Goal: Task Accomplishment & Management: Manage account settings

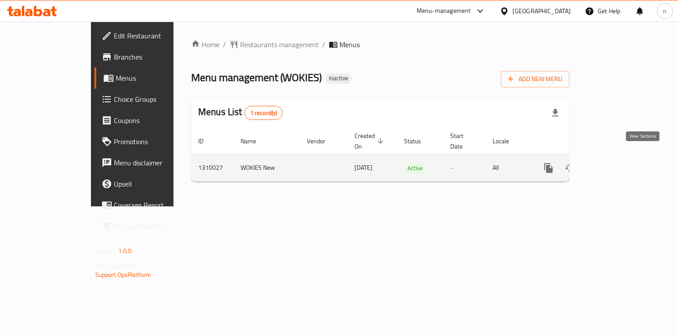
click at [622, 163] on link "enhanced table" at bounding box center [611, 167] width 21 height 21
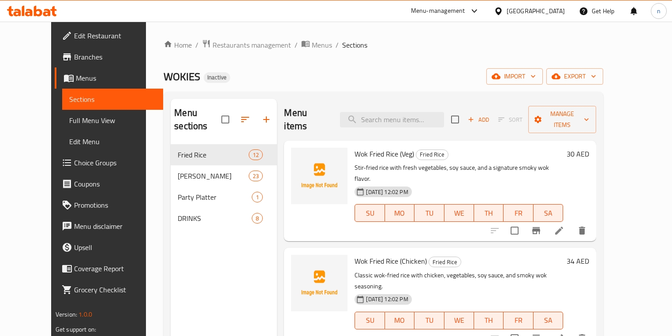
click at [356, 67] on div "Home / Restaurants management / Menus / Sections WOKIES Inactive import export …" at bounding box center [384, 240] width 440 height 403
click at [80, 104] on span "Sections" at bounding box center [112, 99] width 87 height 11
click at [75, 101] on span "Sections" at bounding box center [112, 99] width 87 height 11
click at [314, 69] on div "WOKIES Inactive import export" at bounding box center [384, 76] width 440 height 16
click at [392, 74] on div "WOKIES Inactive import export" at bounding box center [384, 76] width 440 height 16
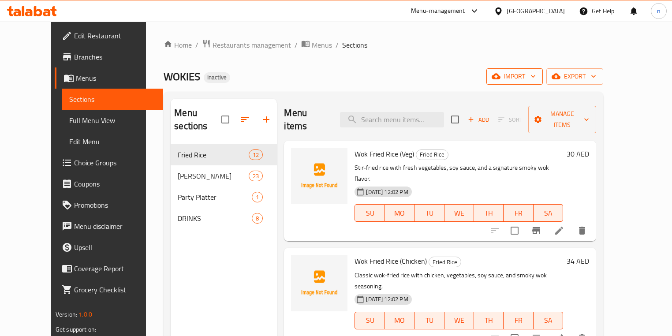
click at [536, 73] on span "import" at bounding box center [515, 76] width 42 height 11
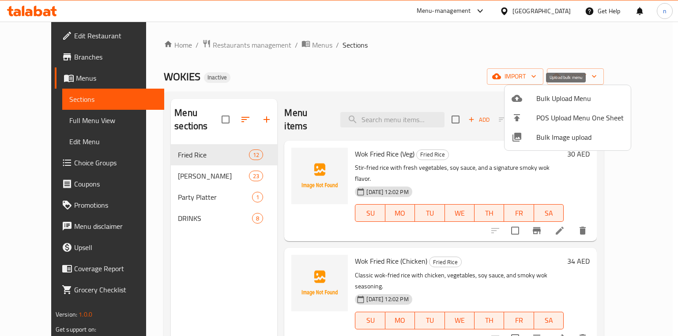
click at [561, 95] on span "Bulk Upload Menu" at bounding box center [579, 98] width 87 height 11
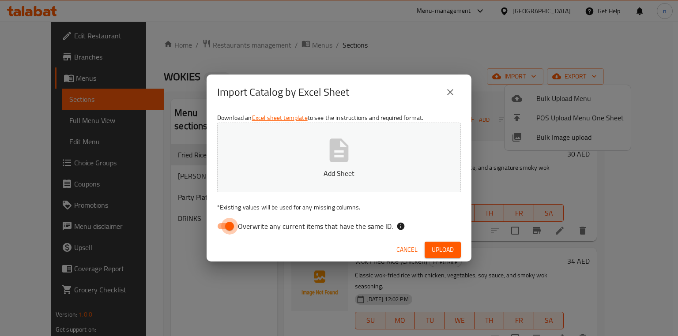
click at [228, 221] on input "Overwrite any current items that have the same ID." at bounding box center [229, 226] width 50 height 17
checkbox input "false"
click at [430, 252] on button "Upload" at bounding box center [442, 250] width 36 height 16
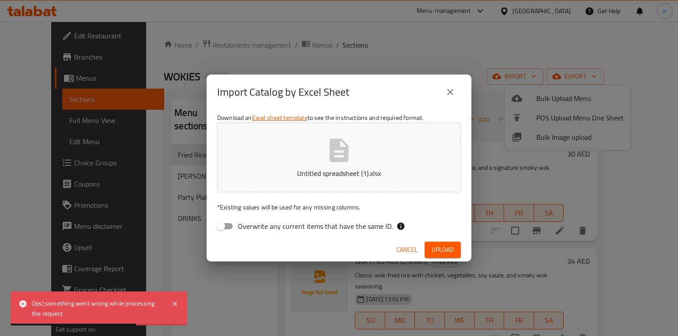
click at [404, 256] on button "Cancel" at bounding box center [407, 250] width 28 height 16
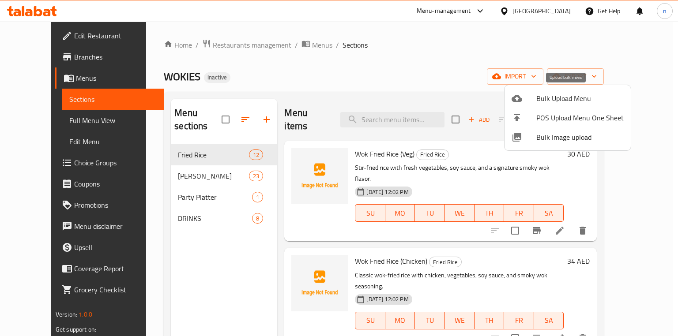
click at [570, 101] on span "Bulk Upload Menu" at bounding box center [579, 98] width 87 height 11
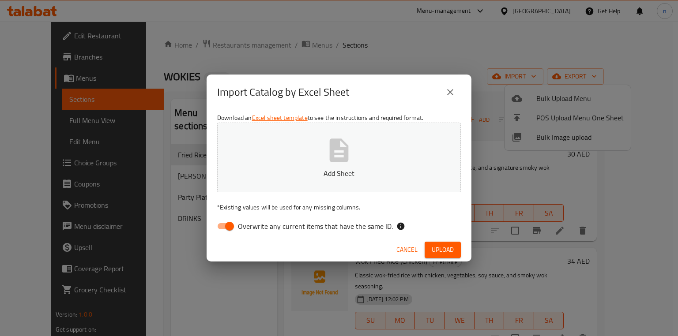
click at [226, 226] on input "Overwrite any current items that have the same ID." at bounding box center [229, 226] width 50 height 17
checkbox input "false"
drag, startPoint x: 452, startPoint y: 251, endPoint x: 442, endPoint y: 254, distance: 10.2
click at [452, 251] on span "Upload" at bounding box center [442, 249] width 22 height 11
click at [451, 94] on icon "close" at bounding box center [450, 92] width 6 height 6
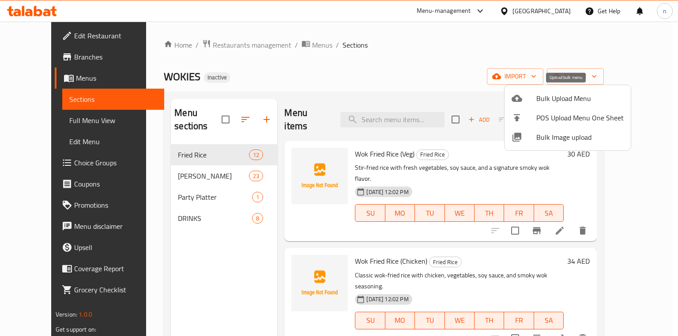
click at [528, 96] on div at bounding box center [523, 98] width 25 height 11
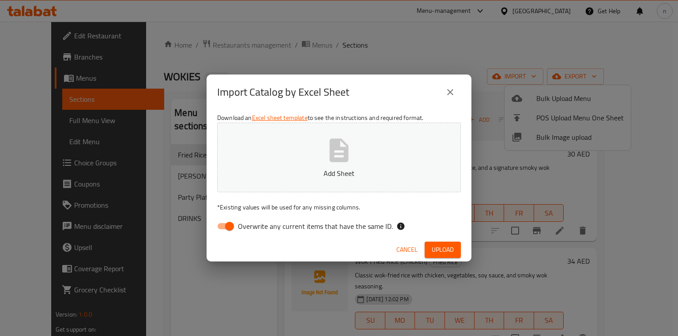
click at [234, 226] on input "Overwrite any current items that have the same ID." at bounding box center [229, 226] width 50 height 17
checkbox input "false"
click at [388, 136] on button "Add Sheet" at bounding box center [339, 158] width 244 height 70
click at [372, 164] on button "bulk.xlsx" at bounding box center [339, 158] width 244 height 70
click at [435, 245] on span "Upload" at bounding box center [442, 249] width 22 height 11
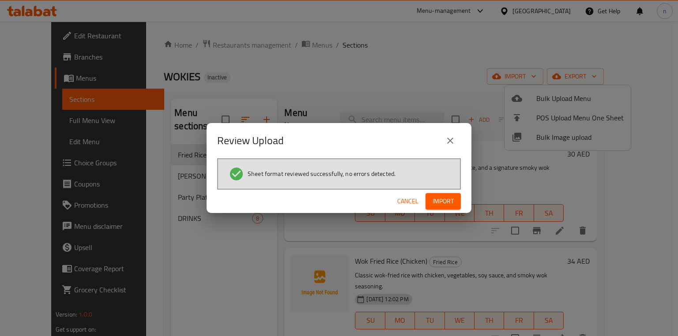
click at [439, 201] on span "Import" at bounding box center [442, 201] width 21 height 11
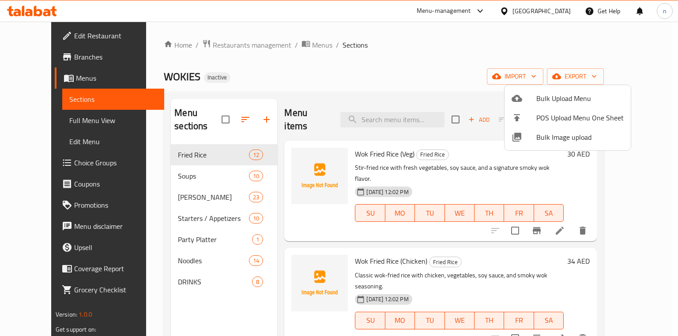
drag, startPoint x: 393, startPoint y: 55, endPoint x: 387, endPoint y: 53, distance: 6.8
click at [393, 55] on div at bounding box center [339, 168] width 678 height 336
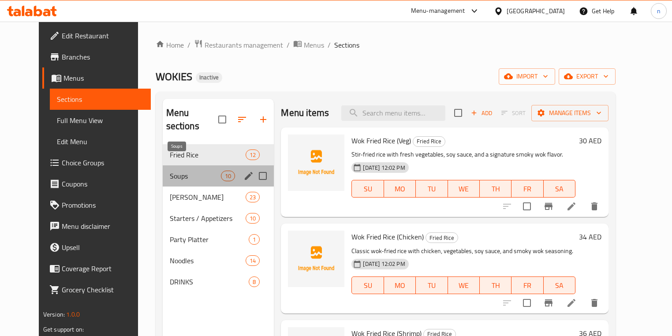
click at [202, 171] on span "Soups" at bounding box center [196, 176] width 52 height 11
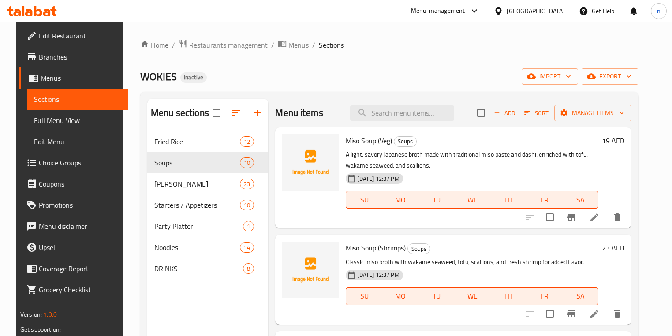
click at [468, 78] on div "WOKIES Inactive import export" at bounding box center [389, 76] width 498 height 16
click at [42, 125] on span "Full Menu View" at bounding box center [77, 120] width 87 height 11
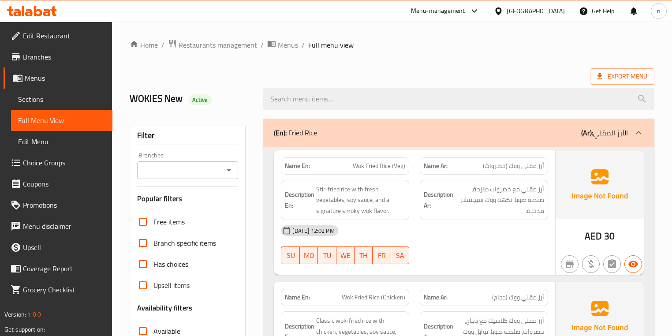
drag, startPoint x: 65, startPoint y: 3, endPoint x: 22, endPoint y: 102, distance: 108.4
click at [22, 102] on span "Sections" at bounding box center [61, 99] width 87 height 11
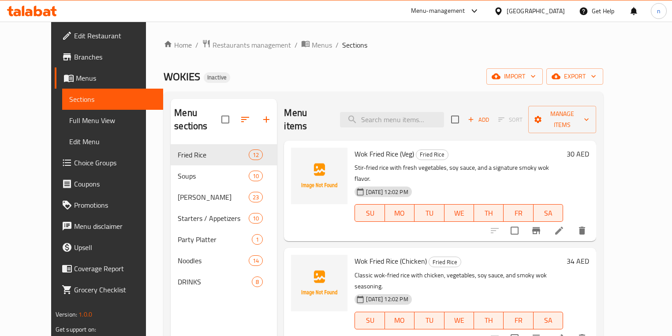
click at [69, 120] on span "Full Menu View" at bounding box center [112, 120] width 87 height 11
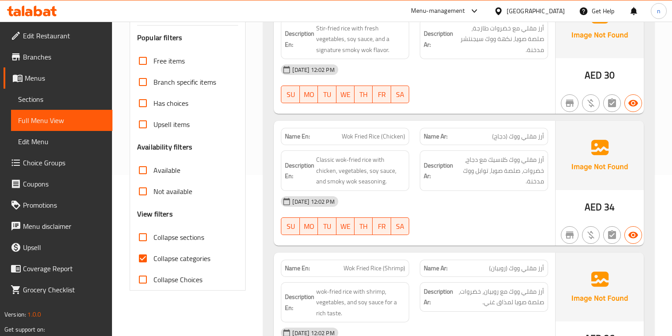
scroll to position [176, 0]
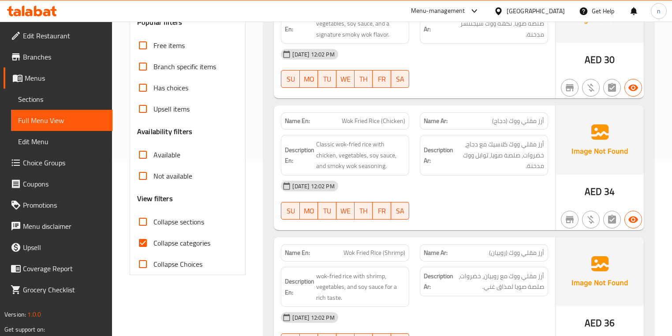
click at [139, 245] on input "Collapse categories" at bounding box center [142, 242] width 21 height 21
checkbox input "true"
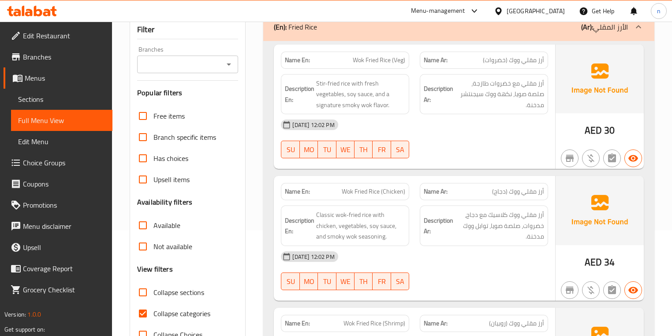
scroll to position [71, 0]
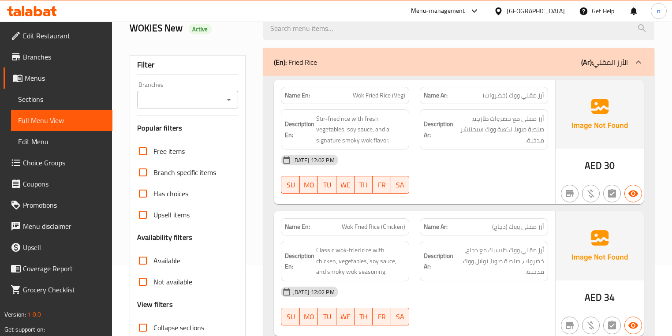
click at [562, 62] on div "(En): Fried Rice (Ar): الأرز المقلي" at bounding box center [451, 62] width 354 height 11
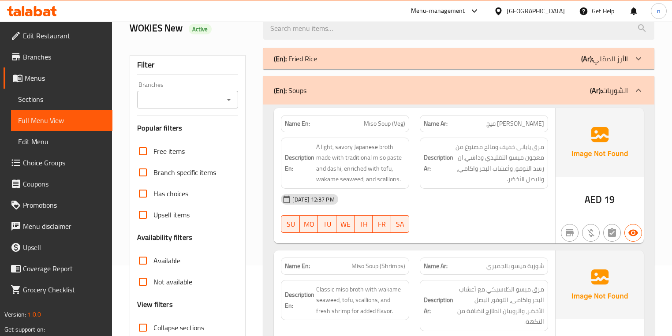
click at [498, 222] on div "04-09-2025 12:37 PM SU MO TU WE TH FR SA" at bounding box center [414, 213] width 277 height 49
click at [501, 208] on div "04-09-2025 12:37 PM" at bounding box center [414, 199] width 277 height 21
click at [466, 240] on div "Name En: Miso Soup (Veg) Name Ar: حساء ميسو فيج Description En: A light, savory…" at bounding box center [414, 175] width 281 height 135
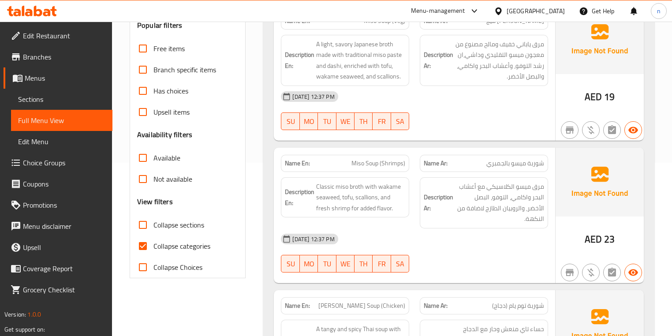
scroll to position [176, 0]
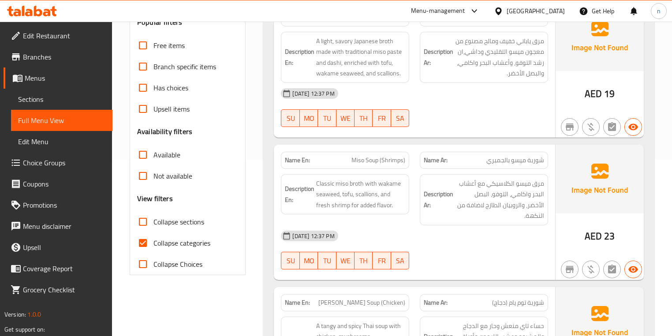
click at [483, 227] on div "04-09-2025 12:37 PM" at bounding box center [414, 235] width 277 height 21
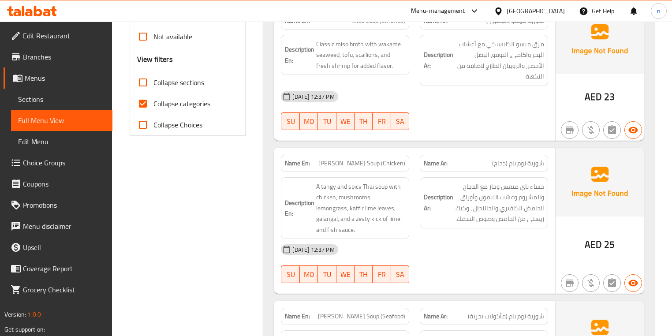
scroll to position [318, 0]
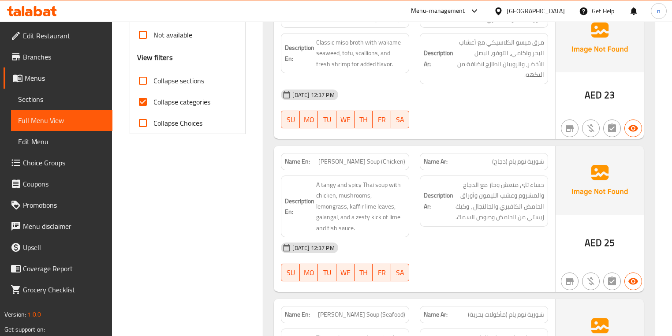
click at [495, 276] on div at bounding box center [484, 281] width 139 height 11
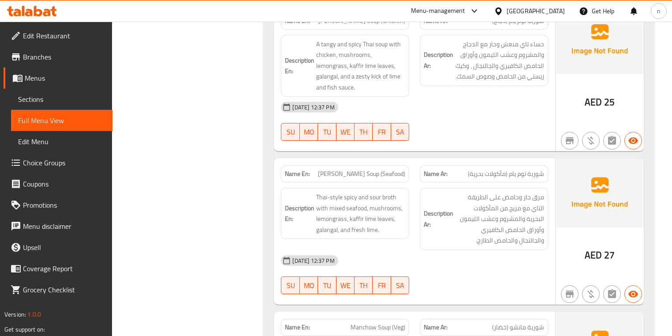
scroll to position [459, 0]
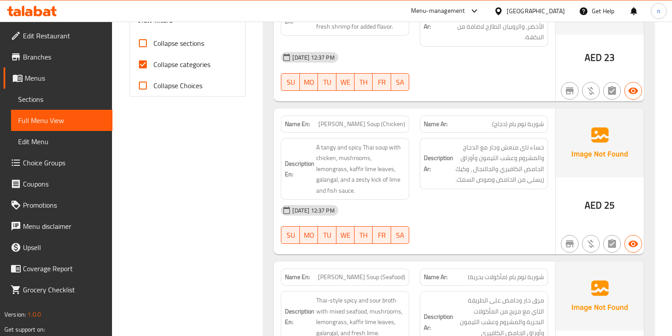
scroll to position [353, 0]
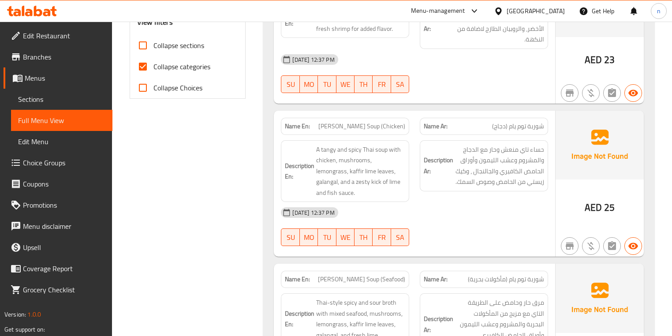
click at [479, 202] on div "04-09-2025 12:37 PM" at bounding box center [414, 212] width 277 height 21
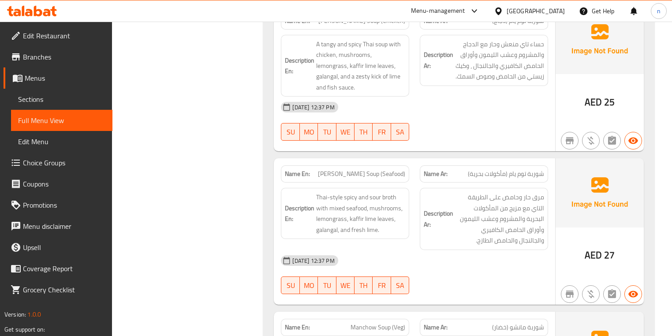
scroll to position [459, 0]
click at [464, 250] on div "04-09-2025 12:37 PM" at bounding box center [414, 260] width 277 height 21
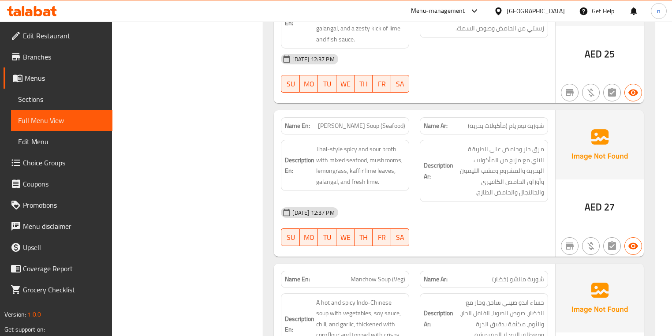
scroll to position [494, 0]
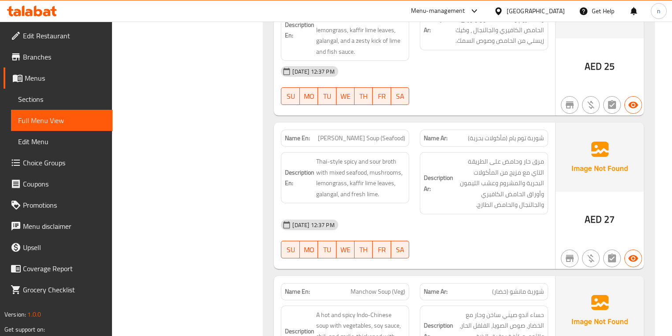
click at [521, 227] on div "04-09-2025 12:37 PM SU MO TU WE TH FR SA" at bounding box center [414, 238] width 277 height 49
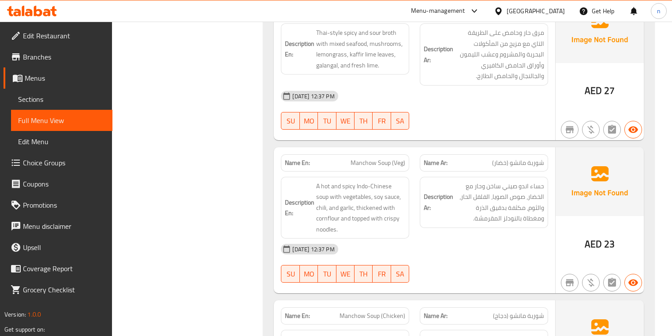
scroll to position [635, 0]
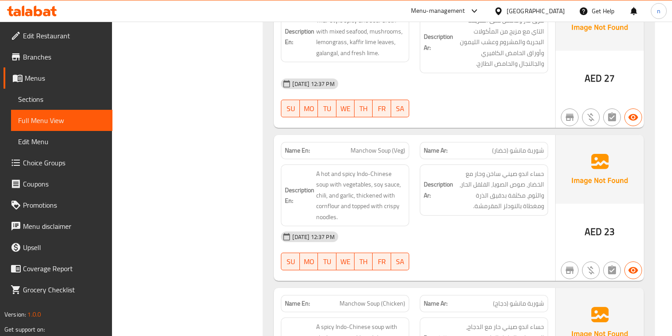
click at [450, 226] on div "04-09-2025 12:37 PM" at bounding box center [414, 236] width 277 height 21
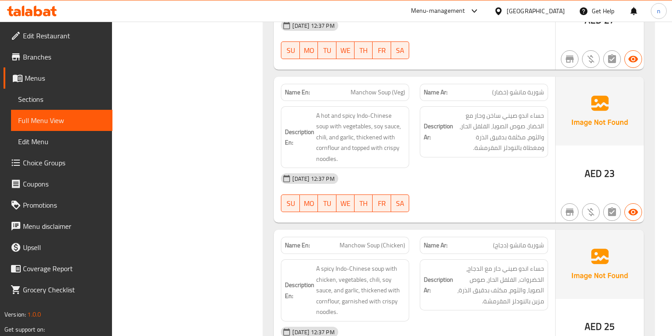
scroll to position [776, 0]
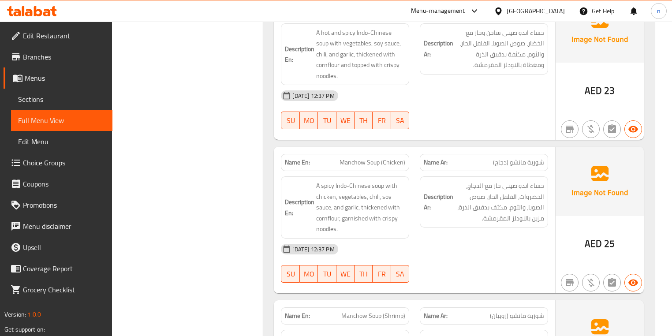
click at [460, 239] on div "04-09-2025 12:37 PM" at bounding box center [414, 249] width 277 height 21
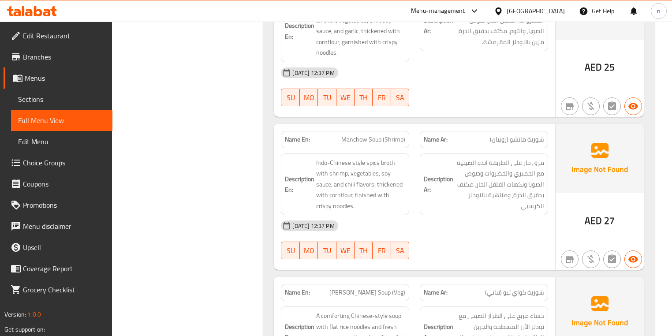
scroll to position [918, 0]
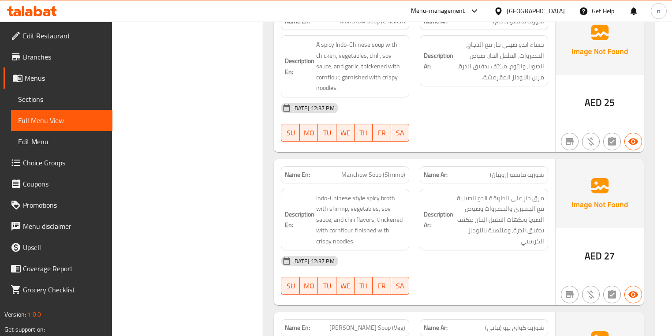
click at [509, 251] on div "04-09-2025 12:37 PM" at bounding box center [414, 261] width 277 height 21
click at [468, 251] on div "04-09-2025 12:37 PM SU MO TU WE TH FR SA" at bounding box center [414, 275] width 277 height 49
click at [475, 258] on div "04-09-2025 12:37 PM SU MO TU WE TH FR SA" at bounding box center [414, 275] width 277 height 49
click at [483, 251] on div "04-09-2025 12:37 PM" at bounding box center [414, 261] width 277 height 21
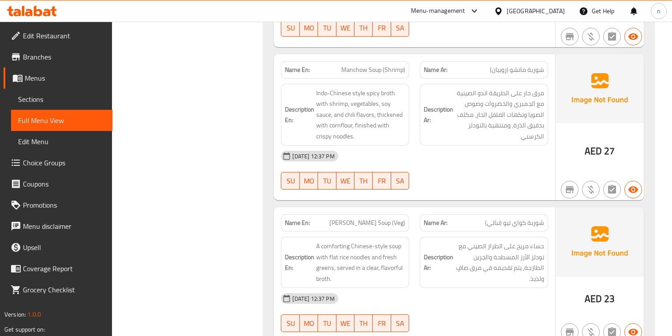
scroll to position [1059, 0]
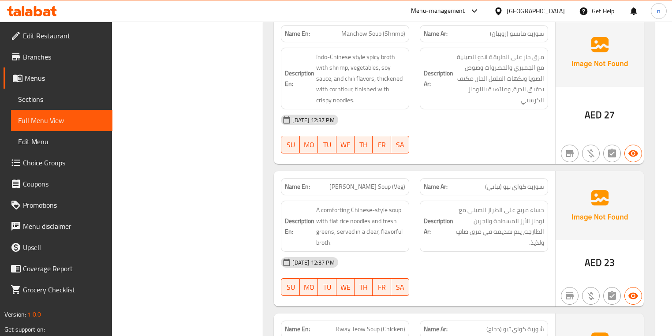
click at [386, 178] on div "Name En: Kway Teow Soup (Veg)" at bounding box center [345, 186] width 128 height 17
click at [385, 182] on span "Kway Teow Soup (Veg)" at bounding box center [368, 186] width 76 height 9
copy span "Kway Teow Soup (Veg)"
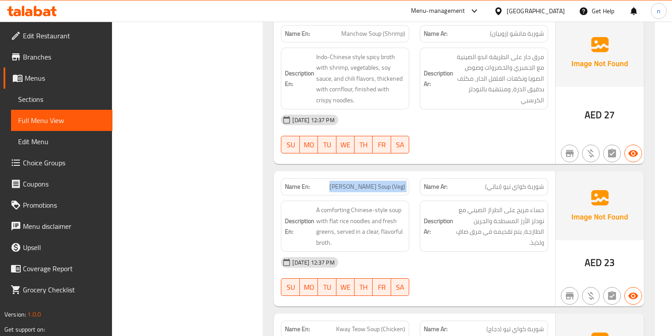
drag, startPoint x: 504, startPoint y: 251, endPoint x: 475, endPoint y: 249, distance: 29.1
click at [475, 252] on div "04-09-2025 12:37 PM SU MO TU WE TH FR SA" at bounding box center [414, 276] width 277 height 49
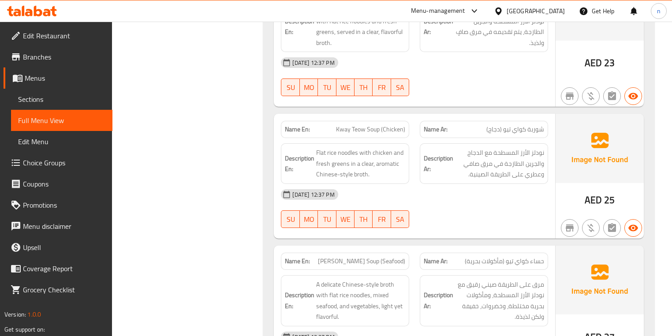
scroll to position [1270, 0]
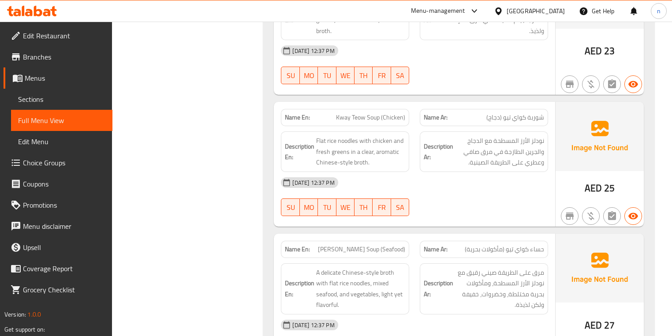
click at [457, 211] on div at bounding box center [484, 216] width 139 height 11
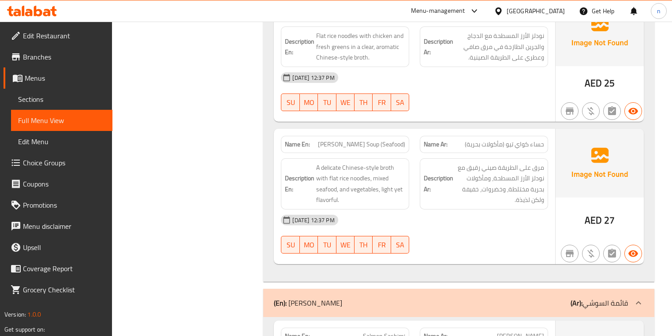
scroll to position [1376, 0]
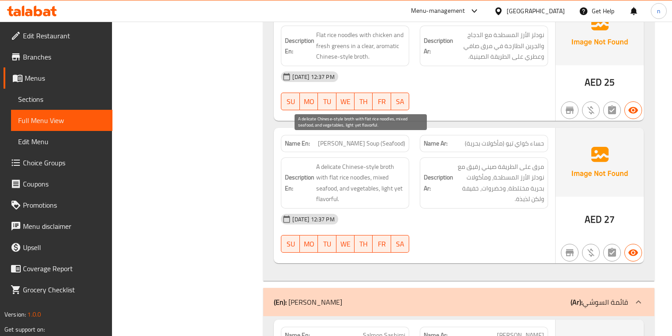
click at [331, 161] on span "A delicate Chinese-style broth with flat rice noodles, mixed seafood, and veget…" at bounding box center [360, 182] width 89 height 43
click at [449, 215] on div "04-09-2025 12:37 PM SU MO TU WE TH FR SA" at bounding box center [414, 233] width 277 height 49
click at [417, 214] on div "04-09-2025 12:37 PM SU MO TU WE TH FR SA" at bounding box center [414, 233] width 277 height 49
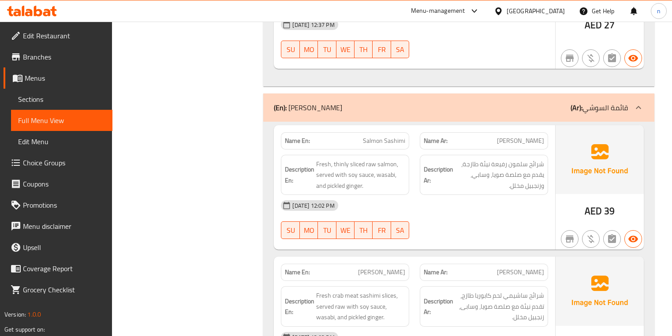
scroll to position [1588, 0]
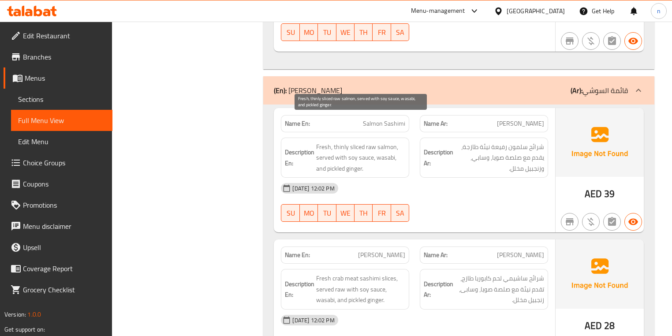
click at [339, 142] on span "Fresh, thinly sliced raw salmon, served with soy sauce, wasabi, and pickled gin…" at bounding box center [360, 158] width 89 height 33
click at [442, 178] on div "04-09-2025 12:02 PM" at bounding box center [414, 188] width 277 height 21
click at [487, 318] on div "04-09-2025 12:02 PM SU MO TU WE TH FR SA" at bounding box center [414, 334] width 277 height 49
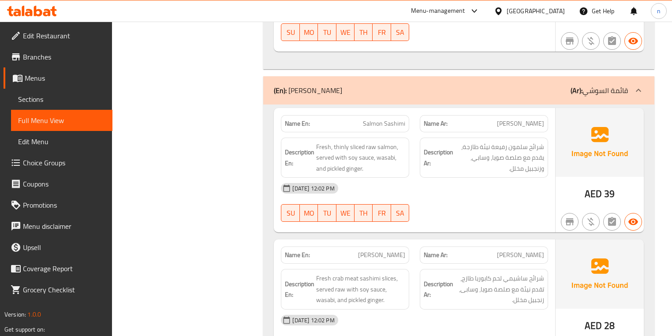
click at [480, 178] on div "04-09-2025 12:02 PM" at bounding box center [414, 188] width 277 height 21
click at [338, 142] on span "Fresh, thinly sliced raw salmon, served with soy sauce, wasabi, and pickled gin…" at bounding box center [360, 158] width 89 height 33
copy span "thinly"
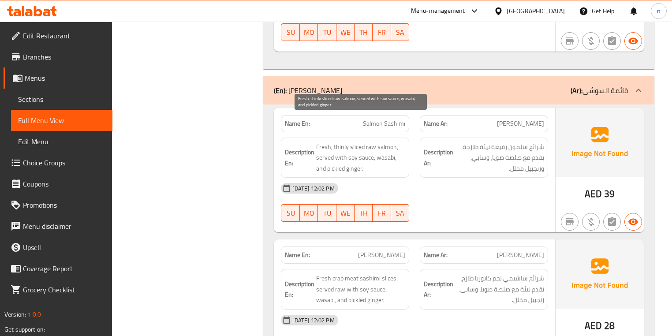
click at [342, 142] on span "Fresh, thinly sliced raw salmon, served with soy sauce, wasabi, and pickled gin…" at bounding box center [360, 158] width 89 height 33
click at [389, 119] on span "Salmon Sashimi" at bounding box center [384, 123] width 42 height 9
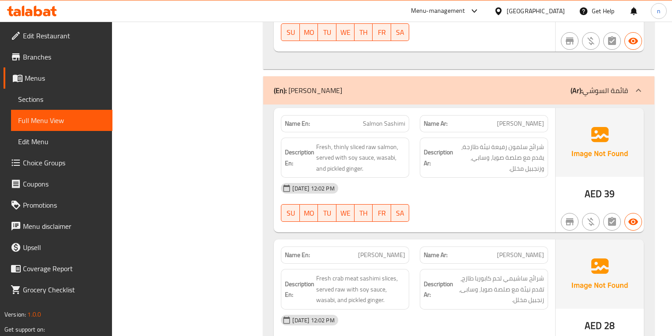
click at [366, 119] on span "Salmon Sashimi" at bounding box center [384, 123] width 42 height 9
copy span "Salmon Sashimi"
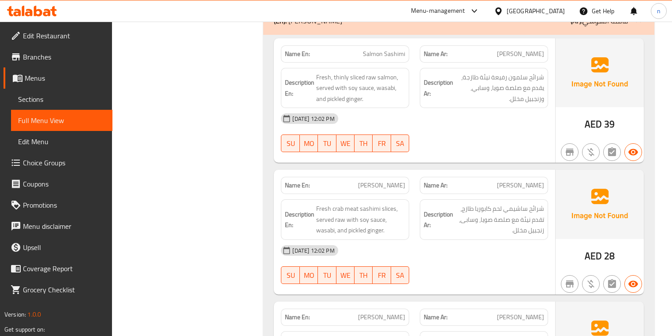
scroll to position [1659, 0]
click at [459, 247] on div "04-09-2025 12:02 PM SU MO TU WE TH FR SA" at bounding box center [414, 263] width 277 height 49
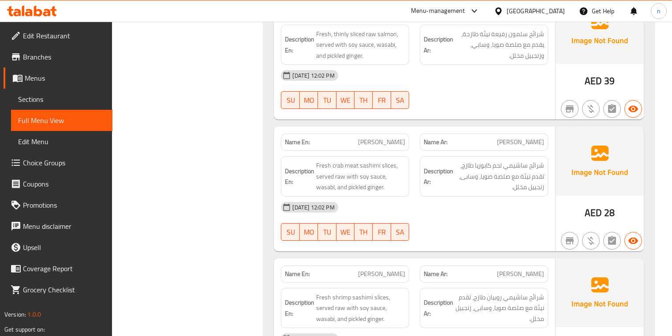
scroll to position [1835, 0]
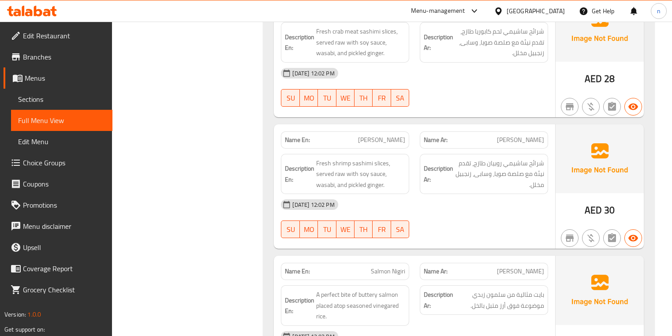
click at [408, 221] on button "SA" at bounding box center [400, 230] width 18 height 18
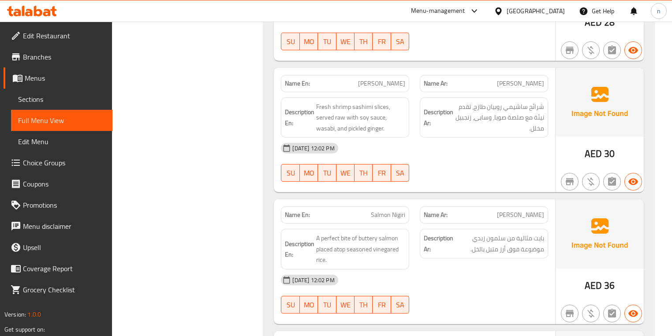
scroll to position [1976, 0]
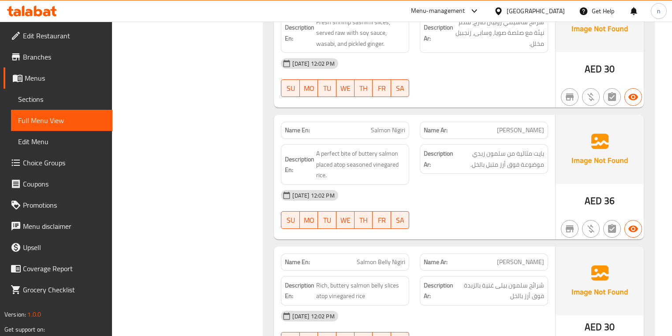
click at [492, 192] on div "04-09-2025 12:02 PM SU MO TU WE TH FR SA" at bounding box center [414, 209] width 277 height 49
drag, startPoint x: 316, startPoint y: 138, endPoint x: 336, endPoint y: 139, distance: 19.5
click at [320, 148] on span "A perfect bite of buttery salmon placed atop seasoned vinegared rice." at bounding box center [360, 164] width 89 height 33
click at [324, 148] on span "A perfect bite of buttery salmon placed atop seasoned vinegared rice." at bounding box center [360, 164] width 89 height 33
click at [336, 148] on span "A perfect bite of buttery salmon placed atop seasoned vinegared rice." at bounding box center [360, 164] width 89 height 33
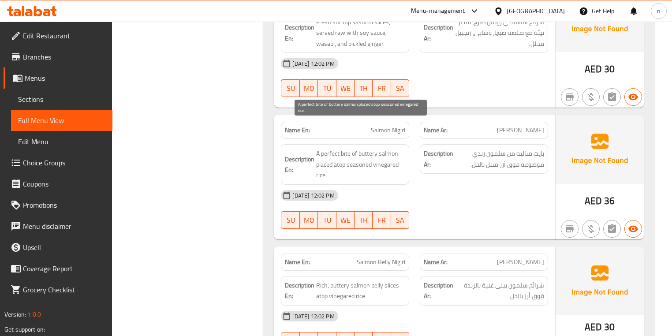
click at [319, 148] on span "A perfect bite of buttery salmon placed atop seasoned vinegared rice." at bounding box center [360, 164] width 89 height 33
click at [317, 148] on span "A perfect bite of buttery salmon placed atop seasoned vinegared rice." at bounding box center [360, 164] width 89 height 33
drag, startPoint x: 317, startPoint y: 139, endPoint x: 345, endPoint y: 143, distance: 28.1
click at [345, 148] on span "A perfect bite of buttery salmon placed atop seasoned vinegared rice." at bounding box center [360, 164] width 89 height 33
click at [344, 148] on span "A perfect bite of buttery salmon placed atop seasoned vinegared rice." at bounding box center [360, 164] width 89 height 33
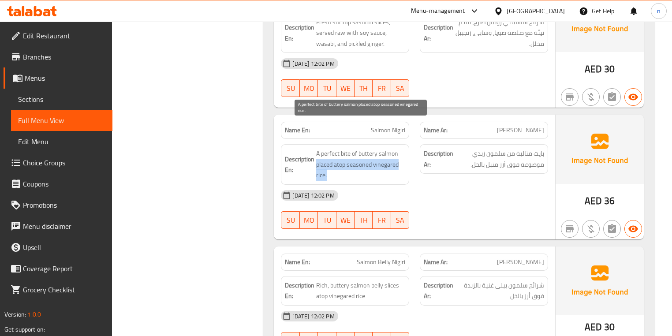
click at [346, 148] on span "A perfect bite of buttery salmon placed atop seasoned vinegared rice." at bounding box center [360, 164] width 89 height 33
click at [317, 148] on span "A perfect bite of buttery salmon placed atop seasoned vinegared rice." at bounding box center [360, 164] width 89 height 33
click at [332, 148] on span "A perfect bite of buttery salmon placed atop seasoned vinegared rice." at bounding box center [360, 164] width 89 height 33
click at [318, 148] on span "A perfect bite of buttery salmon placed atop seasoned vinegared rice." at bounding box center [360, 164] width 89 height 33
drag, startPoint x: 321, startPoint y: 138, endPoint x: 345, endPoint y: 142, distance: 23.6
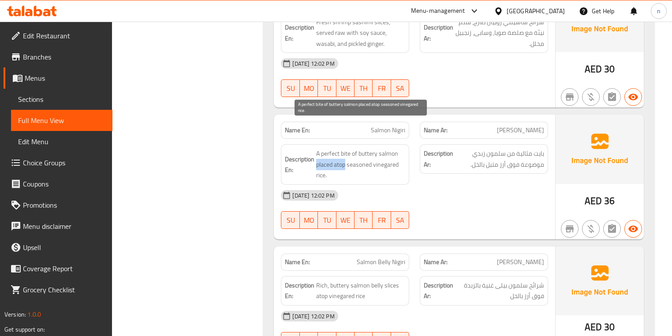
click at [345, 148] on span "A perfect bite of buttery salmon placed atop seasoned vinegared rice." at bounding box center [360, 164] width 89 height 33
copy span "placed atop"
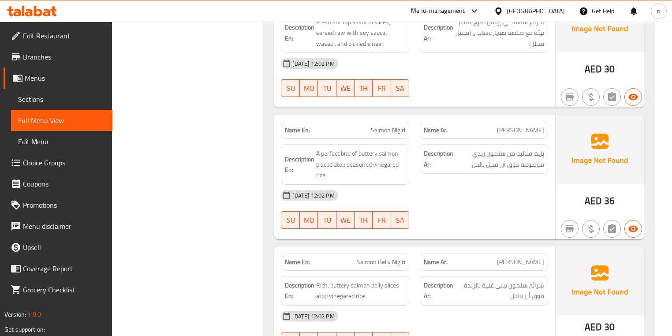
click at [484, 185] on div "04-09-2025 12:02 PM" at bounding box center [414, 195] width 277 height 21
click at [393, 148] on span "A perfect bite of buttery salmon placed atop seasoned vinegared rice." at bounding box center [360, 164] width 89 height 33
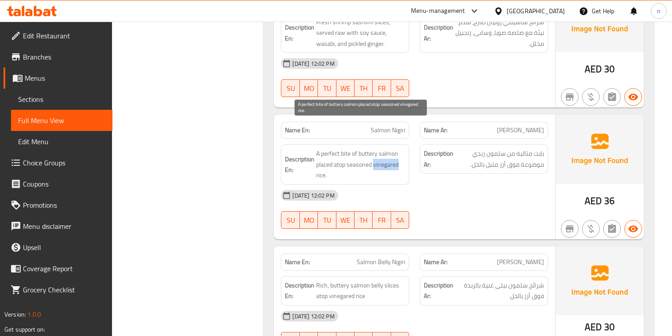
click at [393, 148] on span "A perfect bite of buttery salmon placed atop seasoned vinegared rice." at bounding box center [360, 164] width 89 height 33
copy span "vinegared"
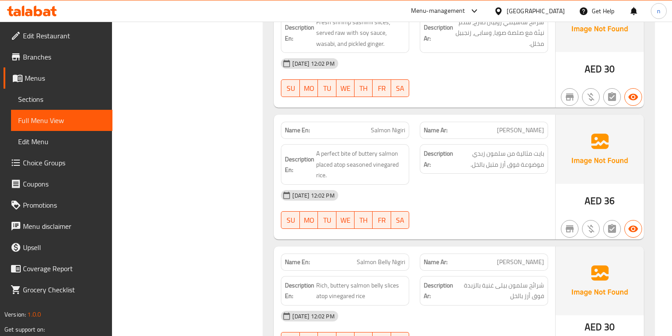
click at [396, 126] on span "Salmon Nigiri" at bounding box center [388, 130] width 34 height 9
copy span "Salmon Nigiri"
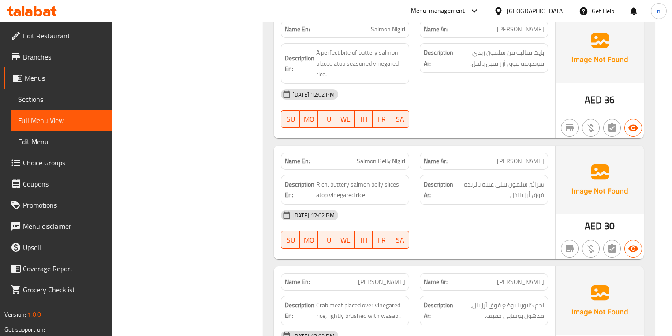
scroll to position [2082, 0]
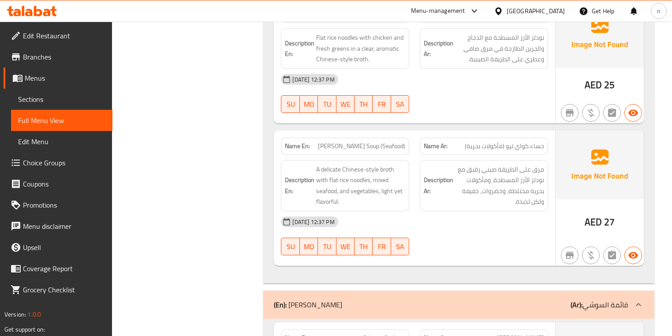
scroll to position [1482, 0]
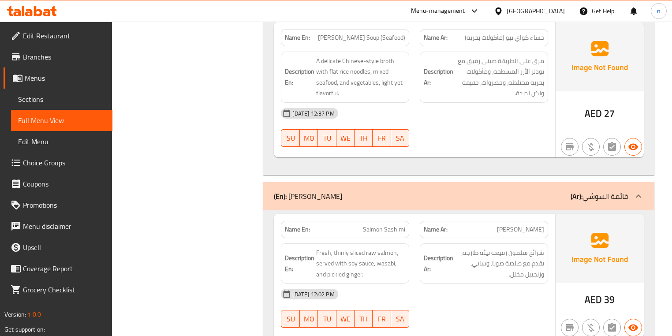
click at [547, 191] on div "(En): Sushi Menu (Ar): قائمة السوشي" at bounding box center [451, 196] width 354 height 11
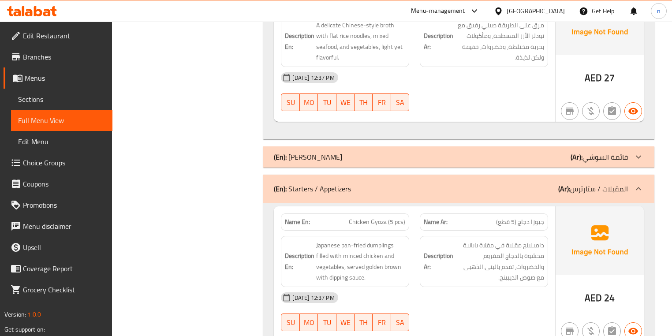
scroll to position [1588, 0]
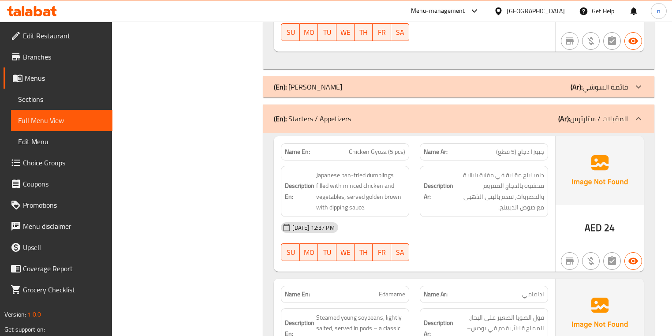
click at [471, 217] on div "04-09-2025 12:37 PM" at bounding box center [414, 227] width 277 height 21
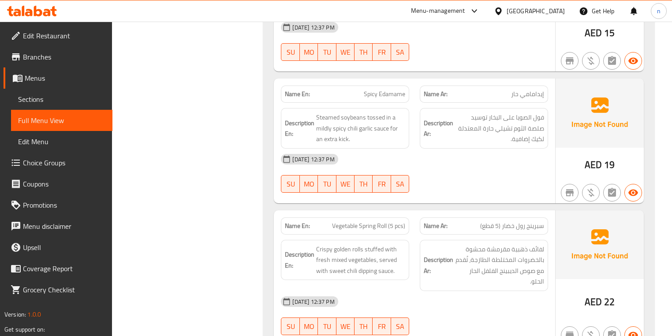
scroll to position [1870, 0]
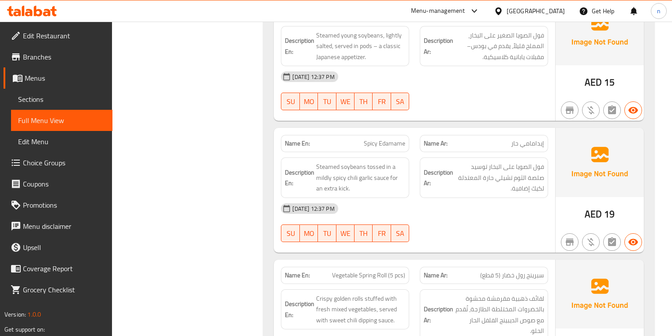
click at [510, 198] on div "04-09-2025 12:37 PM SU MO TU WE TH FR SA" at bounding box center [414, 222] width 277 height 49
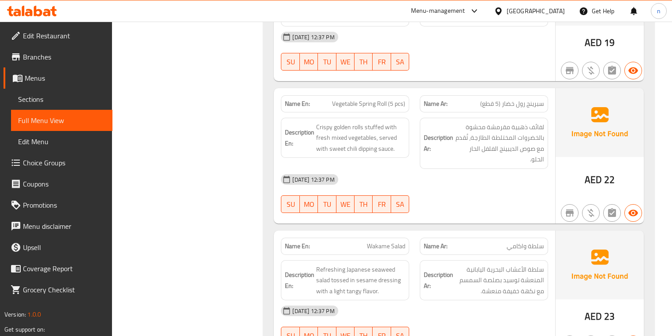
scroll to position [2047, 0]
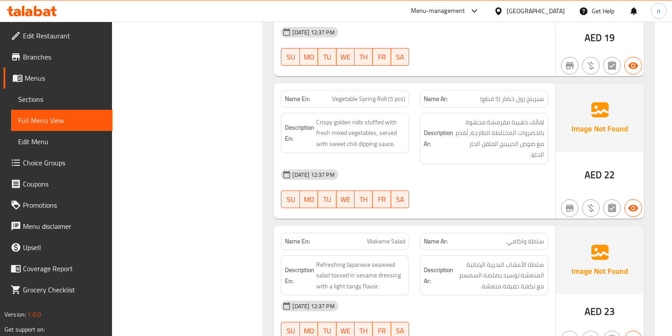
click at [467, 170] on div "04-09-2025 12:37 PM SU MO TU WE TH FR SA" at bounding box center [414, 188] width 277 height 49
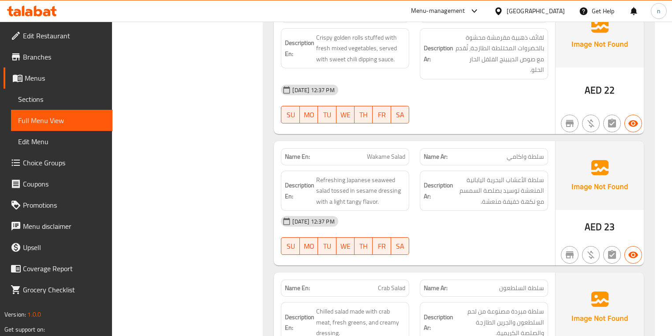
scroll to position [2153, 0]
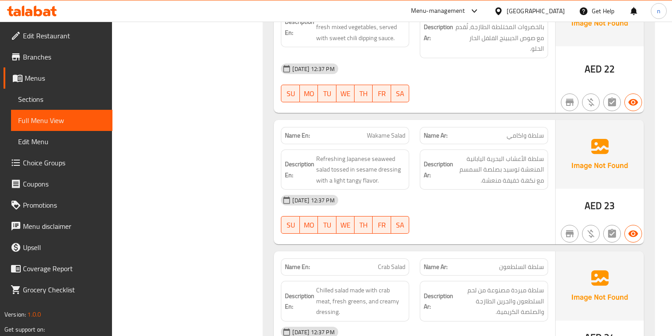
click at [494, 192] on div "04-09-2025 12:37 PM SU MO TU WE TH FR SA" at bounding box center [414, 214] width 277 height 49
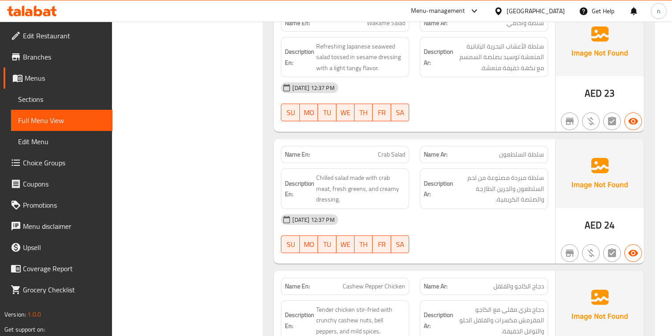
scroll to position [2294, 0]
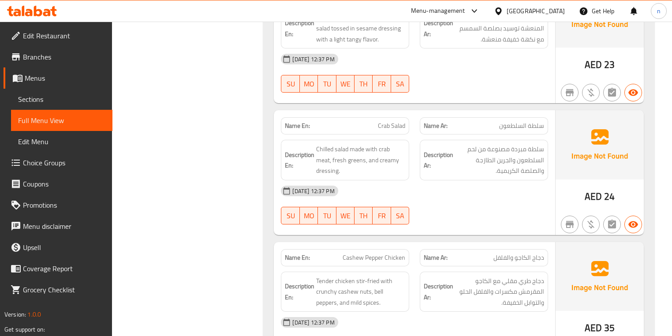
drag, startPoint x: 349, startPoint y: 161, endPoint x: 0, endPoint y: 350, distance: 397.3
drag, startPoint x: 0, startPoint y: 350, endPoint x: 501, endPoint y: 179, distance: 529.6
click at [501, 180] on div "04-09-2025 12:37 PM SU MO TU WE TH FR SA" at bounding box center [414, 204] width 277 height 49
click at [495, 180] on div "04-09-2025 12:37 PM SU MO TU WE TH FR SA" at bounding box center [414, 204] width 277 height 49
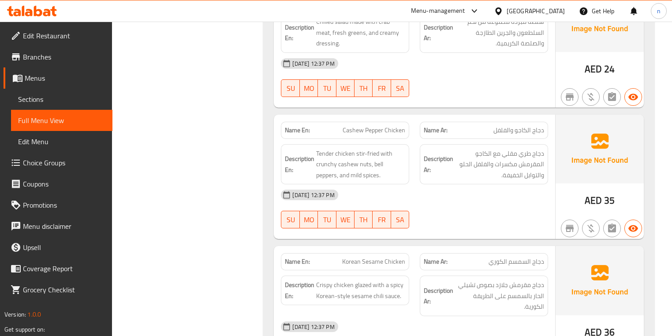
scroll to position [2435, 0]
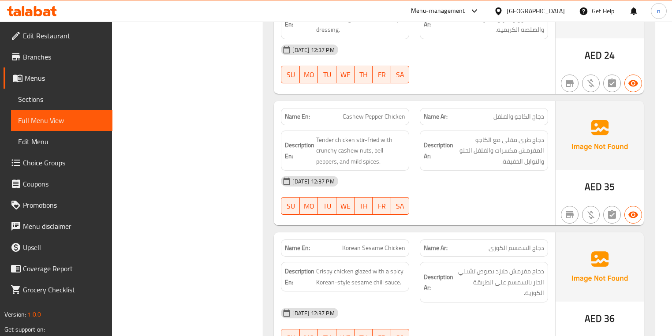
click at [490, 171] on div "04-09-2025 12:37 PM" at bounding box center [414, 181] width 277 height 21
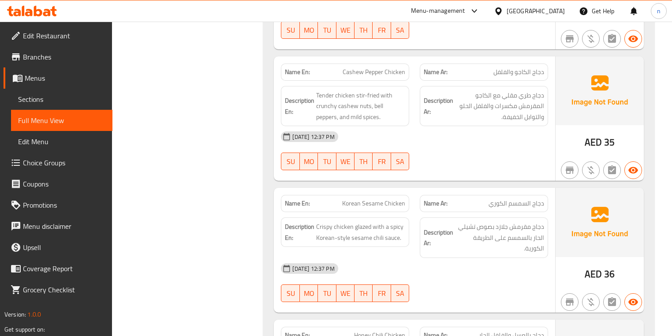
scroll to position [2541, 0]
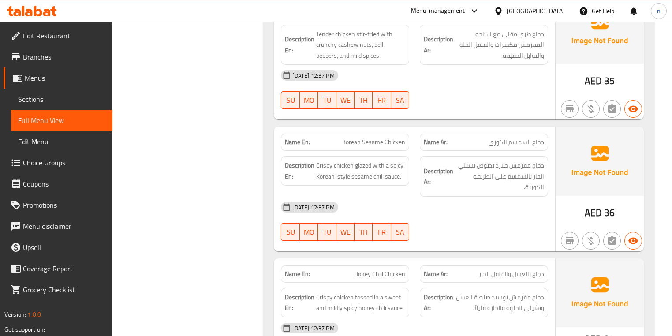
click at [499, 197] on div "04-09-2025 12:37 PM SU MO TU WE TH FR SA" at bounding box center [414, 221] width 277 height 49
click at [498, 198] on div "04-09-2025 12:37 PM SU MO TU WE TH FR SA" at bounding box center [414, 221] width 277 height 49
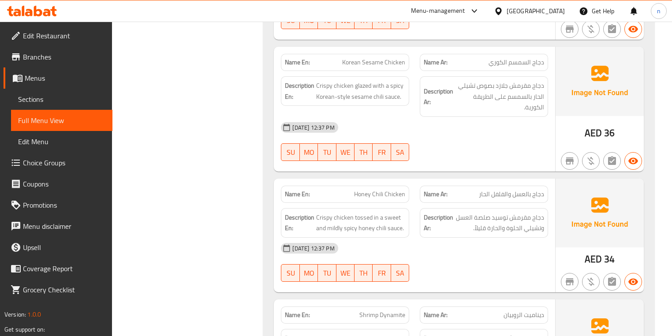
scroll to position [2717, 0]
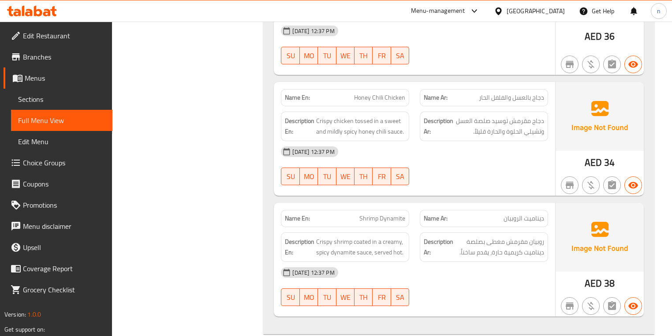
click at [439, 141] on div "04-09-2025 12:37 PM" at bounding box center [414, 151] width 277 height 21
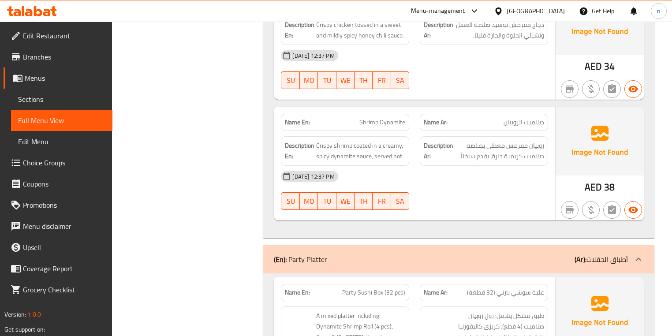
scroll to position [2823, 0]
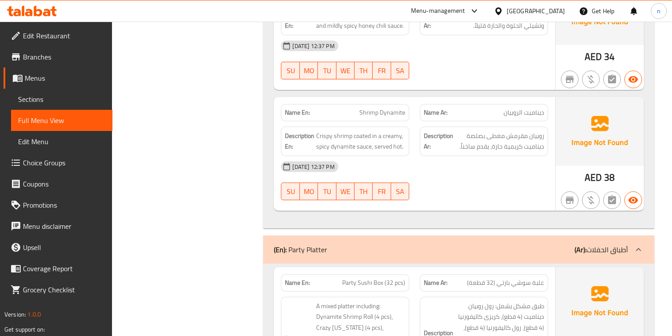
click at [439, 156] on div "04-09-2025 12:37 PM" at bounding box center [414, 166] width 277 height 21
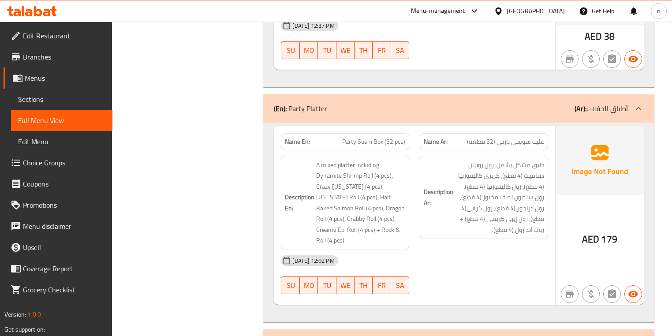
click at [487, 103] on div "(En): Party Platter (Ar): أطباق الحفلات" at bounding box center [451, 108] width 354 height 11
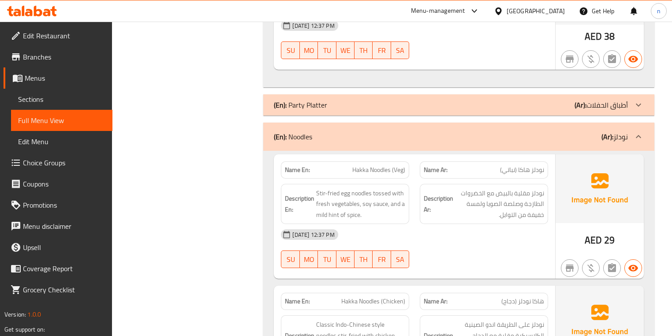
click at [527, 131] on div "(En): Noodles (Ar): نودلز" at bounding box center [451, 136] width 354 height 11
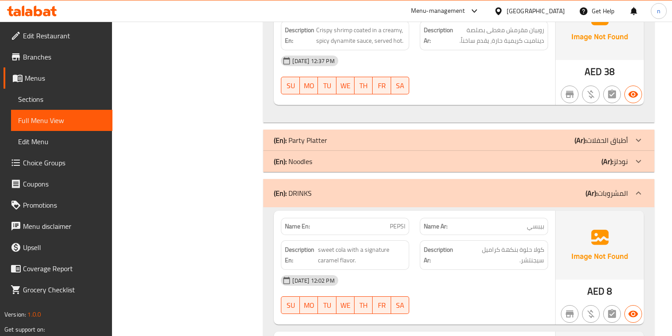
click at [517, 156] on div "(En): Noodles (Ar): نودلز" at bounding box center [451, 161] width 354 height 11
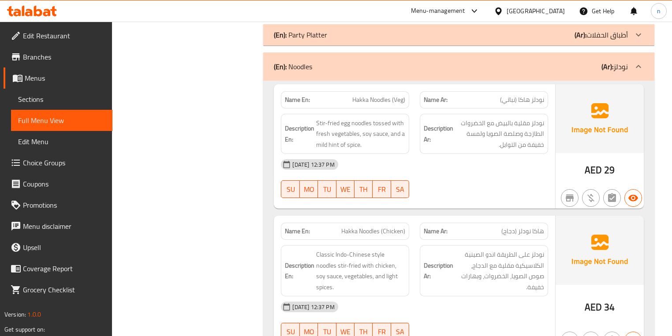
scroll to position [3035, 0]
click at [417, 154] on div "04-09-2025 12:37 PM" at bounding box center [414, 164] width 277 height 21
click at [379, 95] on span "Hakka Noodles (Veg)" at bounding box center [378, 99] width 53 height 9
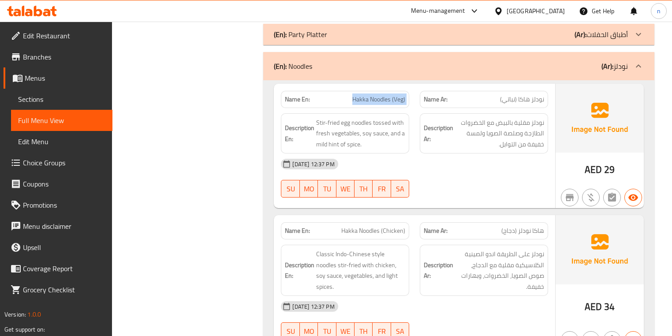
copy span "Hakka Noodles (Veg)"
drag, startPoint x: 163, startPoint y: 26, endPoint x: 86, endPoint y: -31, distance: 95.8
drag, startPoint x: 86, startPoint y: -31, endPoint x: 205, endPoint y: 200, distance: 259.6
click at [205, 200] on div "Filter Branches Branches Popular filters Free items Branch specific items Has c…" at bounding box center [191, 29] width 134 height 5902
click at [505, 154] on div "04-09-2025 12:37 PM SU MO TU WE TH FR SA" at bounding box center [414, 178] width 277 height 49
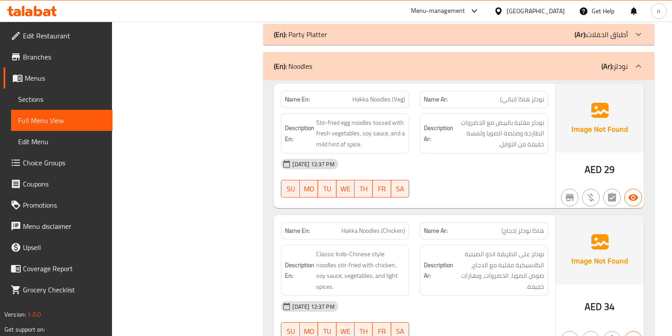
click at [248, 155] on div "Filter Branches Branches Popular filters Free items Branch specific items Has c…" at bounding box center [191, 29] width 134 height 5902
click at [199, 97] on div "Filter Branches Branches Popular filters Free items Branch specific items Has c…" at bounding box center [191, 29] width 134 height 5902
click at [516, 160] on div "04-09-2025 12:37 PM SU MO TU WE TH FR SA" at bounding box center [414, 178] width 277 height 49
click at [524, 154] on div "04-09-2025 12:37 PM SU MO TU WE TH FR SA" at bounding box center [414, 178] width 277 height 49
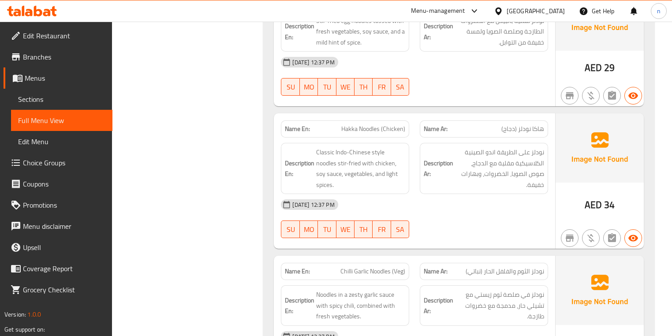
scroll to position [3141, 0]
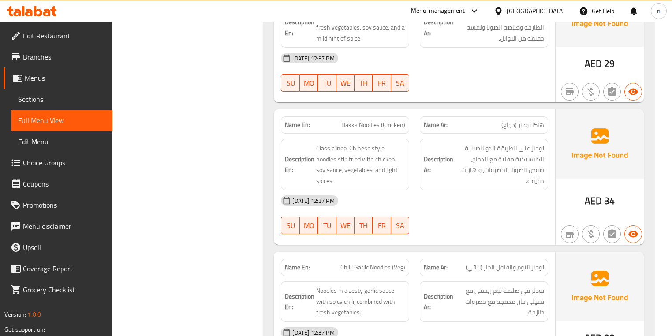
drag, startPoint x: 593, startPoint y: 192, endPoint x: 515, endPoint y: 193, distance: 77.6
click at [585, 222] on div at bounding box center [600, 234] width 92 height 25
click at [508, 192] on div "04-09-2025 12:37 PM SU MO TU WE TH FR SA" at bounding box center [414, 214] width 277 height 49
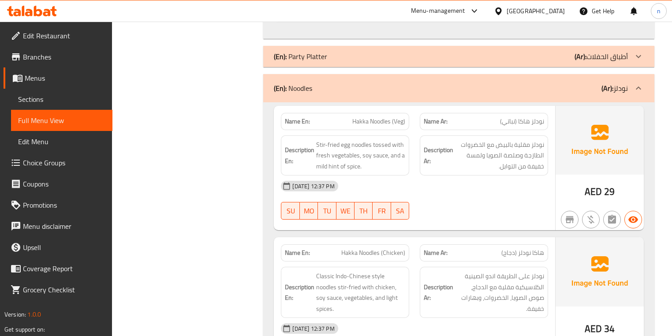
scroll to position [3035, 0]
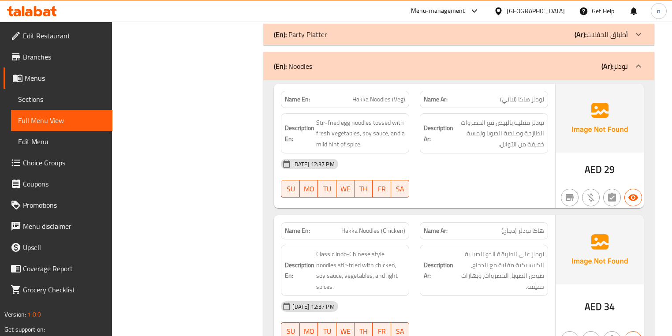
click at [498, 154] on div "04-09-2025 12:37 PM SU MO TU WE TH FR SA" at bounding box center [414, 178] width 277 height 49
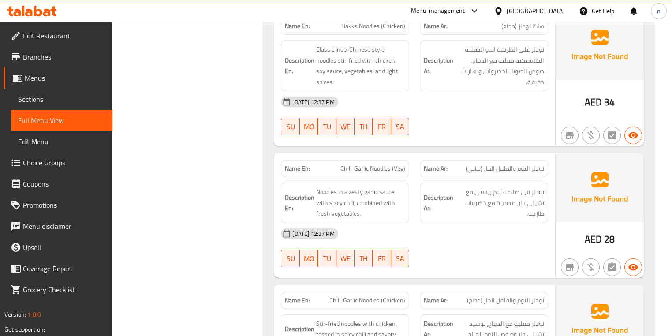
scroll to position [3247, 0]
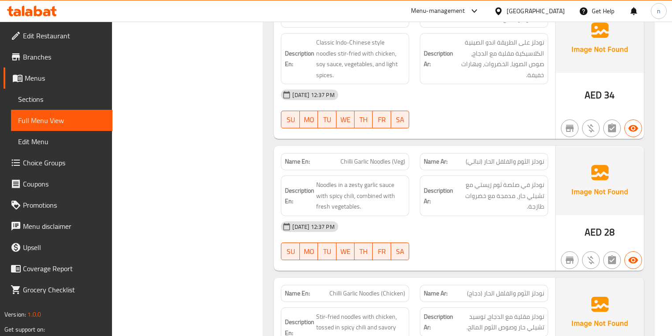
click at [534, 216] on div "04-09-2025 12:37 PM" at bounding box center [414, 226] width 277 height 21
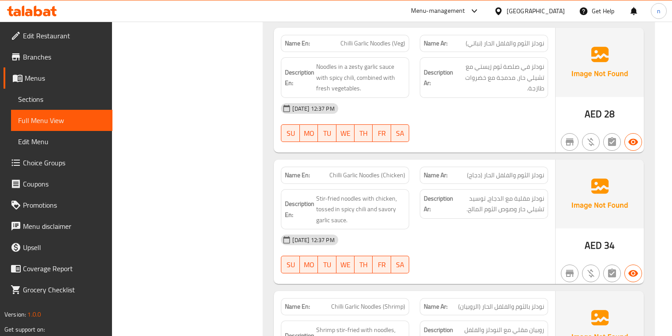
scroll to position [3388, 0]
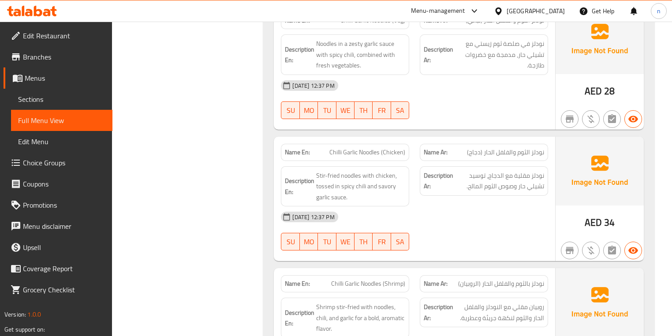
drag, startPoint x: 439, startPoint y: 210, endPoint x: 422, endPoint y: 185, distance: 30.1
click at [422, 206] on div "04-09-2025 12:37 PM" at bounding box center [414, 216] width 277 height 21
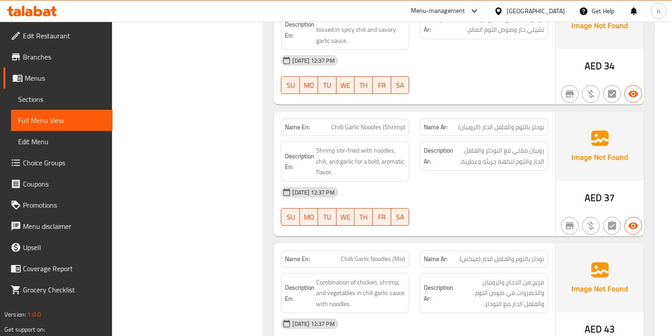
scroll to position [3564, 0]
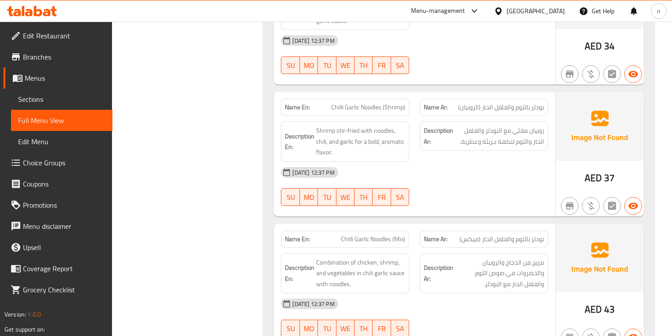
click at [476, 162] on div "04-09-2025 12:37 PM" at bounding box center [414, 172] width 277 height 21
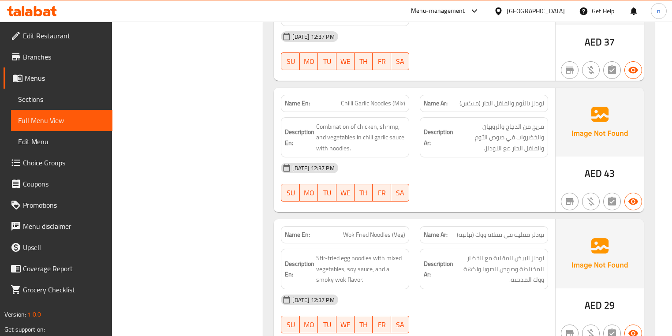
scroll to position [3706, 0]
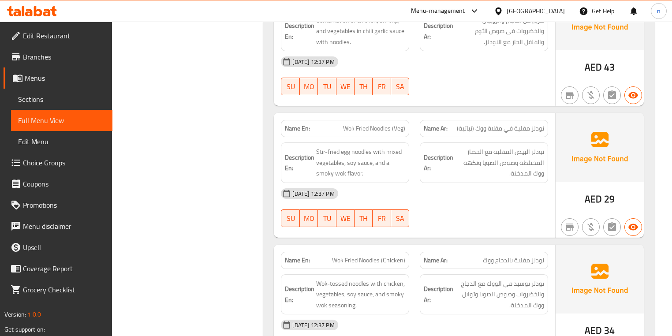
scroll to position [3811, 0]
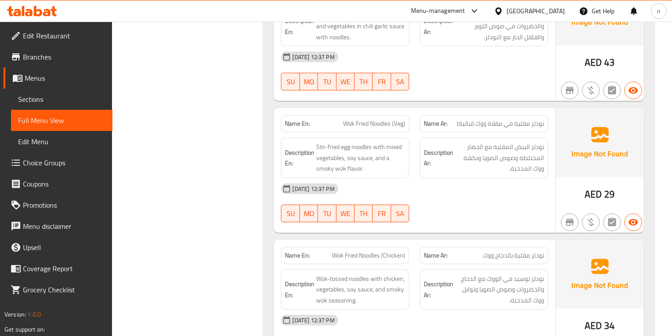
click at [385, 119] on span "Wok Fried Noodles (Veg)" at bounding box center [374, 123] width 62 height 9
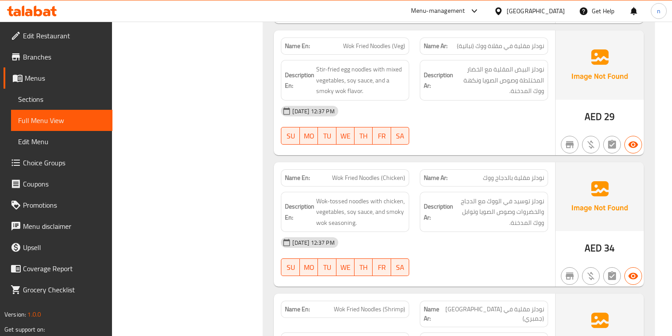
scroll to position [3917, 0]
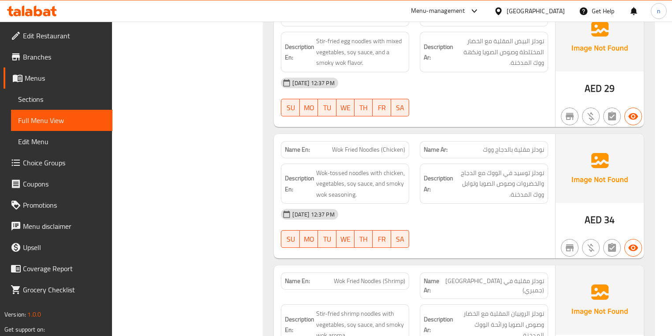
click at [469, 205] on div "04-09-2025 12:37 PM SU MO TU WE TH FR SA" at bounding box center [414, 228] width 277 height 49
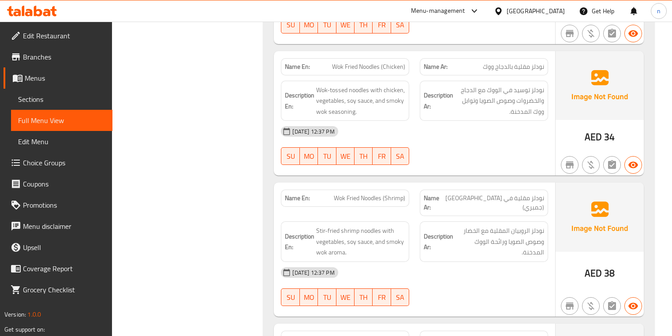
scroll to position [3988, 0]
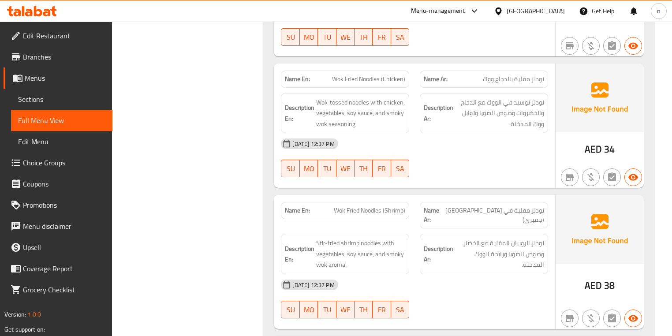
click at [511, 133] on div "04-09-2025 12:37 PM" at bounding box center [414, 143] width 277 height 21
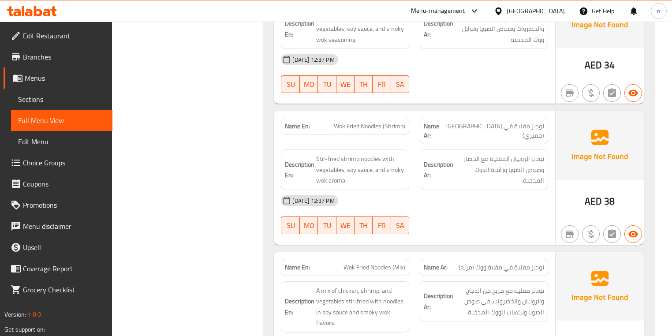
scroll to position [4094, 0]
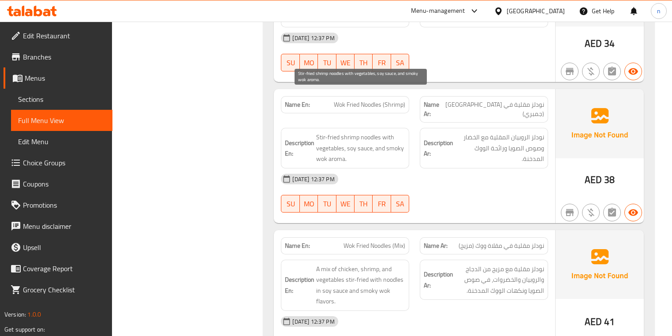
click at [333, 132] on span "Stir-fried shrimp noodles with vegetables, soy sauce, and smoky wok aroma." at bounding box center [360, 148] width 89 height 33
drag, startPoint x: 328, startPoint y: 119, endPoint x: 321, endPoint y: 124, distance: 8.3
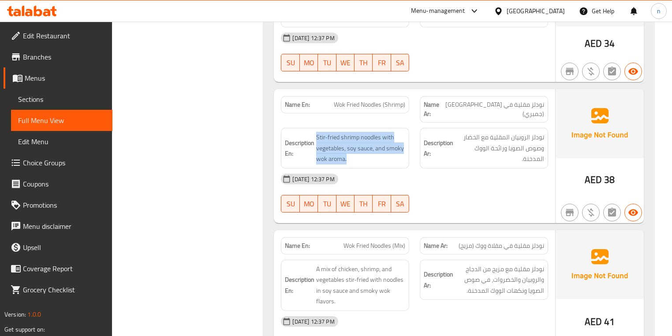
drag, startPoint x: 321, startPoint y: 124, endPoint x: 362, endPoint y: 116, distance: 41.4
click at [362, 132] on span "Stir-fried shrimp noodles with vegetables, soy sauce, and smoky wok aroma." at bounding box center [360, 148] width 89 height 33
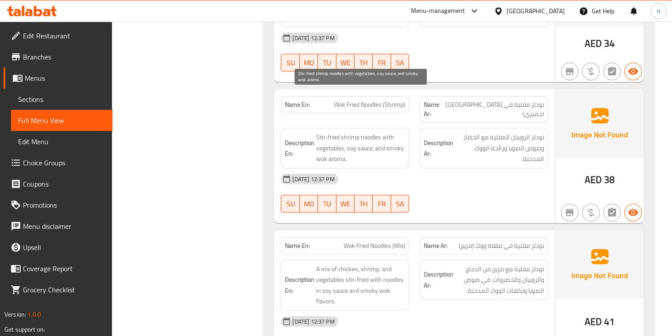
click at [341, 132] on span "Stir-fried shrimp noodles with vegetables, soy sauce, and smoky wok aroma." at bounding box center [360, 148] width 89 height 33
click at [340, 132] on span "Stir-fried shrimp noodles with vegetables, soy sauce, and smoky wok aroma." at bounding box center [360, 148] width 89 height 33
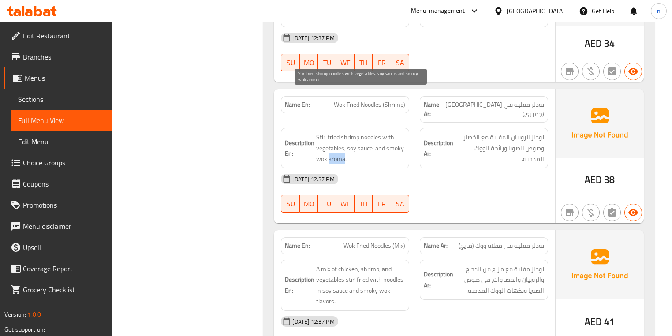
click at [340, 132] on span "Stir-fried shrimp noodles with vegetables, soy sauce, and smoky wok aroma." at bounding box center [360, 148] width 89 height 33
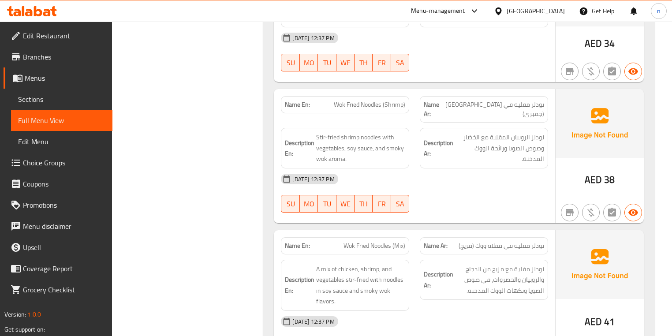
click at [469, 169] on div "04-09-2025 12:37 PM" at bounding box center [414, 179] width 277 height 21
click at [493, 169] on div "04-09-2025 12:37 PM SU MO TU WE TH FR SA" at bounding box center [414, 193] width 277 height 49
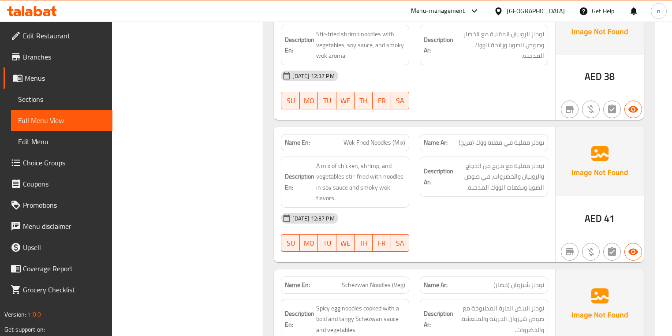
scroll to position [4235, 0]
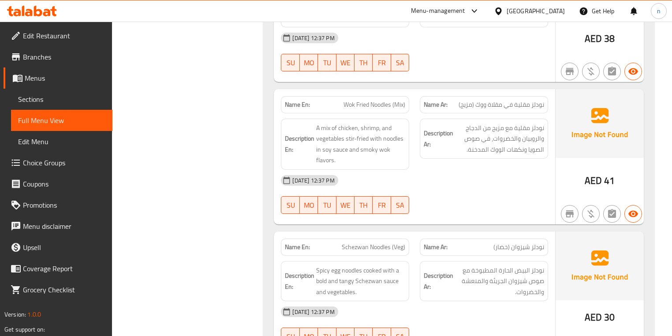
click at [388, 100] on span "Wok Fried Noodles (Mix)" at bounding box center [375, 104] width 62 height 9
copy span "Wok Fried Noodles (Mix)"
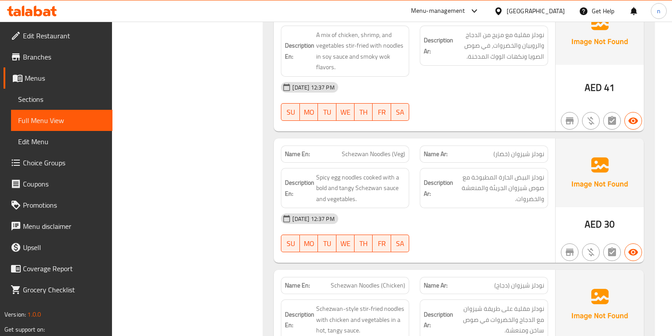
scroll to position [4341, 0]
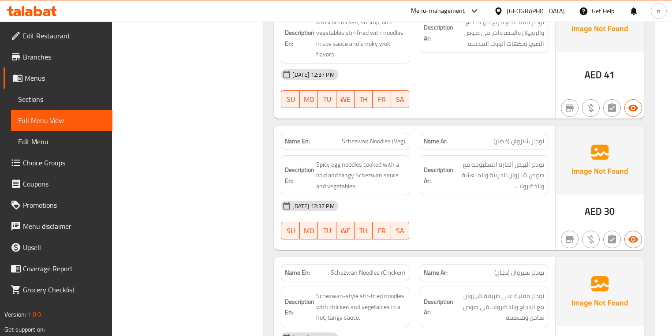
click at [375, 137] on span "Schezwan Noodles (Veg)" at bounding box center [374, 141] width 64 height 9
copy span "Schezwan Noodles (Veg)"
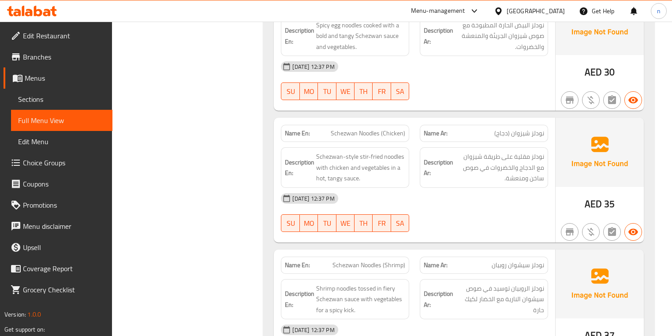
scroll to position [4482, 0]
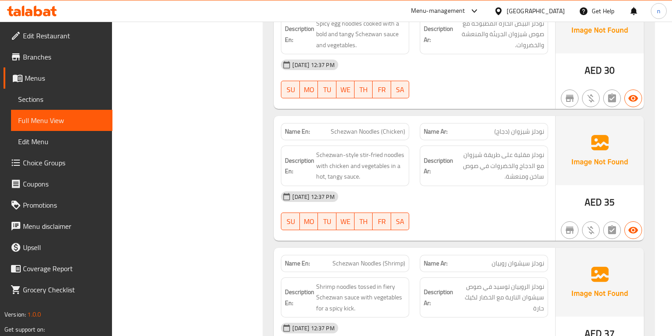
click at [453, 186] on div "04-09-2025 12:37 PM" at bounding box center [414, 196] width 277 height 21
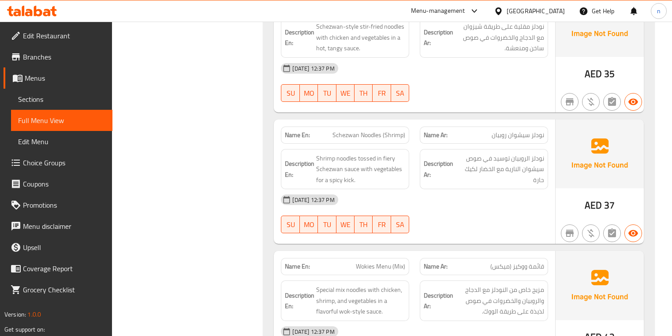
scroll to position [4623, 0]
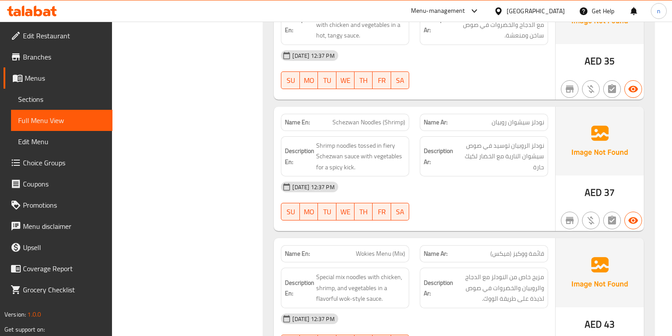
click at [463, 176] on div "04-09-2025 12:37 PM SU MO TU WE TH FR SA" at bounding box center [414, 200] width 277 height 49
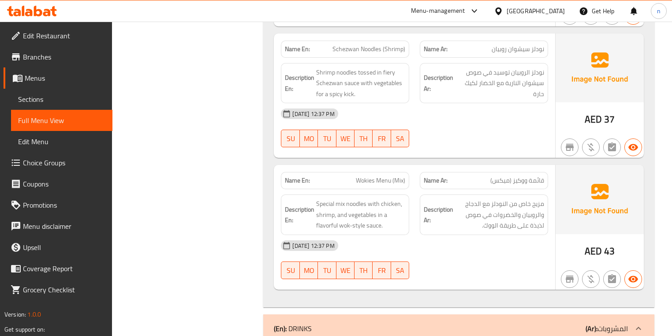
scroll to position [4729, 0]
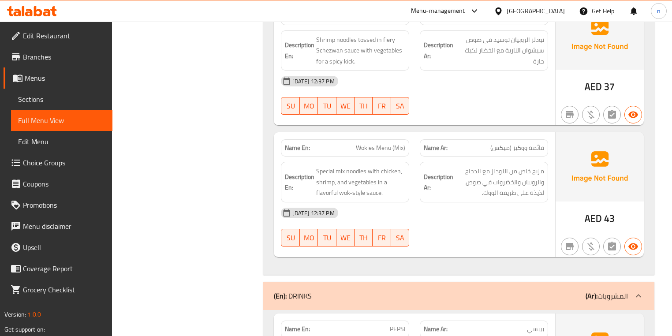
click at [501, 202] on div "04-09-2025 12:37 PM SU MO TU WE TH FR SA" at bounding box center [414, 226] width 277 height 49
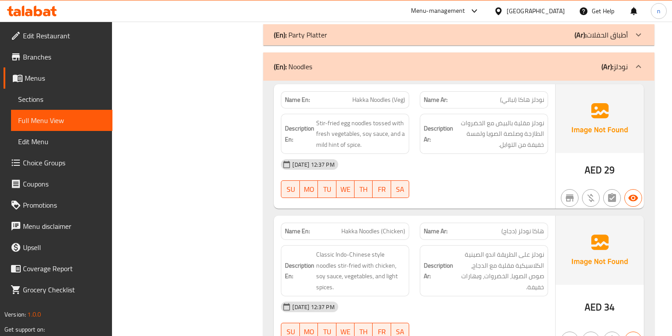
scroll to position [3035, 0]
click at [390, 95] on span "Hakka Noodles (Veg)" at bounding box center [378, 99] width 53 height 9
copy span "Hakka Noodles (Veg)"
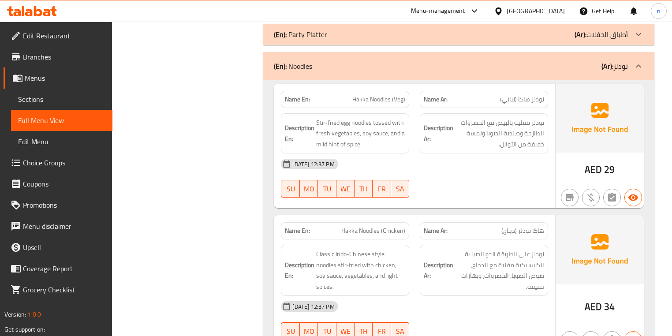
click at [230, 191] on div "Filter Branches Branches Popular filters Free items Branch specific items Has c…" at bounding box center [191, 29] width 134 height 5902
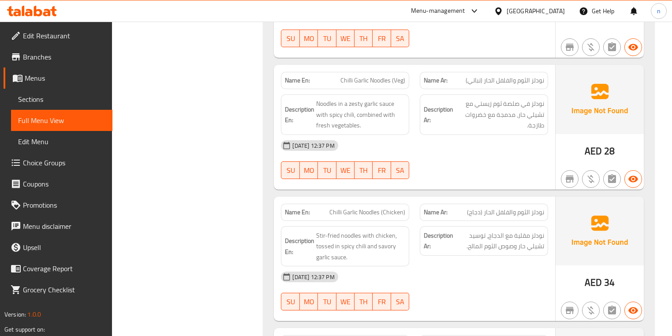
scroll to position [3317, 0]
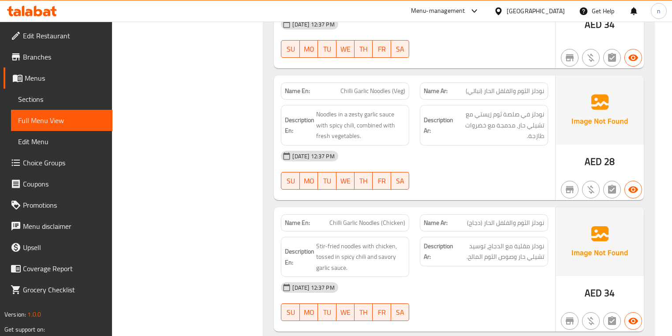
click at [377, 86] on span "Chilli Garlic Noodles (Veg)" at bounding box center [373, 90] width 65 height 9
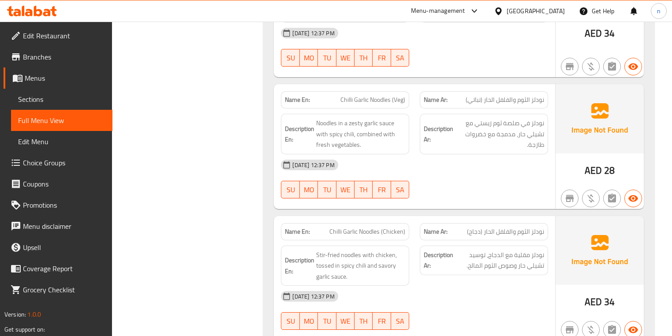
scroll to position [3282, 0]
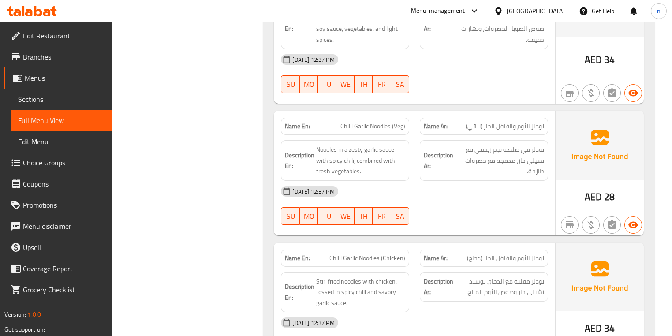
click at [506, 181] on div "04-09-2025 12:37 PM" at bounding box center [414, 191] width 277 height 21
click at [479, 181] on div "04-09-2025 12:37 PM" at bounding box center [414, 191] width 277 height 21
click at [381, 122] on span "Chilli Garlic Noodles (Veg)" at bounding box center [373, 126] width 65 height 9
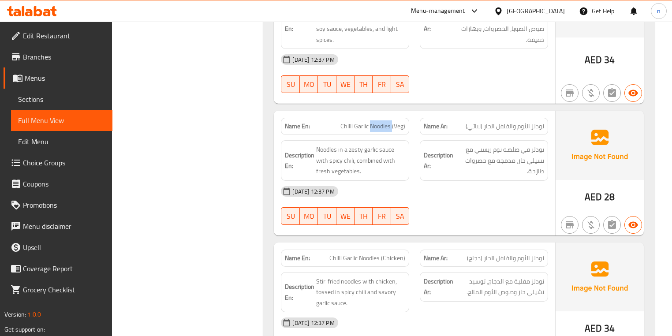
click at [381, 122] on span "Chilli Garlic Noodles (Veg)" at bounding box center [373, 126] width 65 height 9
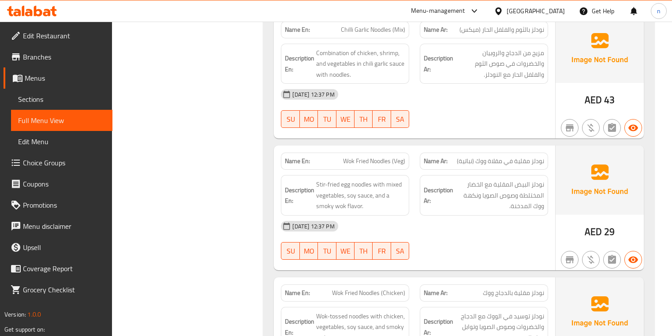
scroll to position [3776, 0]
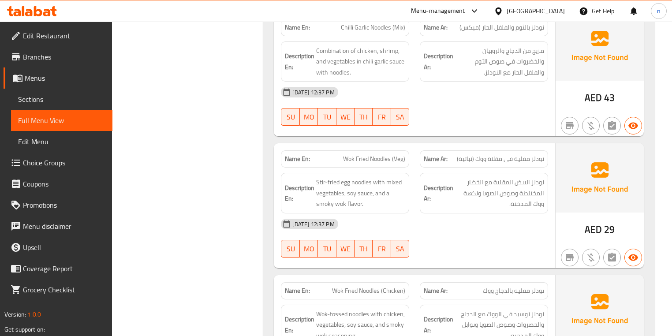
click at [361, 154] on span "Wok Fried Noodles (Veg)" at bounding box center [374, 158] width 62 height 9
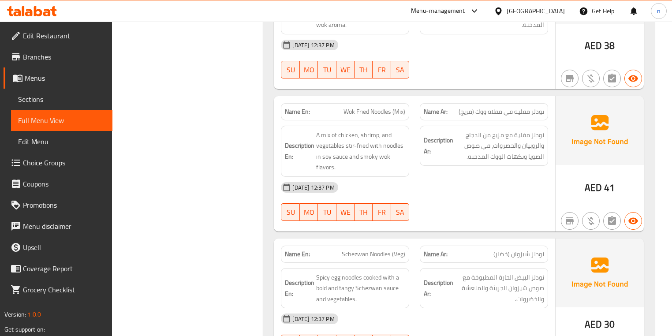
scroll to position [4164, 0]
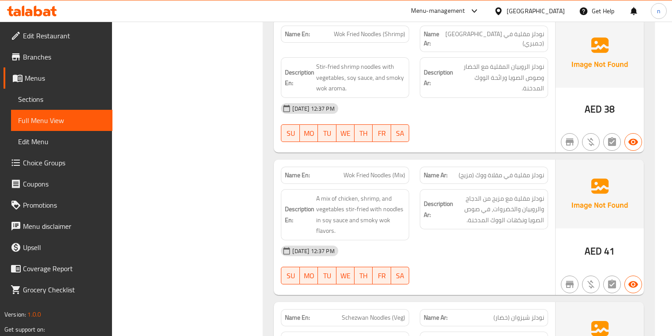
click at [397, 171] on span "Wok Fried Noodles (Mix)" at bounding box center [375, 175] width 62 height 9
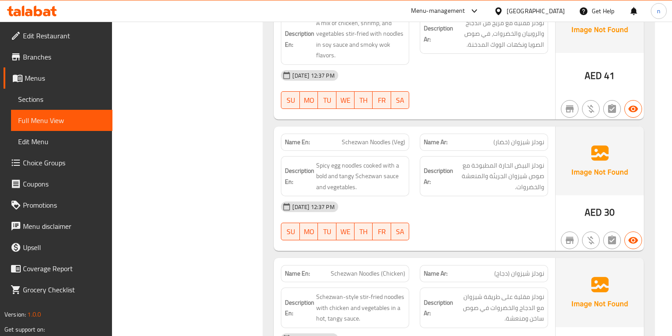
scroll to position [4306, 0]
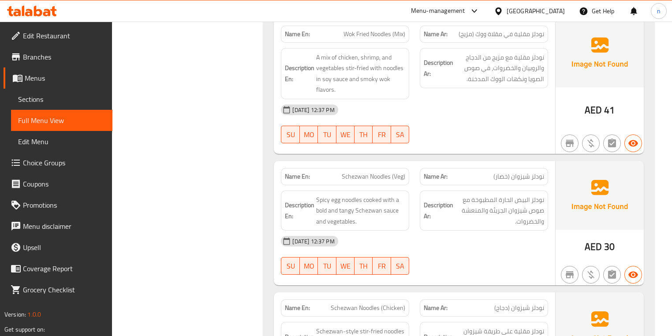
click at [367, 168] on div "Name En: Schezwan Noodles (Veg)" at bounding box center [345, 176] width 128 height 17
click at [365, 168] on div "Name En: Schezwan Noodles (Veg)" at bounding box center [345, 176] width 128 height 17
click at [359, 172] on span "Schezwan Noodles (Veg)" at bounding box center [374, 176] width 64 height 9
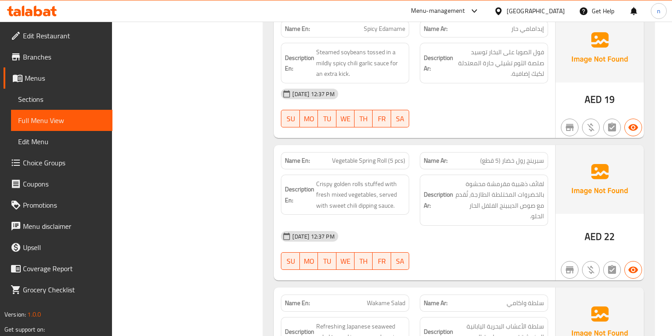
scroll to position [1976, 0]
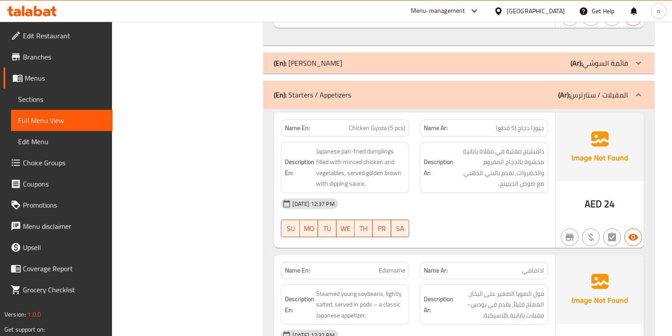
scroll to position [1588, 0]
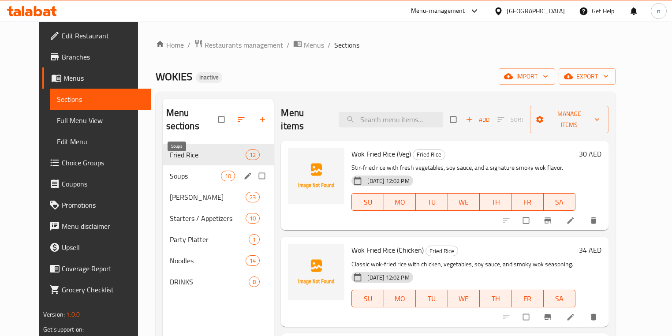
click at [176, 171] on span "Soups" at bounding box center [196, 176] width 52 height 11
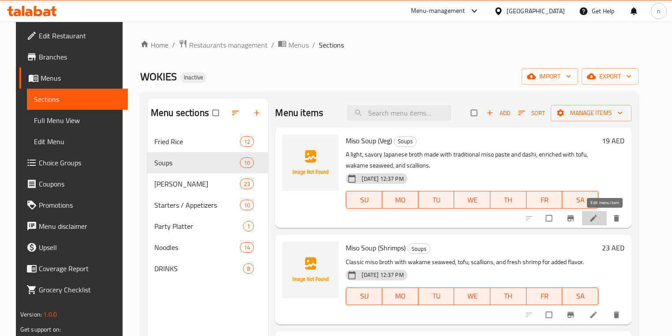
click at [598, 221] on icon at bounding box center [593, 218] width 9 height 9
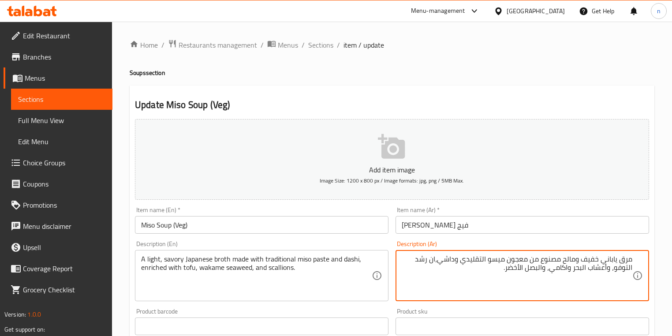
click at [415, 267] on textarea "مرق ياباني خفيف ومالح مصنوع من معجون ميسو التقليدي وداشي،ان رشد التوفو، وأعشاب …" at bounding box center [517, 276] width 231 height 42
click at [415, 263] on textarea "مرق ياباني خفيف ومالح مصنوع من معجون ميسو التقليدي وداشي،ان رشد التوفو، وأعشاب …" at bounding box center [517, 276] width 231 height 42
type textarea "مرق ياباني خفيف ومالح مصنوع من معجون ميسو التقليدي وداشي،ان رشد مع التوفو، وأعش…"
click at [657, 284] on div "Home / Restaurants management / Menus / Sections / item / update Soups section …" at bounding box center [392, 323] width 560 height 602
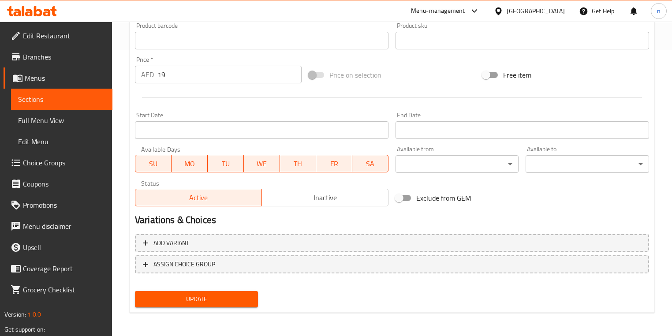
scroll to position [287, 0]
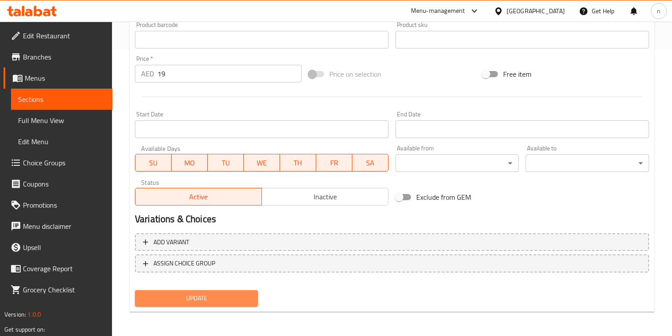
click at [224, 305] on button "Update" at bounding box center [196, 298] width 123 height 16
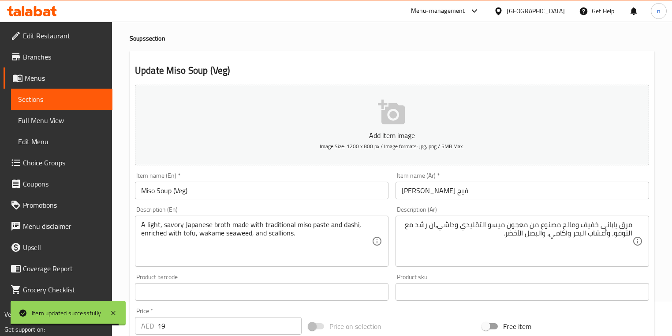
scroll to position [0, 0]
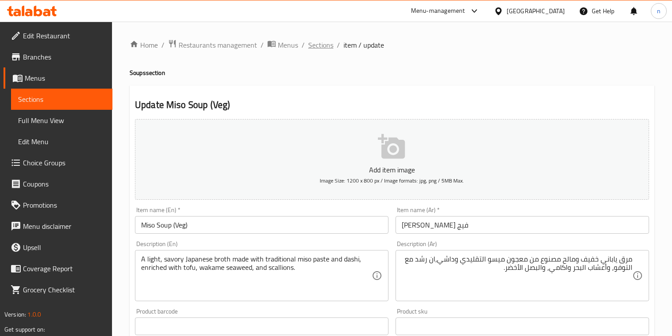
click at [308, 45] on span "Sections" at bounding box center [320, 45] width 25 height 11
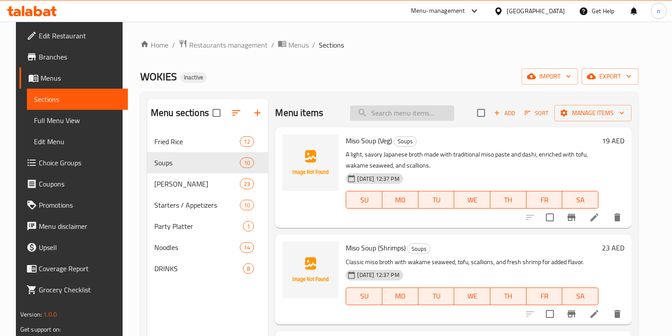
click at [397, 113] on input "search" at bounding box center [402, 112] width 104 height 15
paste input "Kway Teow Soup (Veg)"
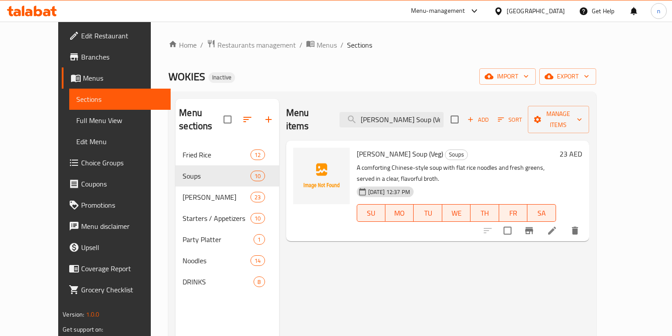
type input "Kway Teow Soup (Veg)"
click at [558, 225] on icon at bounding box center [552, 230] width 11 height 11
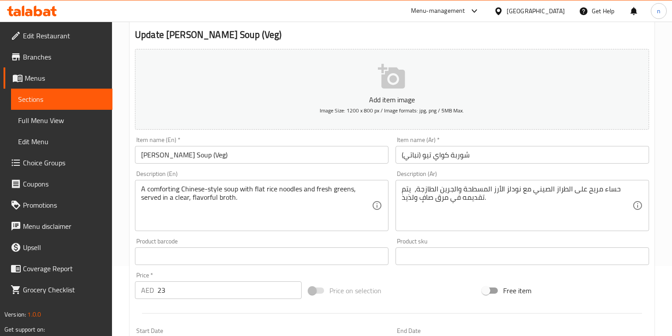
scroll to position [71, 0]
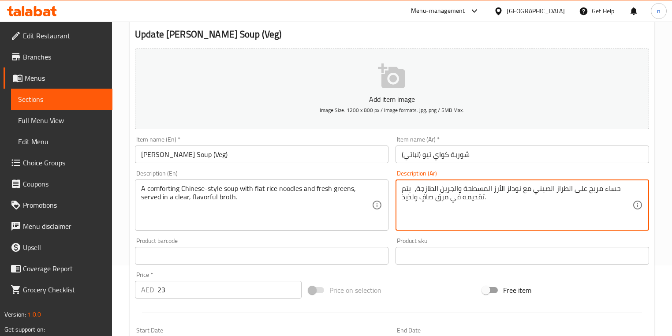
click at [565, 192] on textarea "حساء مريح على الطراز الصيني مع نودلز الأرز المسطحة والجرين الطازجة، يتم تقديمه …" at bounding box center [517, 205] width 231 height 42
type textarea "حساء مريح على الطريقة الصيني مع نودلز الأرز المسطحة والجرين الطازجة، يتم تقديمه…"
click at [443, 278] on div "Add item image Image Size: 1200 x 800 px / Image formats: jpg, png / 5MB Max. I…" at bounding box center [391, 235] width 521 height 380
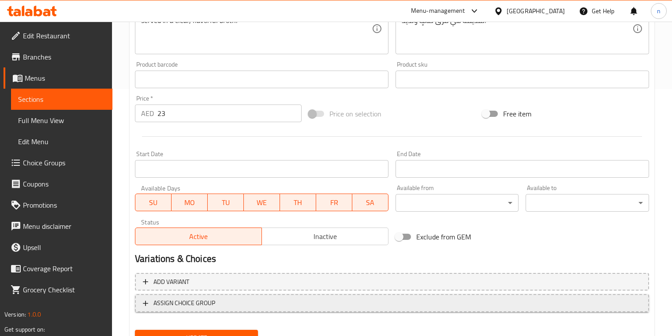
scroll to position [287, 0]
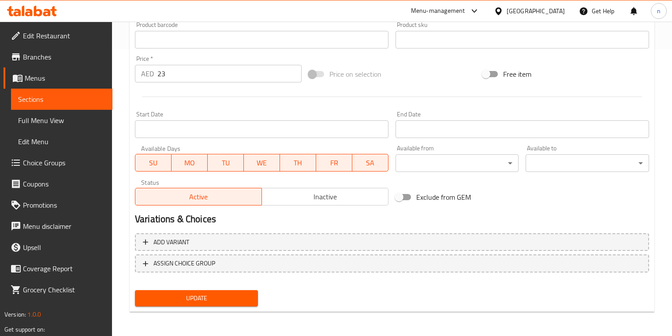
click at [241, 300] on span "Update" at bounding box center [196, 298] width 109 height 11
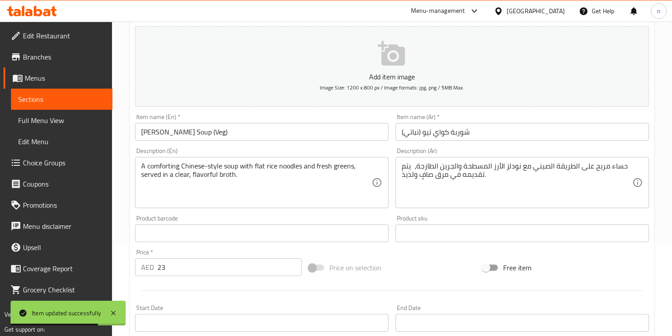
scroll to position [75, 0]
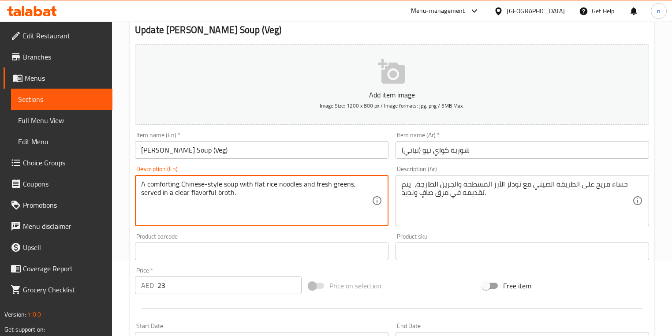
type textarea "A comforting Chinese-style soup with flat rice noodles and fresh greens, served…"
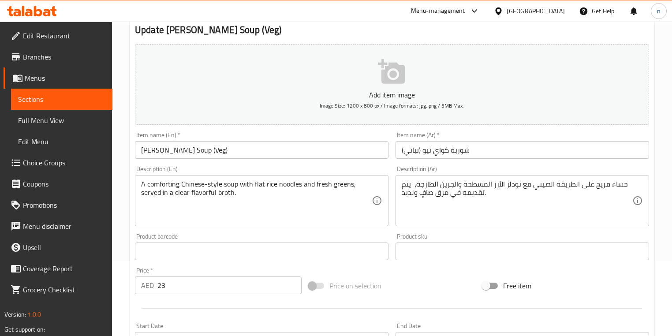
click at [127, 253] on div "Home / Restaurants management / Menus / Sections / item / update Soups section …" at bounding box center [392, 248] width 560 height 602
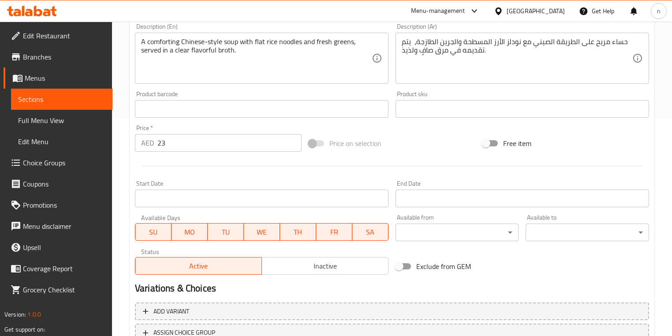
scroll to position [287, 0]
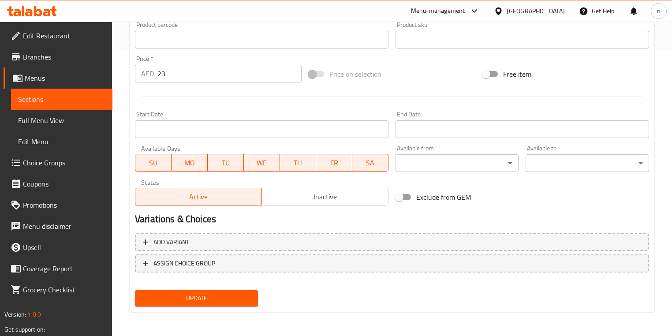
click at [249, 298] on span "Update" at bounding box center [196, 298] width 109 height 11
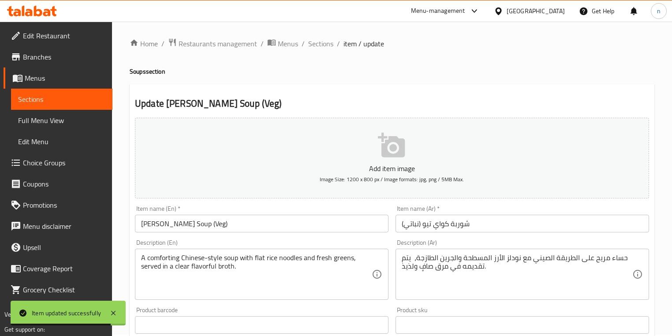
scroll to position [0, 0]
click at [323, 46] on span "Sections" at bounding box center [320, 45] width 25 height 11
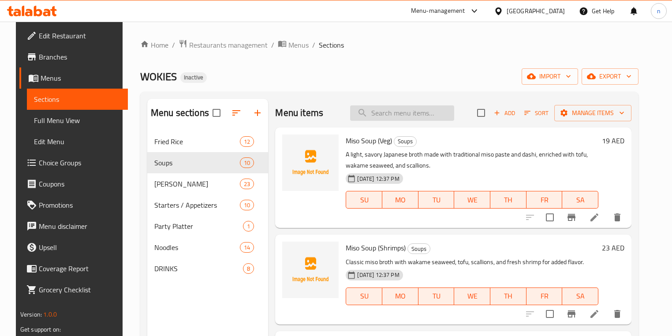
click at [427, 109] on input "search" at bounding box center [402, 112] width 104 height 15
paste input "Salmon Sashimi"
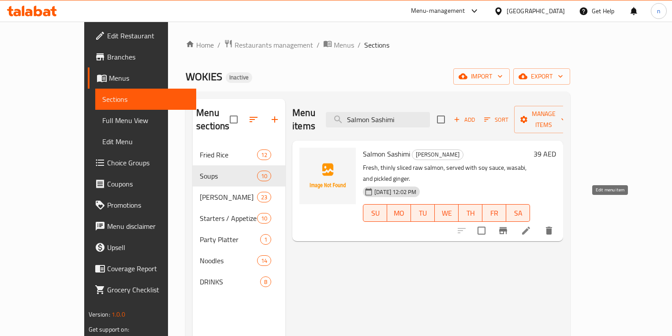
type input "Salmon Sashimi"
click at [532, 225] on icon at bounding box center [526, 230] width 11 height 11
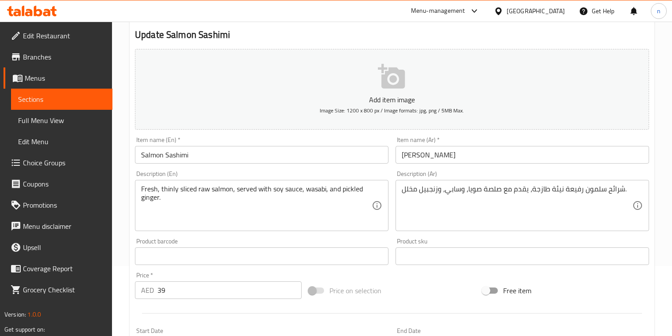
scroll to position [71, 0]
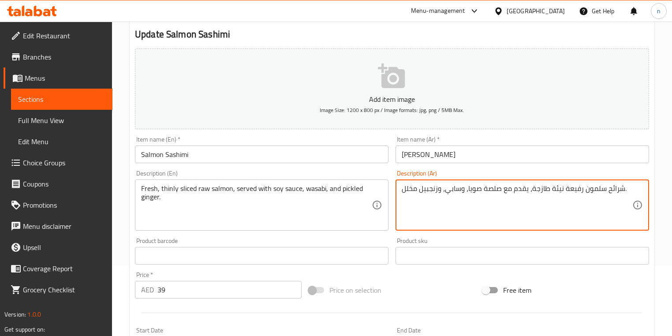
click at [573, 191] on textarea "شرائح سلمون رفيعة نيئة طازجة، يقدم مع صلصة صويا، وسابي، وزنجبيل مخلل." at bounding box center [517, 205] width 231 height 42
click at [573, 207] on textarea "شرائح سلمون رفيعة نيئة طازجة، يقدم مع صلصة صويا، وسابي، وزنجبيل مخلل." at bounding box center [517, 205] width 231 height 42
click at [571, 193] on textarea "شرائح سلمون رفيعة نيئة طازجة، يقدم مع صلصة صويا، وسابي، وزنجبيل مخلل." at bounding box center [517, 205] width 231 height 42
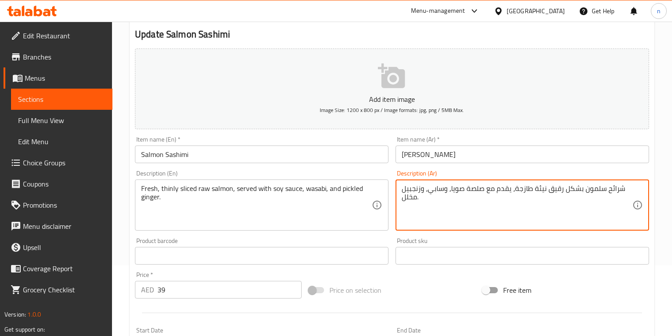
click at [203, 190] on textarea "Fresh, thinly sliced raw salmon, served with soy sauce, wasabi, and pickled gin…" at bounding box center [256, 205] width 231 height 42
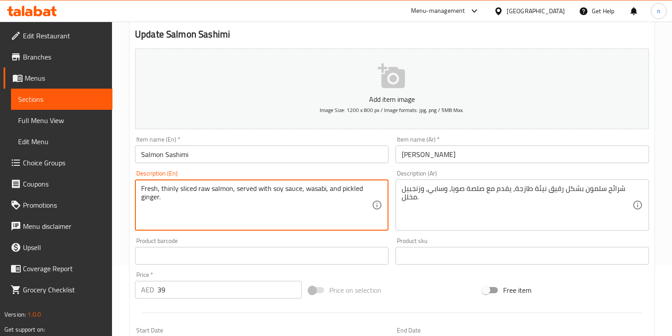
click at [203, 190] on textarea "Fresh, thinly sliced raw salmon, served with soy sauce, wasabi, and pickled gin…" at bounding box center [256, 205] width 231 height 42
drag, startPoint x: 203, startPoint y: 190, endPoint x: 205, endPoint y: 206, distance: 16.4
click at [205, 206] on textarea "Fresh, thinly sliced raw salmon, served with soy sauce, wasabi, and pickled gin…" at bounding box center [256, 205] width 231 height 42
click at [205, 191] on textarea "Fresh, thinly sliced raw salmon, served with soy sauce, wasabi, and pickled gin…" at bounding box center [256, 205] width 231 height 42
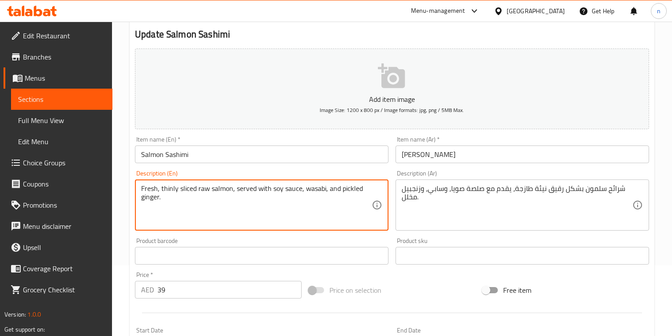
click at [282, 123] on button "Add item image Image Size: 1200 x 800 px / Image formats: jpg, png / 5MB Max." at bounding box center [392, 89] width 514 height 81
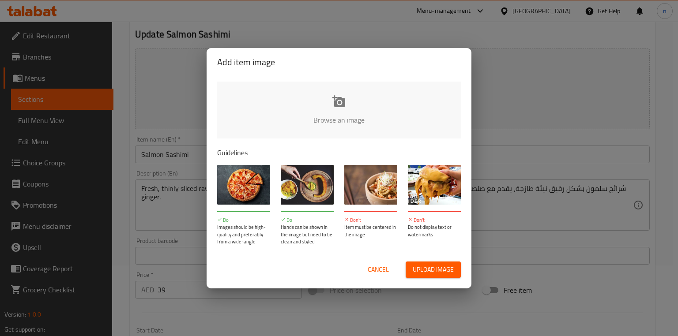
click at [377, 270] on span "Cancel" at bounding box center [377, 269] width 21 height 11
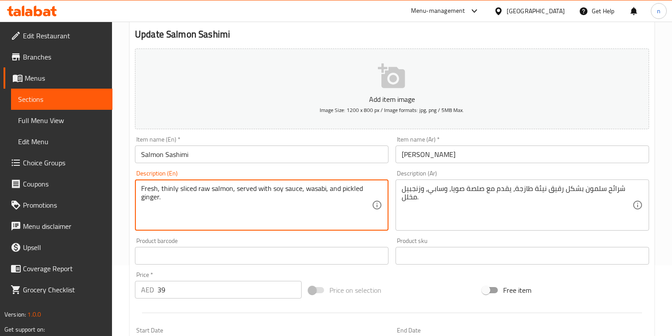
click at [202, 187] on textarea "Fresh, thinly sliced raw salmon, served with soy sauce, wasabi, and pickled gin…" at bounding box center [256, 205] width 231 height 42
click at [248, 119] on button "Add item image Image Size: 1200 x 800 px / Image formats: jpg, png / 5MB Max." at bounding box center [392, 89] width 514 height 81
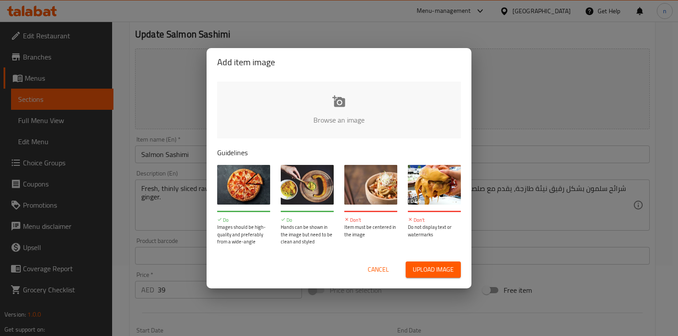
click at [365, 272] on button "Cancel" at bounding box center [378, 270] width 28 height 16
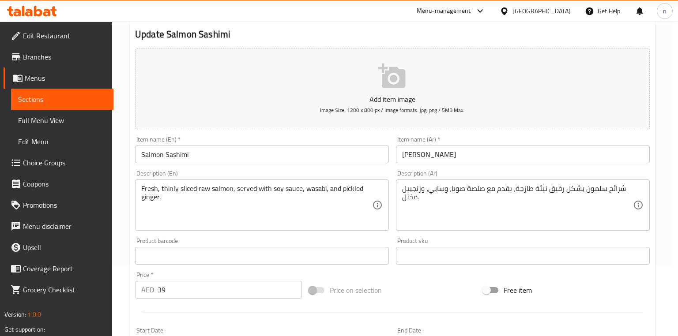
click at [365, 272] on button "Cancel" at bounding box center [378, 270] width 28 height 16
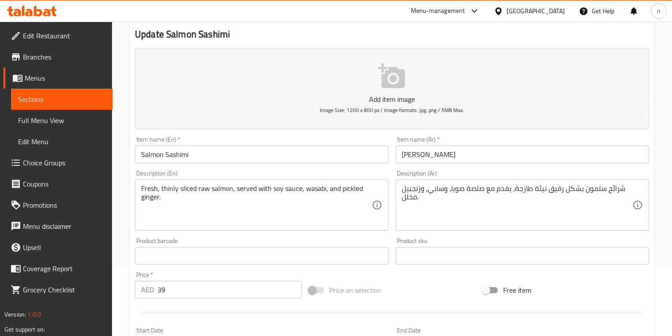
click at [205, 191] on textarea "Fresh, thinly sliced raw salmon, served with soy sauce, wasabi, and pickled gin…" at bounding box center [256, 205] width 231 height 42
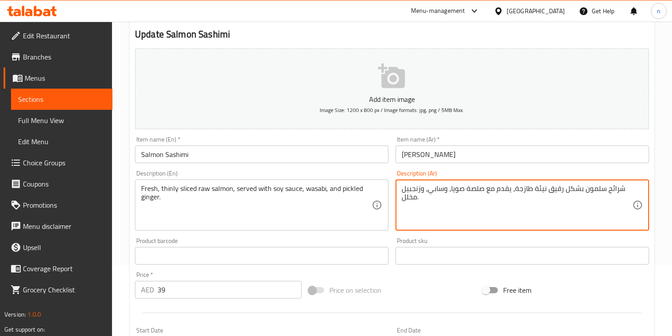
click at [472, 191] on textarea "شرائح سلمون بشكل رقيق نيئة طازجة، يقدم مع صلصة صويا، وسابي، وزنجبيل مخلل." at bounding box center [517, 205] width 231 height 42
type textarea "شرائح سلمون بشكل رقيق نيئة طازجة، يقدم مع صوص صويا، وسابي، وزنجبيل مخلل."
click at [414, 275] on div "Add item image Image Size: 1200 x 800 px / Image formats: jpg, png / 5MB Max. I…" at bounding box center [391, 235] width 521 height 380
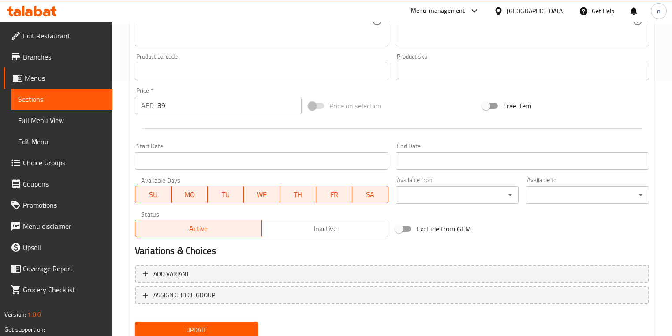
scroll to position [287, 0]
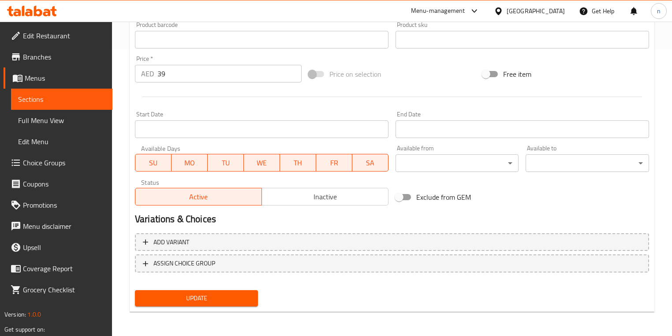
click at [217, 293] on span "Update" at bounding box center [196, 298] width 109 height 11
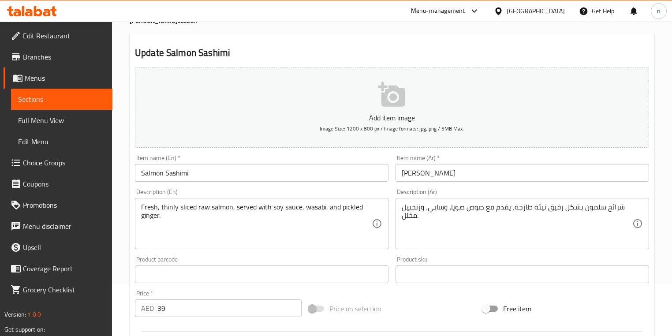
scroll to position [0, 0]
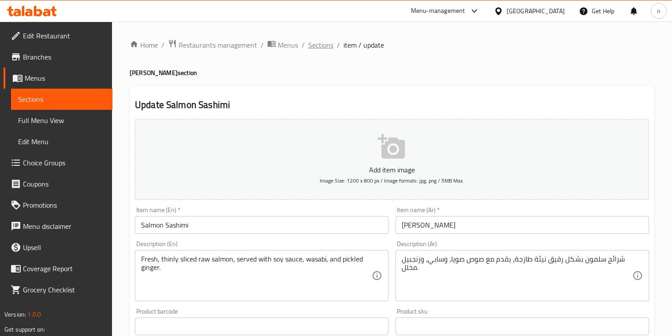
click at [312, 48] on span "Sections" at bounding box center [320, 45] width 25 height 11
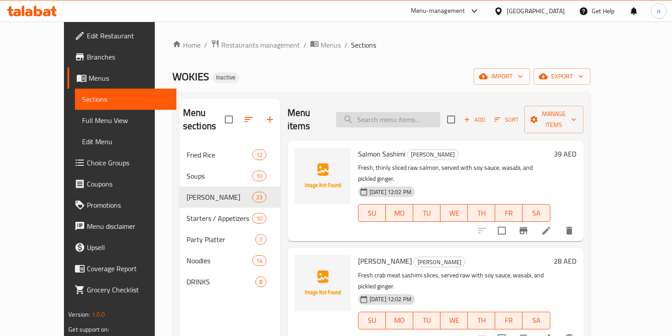
click at [386, 116] on input "search" at bounding box center [388, 119] width 104 height 15
paste input "Salmon Nigiri"
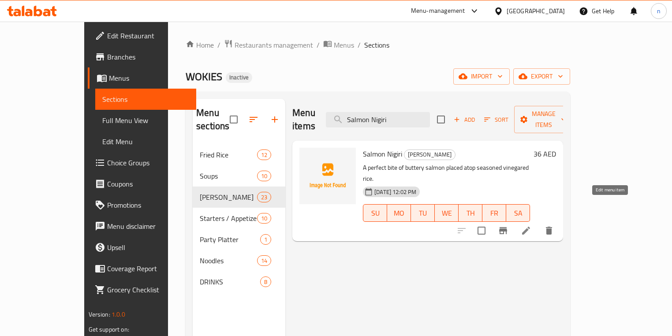
type input "Salmon Nigiri"
click at [532, 225] on icon at bounding box center [526, 230] width 11 height 11
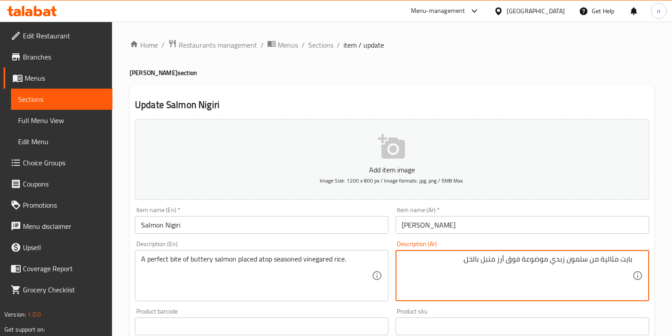
click at [443, 274] on textarea "بايت مثالية من سلمون زبدي موضوعة فوق أرز متبل بالخل." at bounding box center [517, 276] width 231 height 42
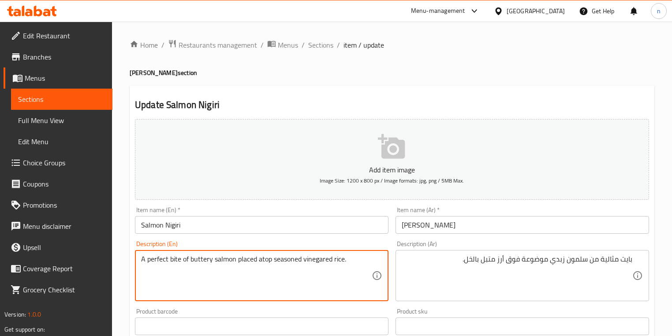
drag, startPoint x: 238, startPoint y: 259, endPoint x: 273, endPoint y: 262, distance: 35.0
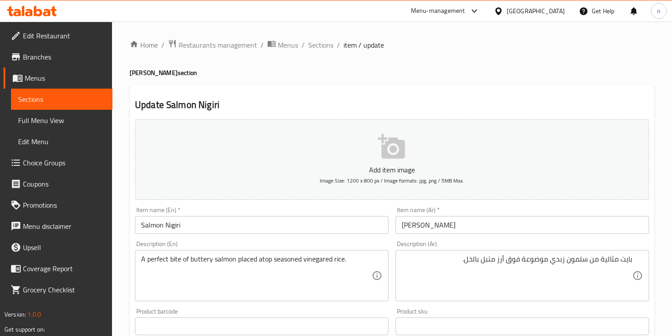
click at [546, 259] on textarea "بايت مثالية من سلمون زبدي موضوعة فوق أرز متبل بالخل." at bounding box center [517, 276] width 231 height 42
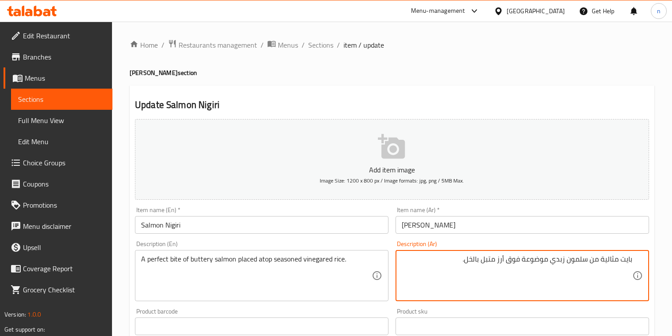
click at [546, 259] on textarea "بايت مثالية من سلمون زبدي موضوعة فوق أرز متبل بالخل." at bounding box center [517, 276] width 231 height 42
click at [545, 262] on textarea "بايت مثالية من سلمون زبدي موضوعة فوق أرز متبل بالخل." at bounding box center [517, 276] width 231 height 42
click at [528, 264] on textarea "بايت مثالية من سلمون زبدي وضوعة فوق أرز متبل بالخل." at bounding box center [517, 276] width 231 height 42
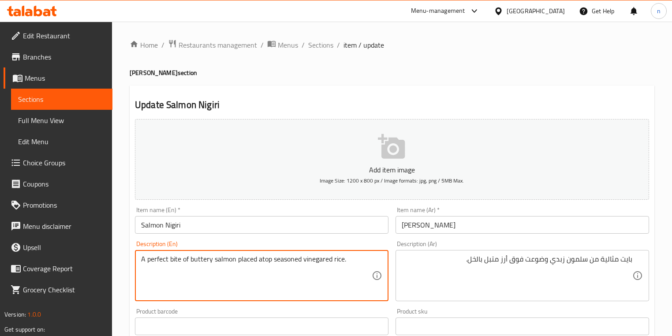
click at [315, 259] on textarea "A perfect bite of buttery salmon placed atop seasoned vinegared rice." at bounding box center [256, 276] width 231 height 42
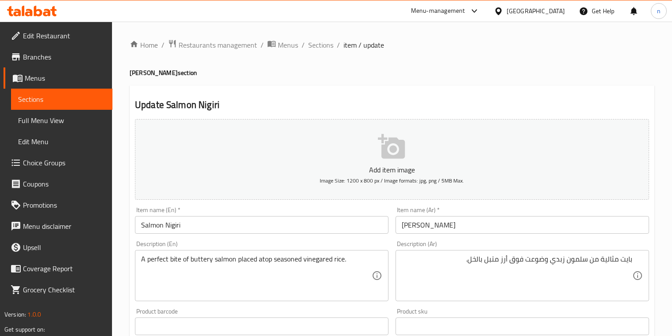
drag, startPoint x: 81, startPoint y: 120, endPoint x: 342, endPoint y: 278, distance: 305.0
click at [342, 278] on textarea "A perfect bite of buttery salmon placed atop seasoned vinegared rice." at bounding box center [256, 276] width 231 height 42
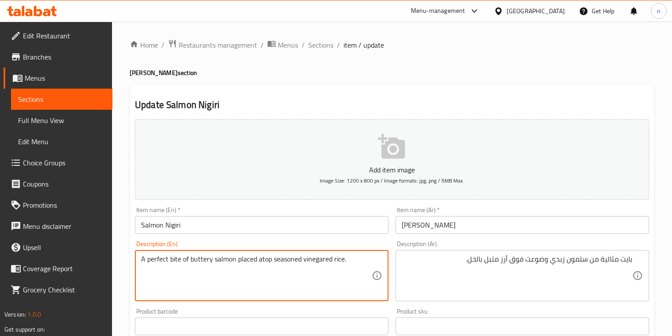
click at [324, 264] on textarea "A perfect bite of buttery salmon placed atop seasoned vinegared rice." at bounding box center [256, 276] width 231 height 42
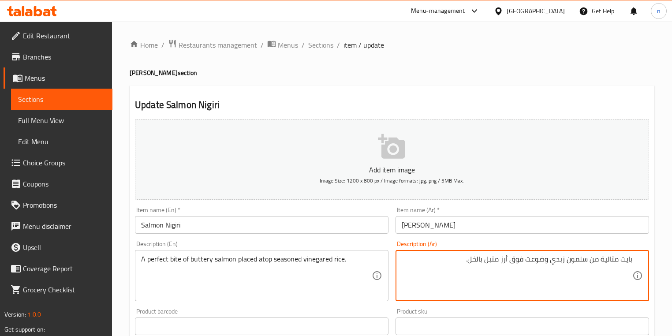
click at [476, 263] on textarea "بايت مثالية من سلمون زبدي وضوعت فوق أرز متبل بالخل." at bounding box center [517, 276] width 231 height 42
click at [484, 281] on textarea "بايت مثالية من سلمون زبدي وضوعت فوق أرز متبل بالخل." at bounding box center [517, 276] width 231 height 42
click at [481, 262] on textarea "بايت مثالية من سلمون زبدي وضوعت فوق أرز متبل بالخل." at bounding box center [517, 276] width 231 height 42
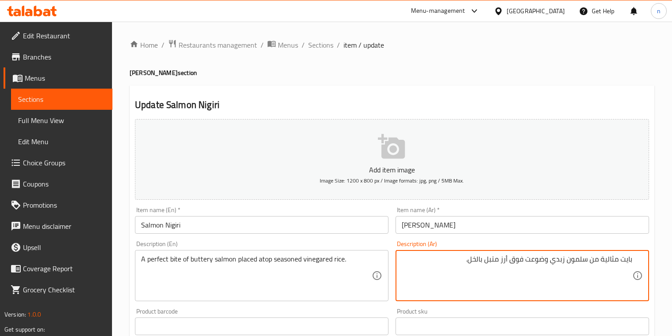
click at [481, 262] on textarea "بايت مثالية من سلمون زبدي وضوعت فوق أرز متبل بالخل." at bounding box center [517, 276] width 231 height 42
paste textarea "امض"
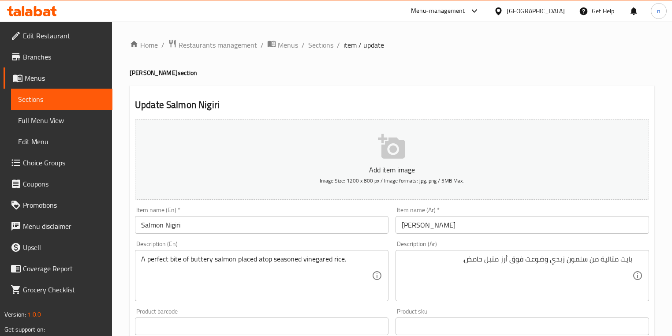
click at [394, 307] on div "Product sku Product sku" at bounding box center [522, 322] width 261 height 34
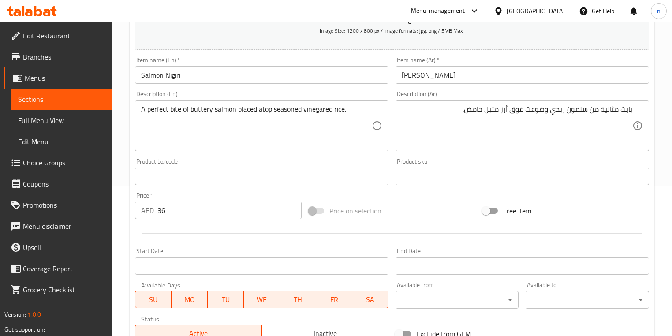
scroll to position [176, 0]
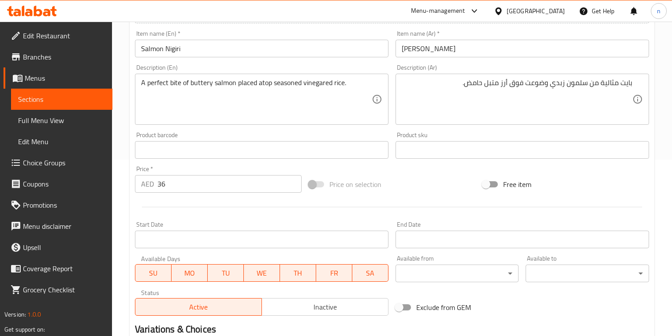
click at [481, 86] on textarea "بايت مثالية من سلمون زبدي وضوعت فوق أرز متبل حامض." at bounding box center [517, 100] width 231 height 42
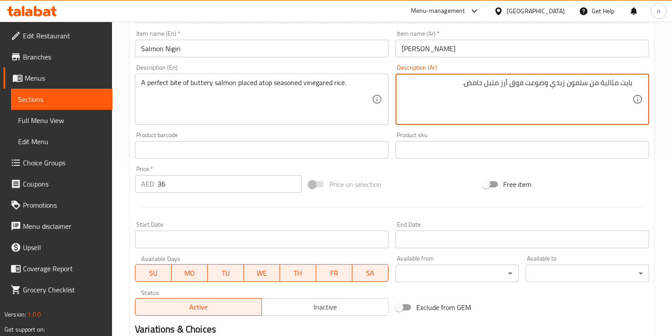
click at [481, 86] on textarea "بايت مثالية من سلمون زبدي وضوعت فوق أرز متبل حامض." at bounding box center [517, 100] width 231 height 42
click at [477, 87] on textarea "بايت مثالية من سلمون زبدي وضوعت فوق أرز متبل حامض." at bounding box center [517, 100] width 231 height 42
click at [476, 85] on textarea "بايت مثالية من سلمون زبدي وضوعت فوق أرز متبل حامض." at bounding box center [517, 100] width 231 height 42
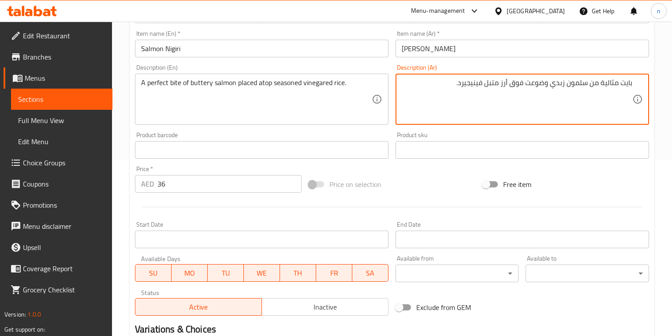
type textarea "بايت مثالية من سلمون زبدي وضوعت فوق أرز متبل فينيجيرد."
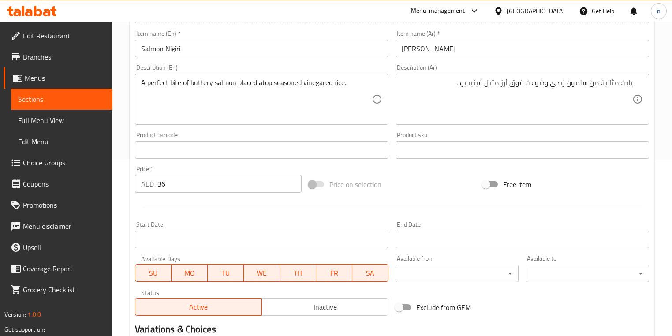
click at [423, 180] on div "Price on selection" at bounding box center [392, 184] width 174 height 24
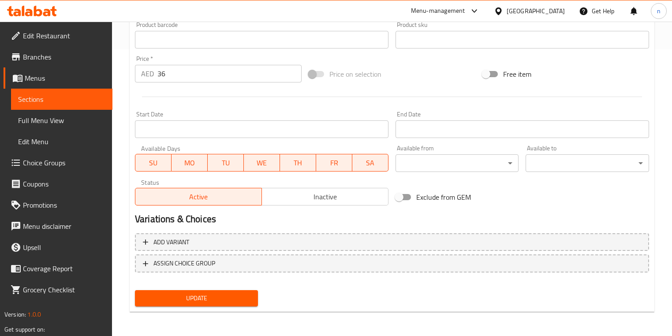
click at [228, 291] on button "Update" at bounding box center [196, 298] width 123 height 16
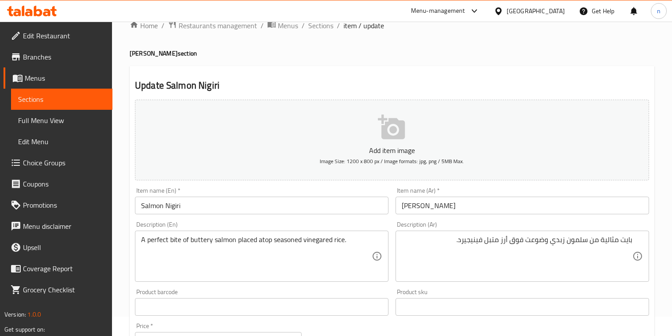
scroll to position [0, 0]
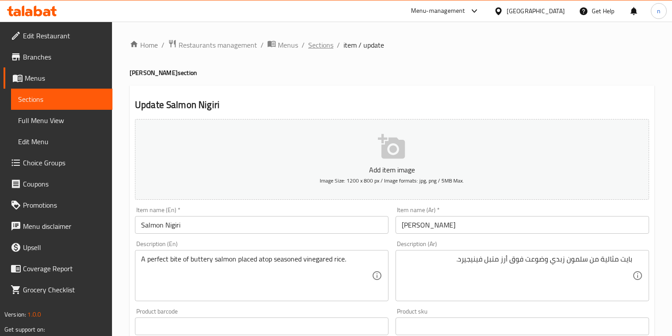
click at [321, 47] on span "Sections" at bounding box center [320, 45] width 25 height 11
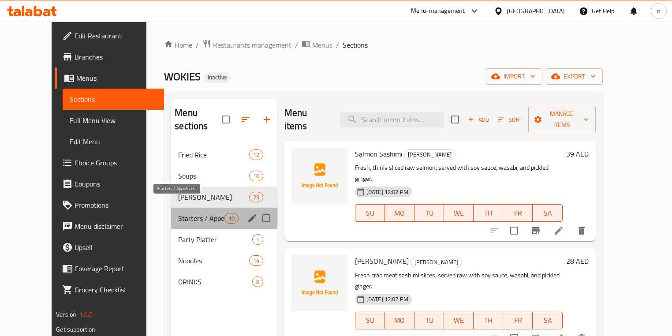
click at [178, 213] on span "Starters / Appetizers" at bounding box center [201, 218] width 46 height 11
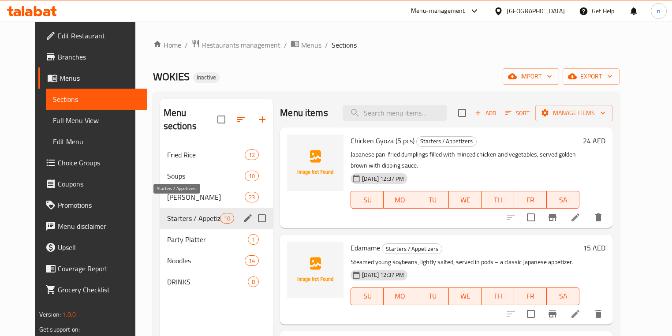
click at [194, 213] on span "Starters / Appetizers" at bounding box center [193, 218] width 53 height 11
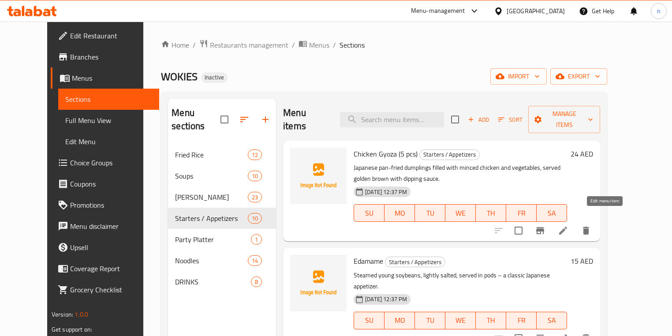
click at [569, 225] on icon at bounding box center [563, 230] width 11 height 11
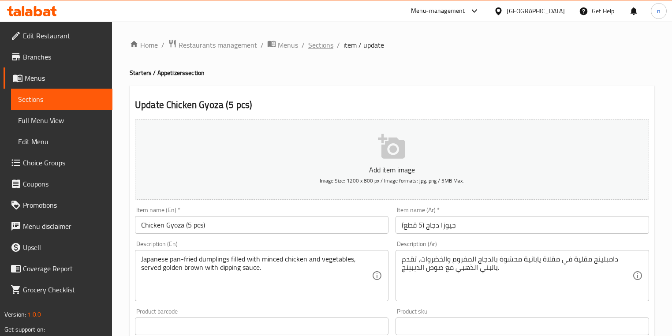
click at [325, 46] on span "Sections" at bounding box center [320, 45] width 25 height 11
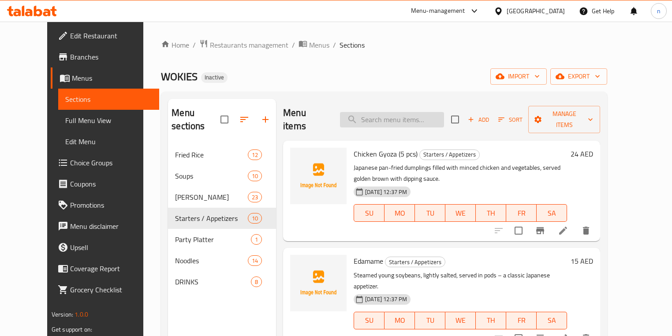
click at [415, 120] on input "search" at bounding box center [392, 119] width 104 height 15
paste input "Hakka Noodles (Veg)"
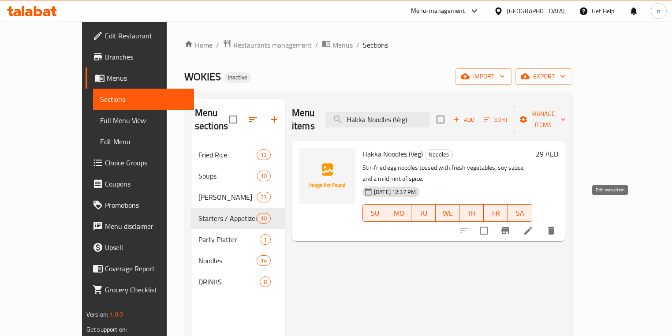
type input "Hakka Noodles (Veg)"
click at [534, 225] on icon at bounding box center [528, 230] width 11 height 11
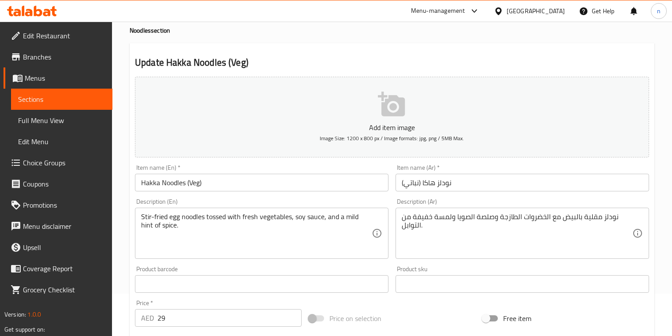
scroll to position [106, 0]
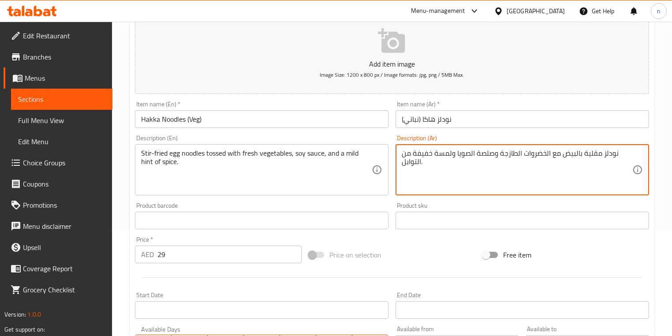
click at [595, 153] on textarea "نودلز مقلية بالبيض مع الخضروات الطازجة وصلصة الصويا ولمسة خفيفة من التوابل." at bounding box center [517, 170] width 231 height 42
type textarea "نودلز توسيد بالبيض مع الخضروات الطازجة وصلصة الصويا ولمسة خفيفة من التوابل."
click at [422, 273] on div at bounding box center [391, 278] width 521 height 22
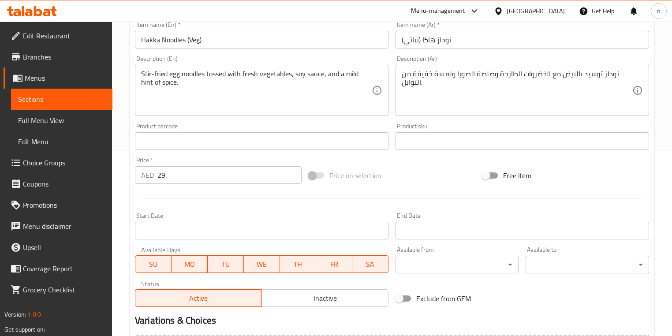
scroll to position [287, 0]
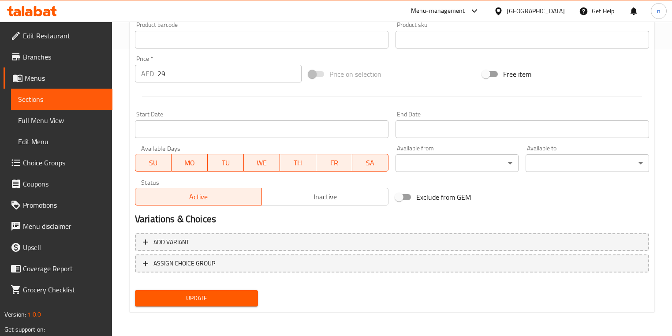
click at [234, 300] on span "Update" at bounding box center [196, 298] width 109 height 11
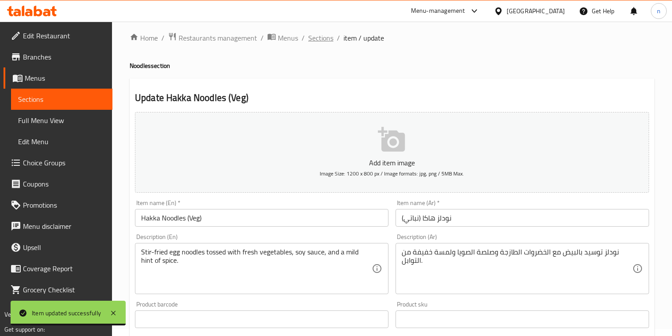
scroll to position [0, 0]
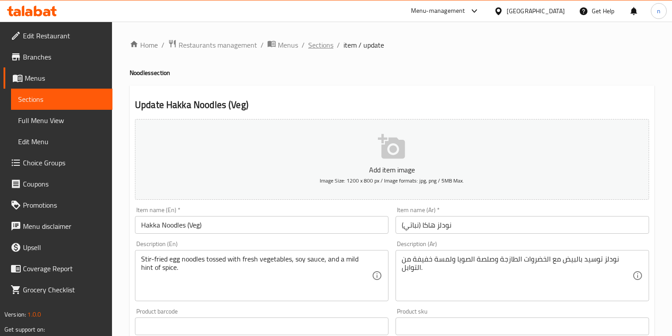
click at [325, 41] on span "Sections" at bounding box center [320, 45] width 25 height 11
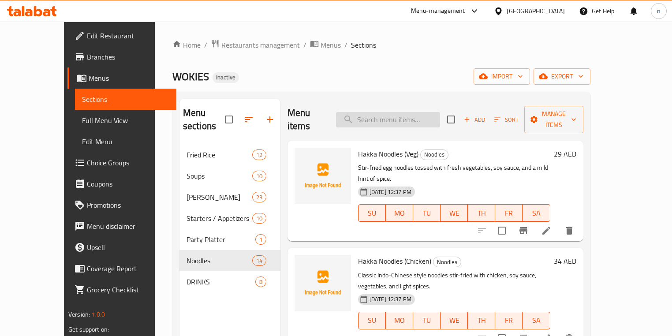
click at [398, 112] on input "search" at bounding box center [388, 119] width 104 height 15
paste input "Wok Fried Noodles (Veg)"
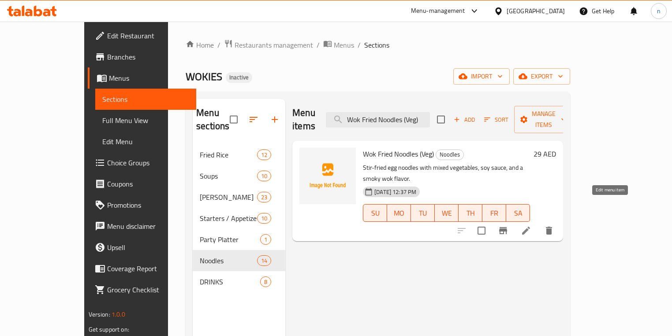
type input "Wok Fried Noodles (Veg)"
click at [532, 225] on icon at bounding box center [526, 230] width 11 height 11
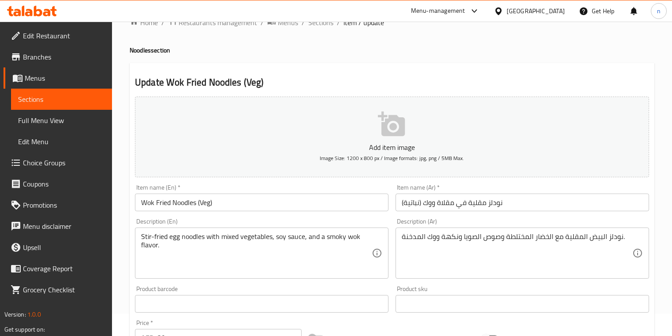
scroll to position [35, 0]
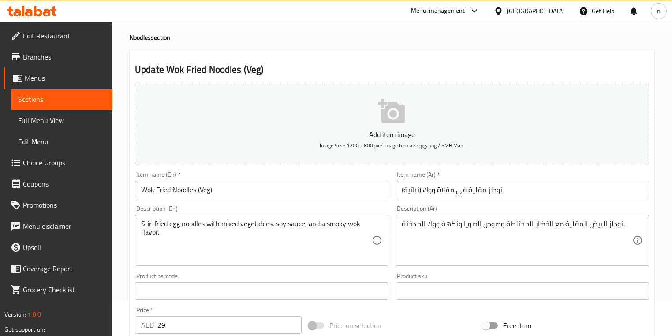
click at [438, 190] on input "نودلز مقلية في مقلاة ووك (نباتية)" at bounding box center [523, 190] width 254 height 18
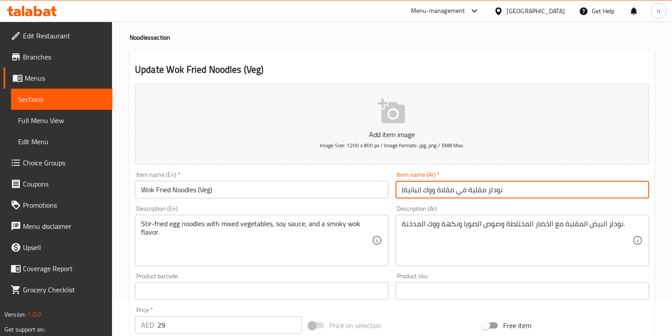
drag, startPoint x: 438, startPoint y: 190, endPoint x: 465, endPoint y: 194, distance: 27.7
click at [465, 194] on input "نودلز مقلية في مقلاة ووك (نباتية)" at bounding box center [523, 190] width 254 height 18
click at [418, 186] on input "نودلز مقلية ووك (نباتية)" at bounding box center [523, 190] width 254 height 18
type input "نودلز مقلية ووك (فيج)"
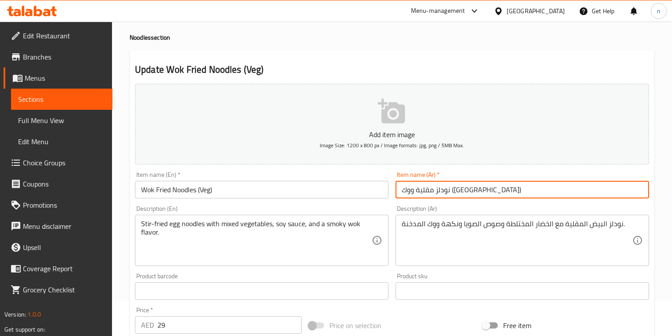
click at [427, 319] on div "Price on selection" at bounding box center [392, 326] width 174 height 24
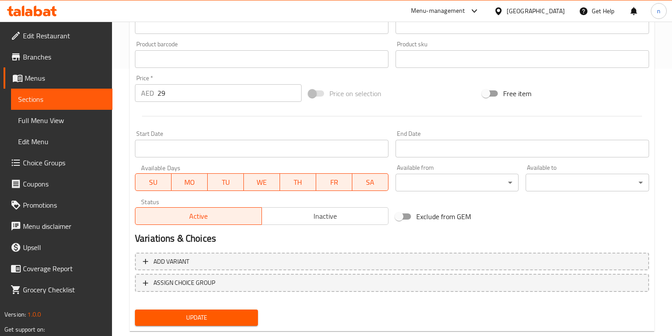
scroll to position [287, 0]
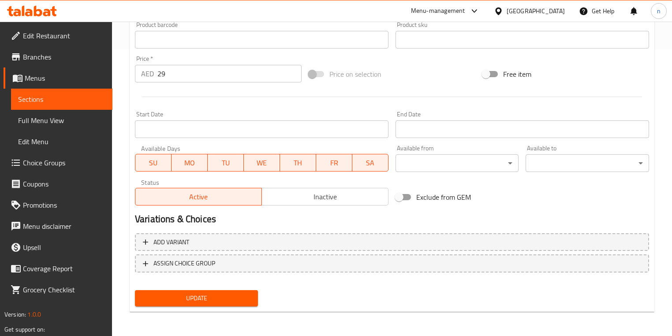
click at [238, 300] on span "Update" at bounding box center [196, 298] width 109 height 11
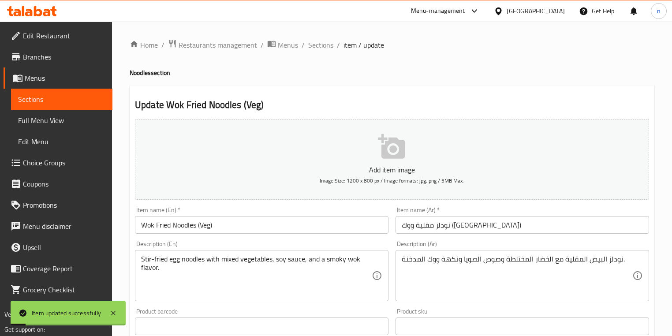
scroll to position [0, 0]
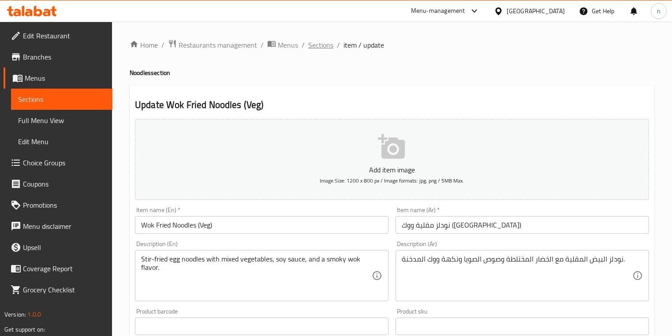
click at [317, 45] on span "Sections" at bounding box center [320, 45] width 25 height 11
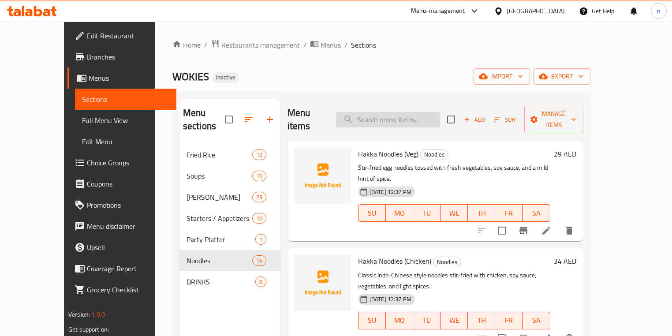
click at [373, 112] on input "search" at bounding box center [388, 119] width 104 height 15
paste input "Wok Fried Noodles (Mix)"
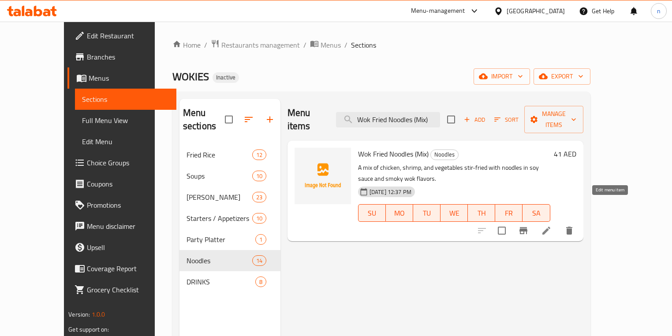
type input "Wok Fried Noodles (Mix)"
click at [551, 227] on icon at bounding box center [547, 231] width 8 height 8
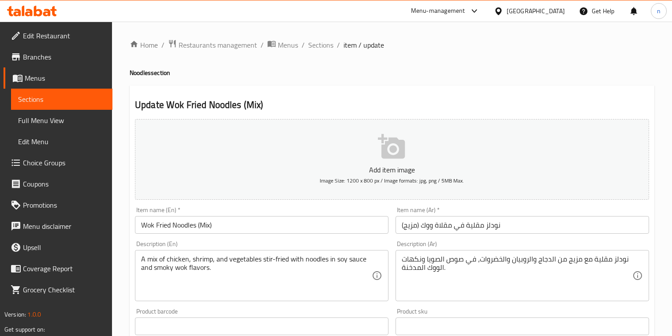
click at [436, 227] on input "نودلز مقلية في مقلاة ووك (مزيج)" at bounding box center [523, 225] width 254 height 18
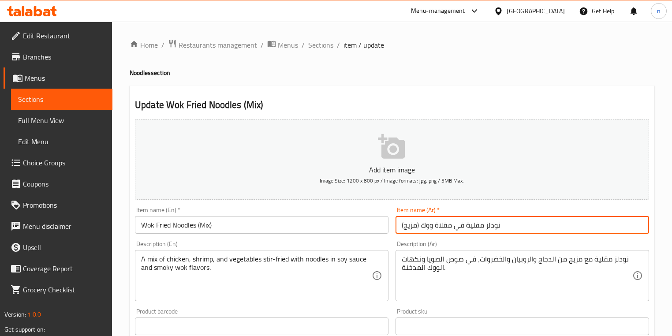
click at [435, 228] on input "نودلز مقلية في مقلاة ووك (مزيج)" at bounding box center [523, 225] width 254 height 18
drag, startPoint x: 435, startPoint y: 228, endPoint x: 448, endPoint y: 228, distance: 13.7
click at [448, 228] on input "نودلز مقلية في مقلاة ووك (مزيج)" at bounding box center [523, 225] width 254 height 18
drag, startPoint x: 448, startPoint y: 228, endPoint x: 448, endPoint y: 233, distance: 5.3
click at [442, 221] on input "نودلز مقلية فيمقلاة ووك (مزيج)" at bounding box center [523, 225] width 254 height 18
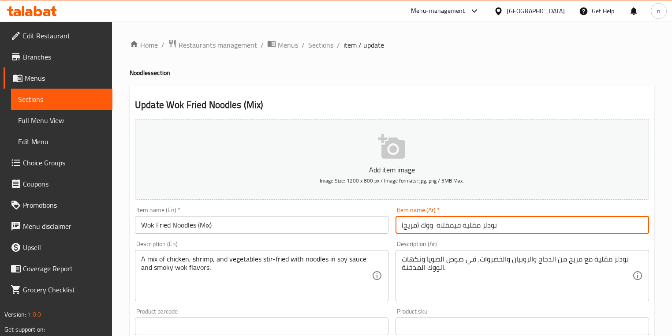
drag, startPoint x: 436, startPoint y: 228, endPoint x: 460, endPoint y: 239, distance: 26.3
click at [460, 239] on div "Add item image Image Size: 1200 x 800 px / Image formats: jpg, png / 5MB Max. I…" at bounding box center [391, 306] width 521 height 380
click at [435, 226] on input "نودلز مقلية ووك (مزيج)" at bounding box center [523, 225] width 254 height 18
type input "نودلز مقلية ووك (مزيج)"
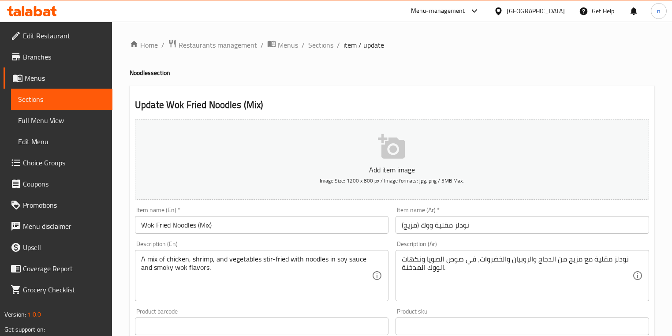
click at [510, 76] on h4 "Noodles section" at bounding box center [392, 72] width 525 height 9
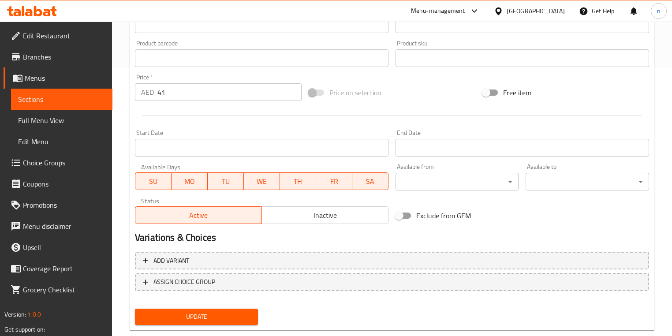
scroll to position [287, 0]
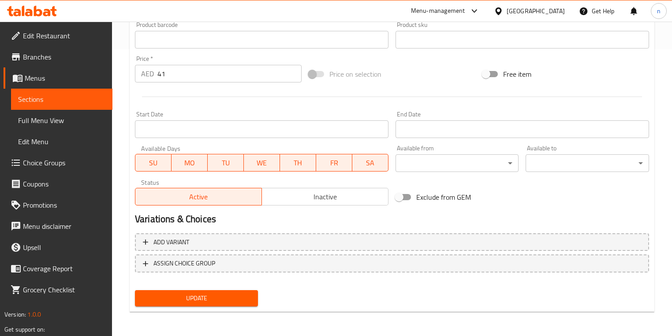
click at [248, 296] on span "Update" at bounding box center [196, 298] width 109 height 11
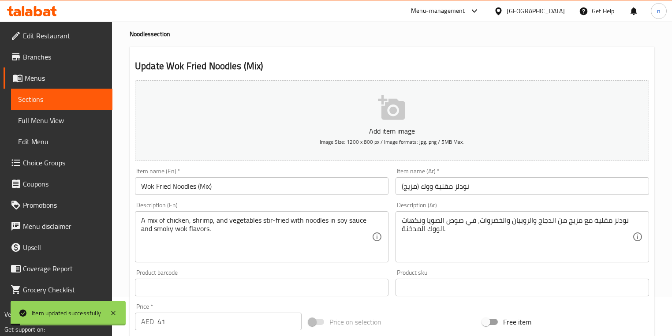
scroll to position [0, 0]
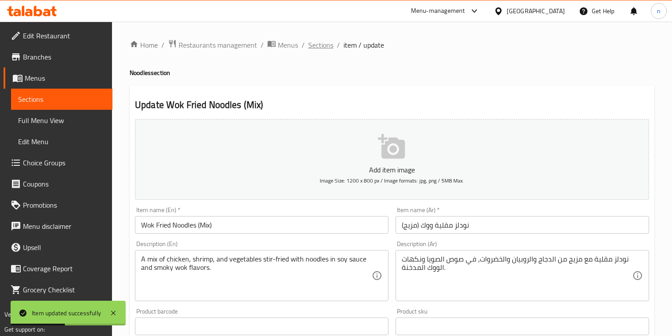
click at [321, 46] on span "Sections" at bounding box center [320, 45] width 25 height 11
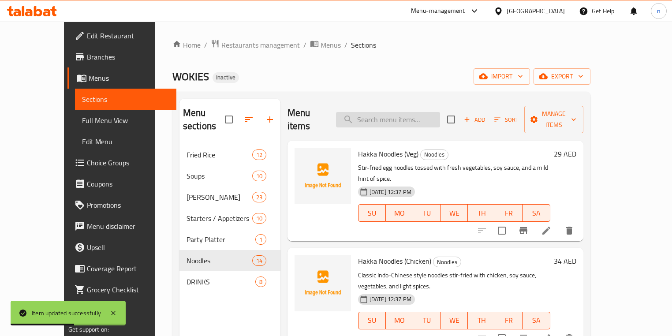
click at [408, 112] on input "search" at bounding box center [388, 119] width 104 height 15
paste input "Schezwan Noodles (Veg)"
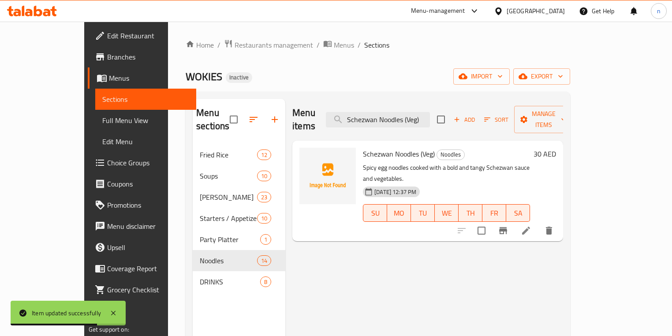
type input "Schezwan Noodles (Veg)"
click at [532, 225] on icon at bounding box center [526, 230] width 11 height 11
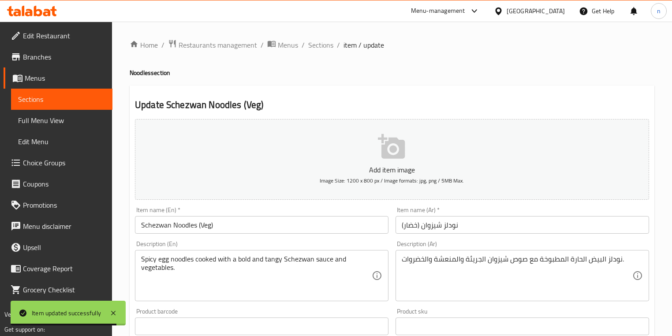
click at [408, 226] on input "نودلز شيزوان (خضار)" at bounding box center [523, 225] width 254 height 18
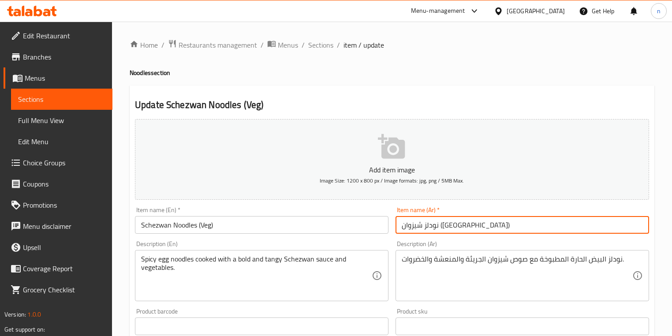
type input "نودلز شيزوان (فيج)"
click at [493, 77] on h4 "Noodles section" at bounding box center [392, 72] width 525 height 9
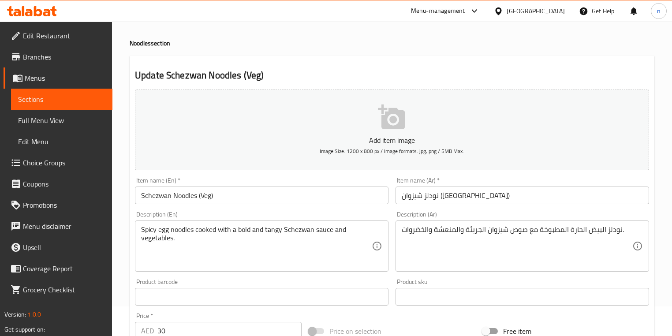
scroll to position [71, 0]
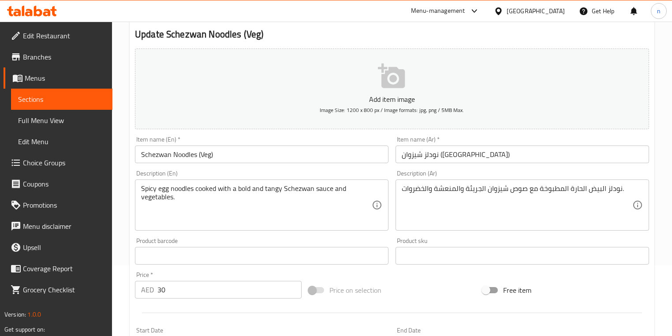
click at [441, 293] on div "Price on selection" at bounding box center [392, 290] width 174 height 24
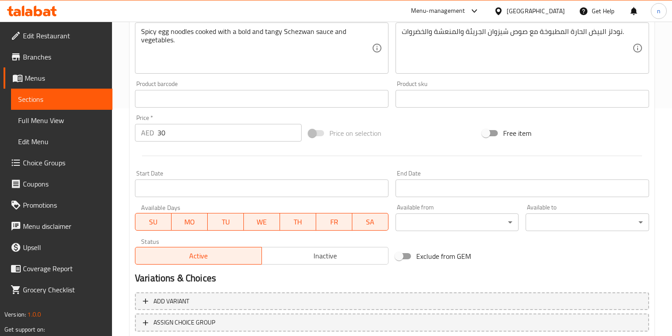
scroll to position [287, 0]
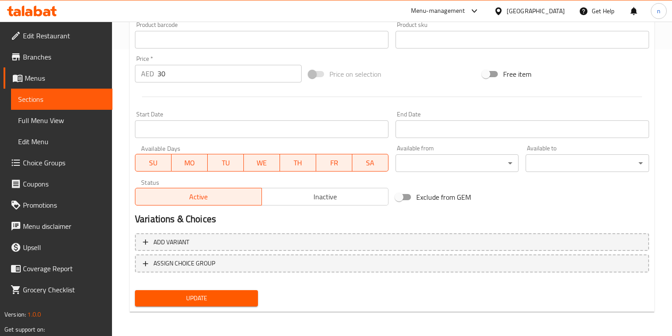
click at [235, 294] on span "Update" at bounding box center [196, 298] width 109 height 11
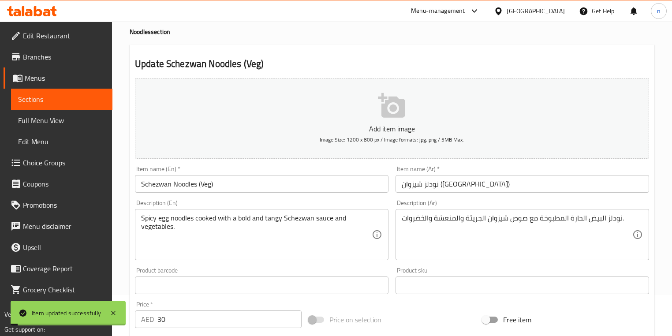
scroll to position [0, 0]
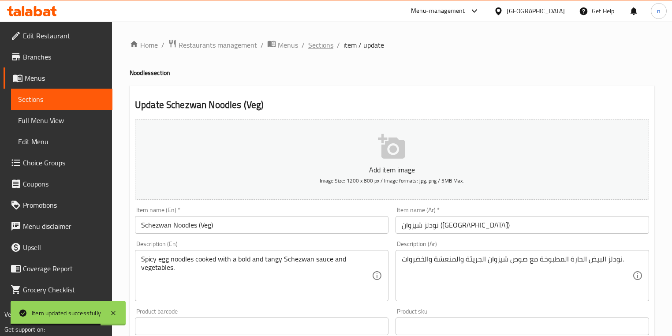
click at [323, 49] on span "Sections" at bounding box center [320, 45] width 25 height 11
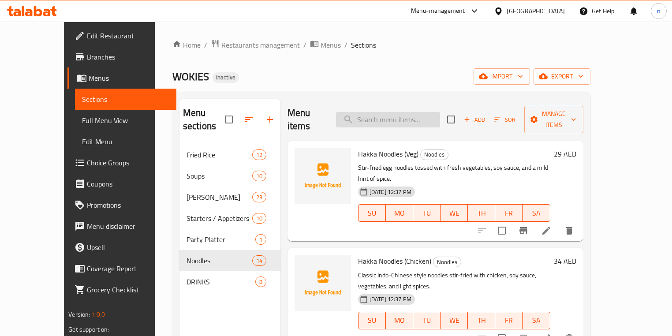
click at [398, 116] on input "search" at bounding box center [388, 119] width 104 height 15
paste input "Hakka Noodles (Veg)"
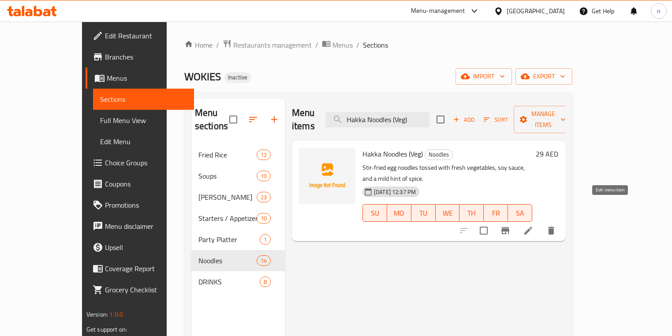
type input "Hakka Noodles (Veg)"
click at [534, 225] on icon at bounding box center [528, 230] width 11 height 11
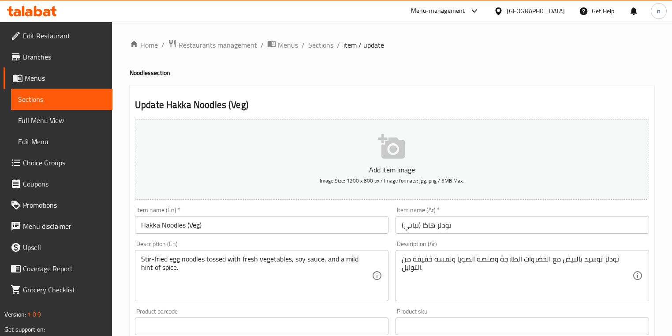
click at [414, 224] on input "نودلز هاكا (نباتي)" at bounding box center [523, 225] width 254 height 18
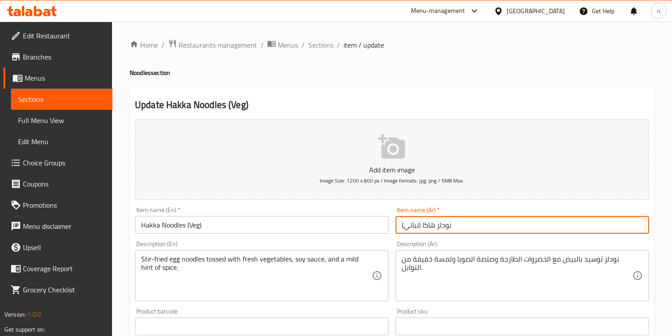
click at [414, 224] on input "نودلز هاكا (نباتي)" at bounding box center [523, 225] width 254 height 18
type input "نودلز هاكا (فيج)"
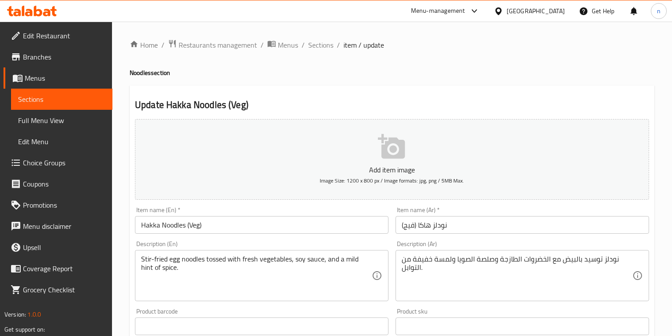
click at [453, 99] on h2 "Update Hakka Noodles (Veg)" at bounding box center [392, 104] width 514 height 13
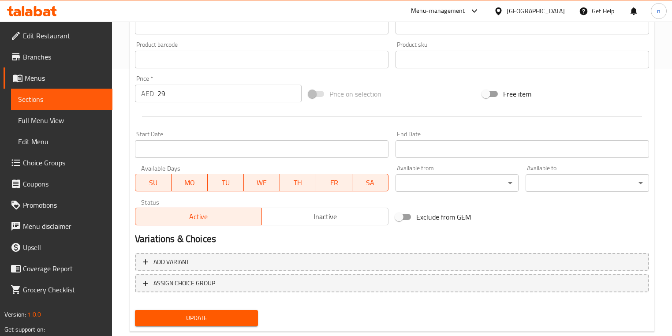
scroll to position [287, 0]
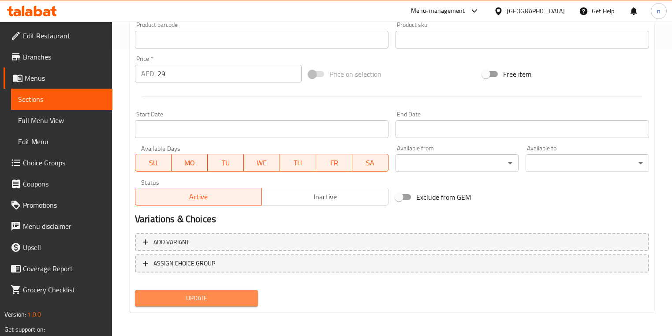
click at [242, 304] on button "Update" at bounding box center [196, 298] width 123 height 16
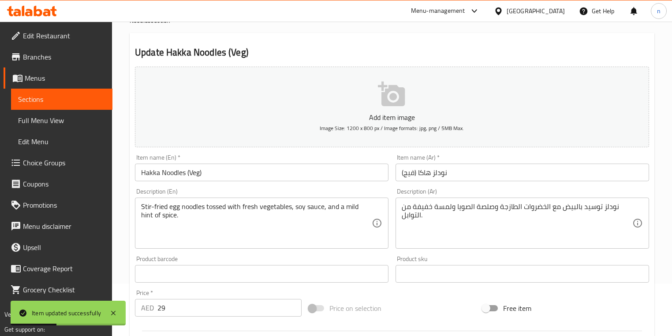
scroll to position [0, 0]
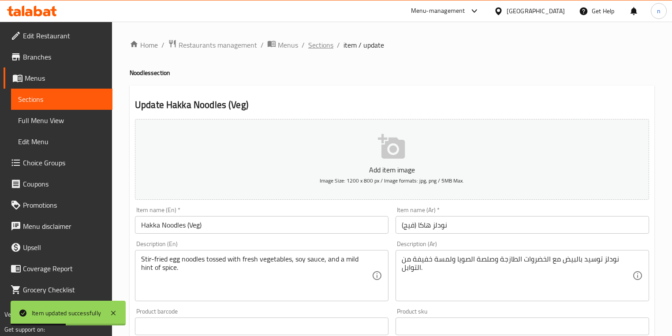
click at [313, 46] on span "Sections" at bounding box center [320, 45] width 25 height 11
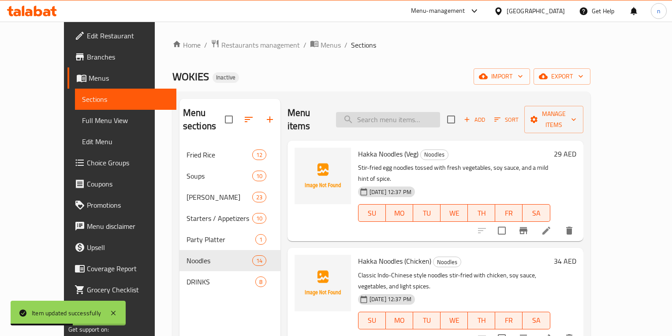
click at [434, 113] on input "search" at bounding box center [388, 119] width 104 height 15
paste input "Chilli Garlic Noodles (Veg)"
type input "Chilli Garlic Noodles (Veg)"
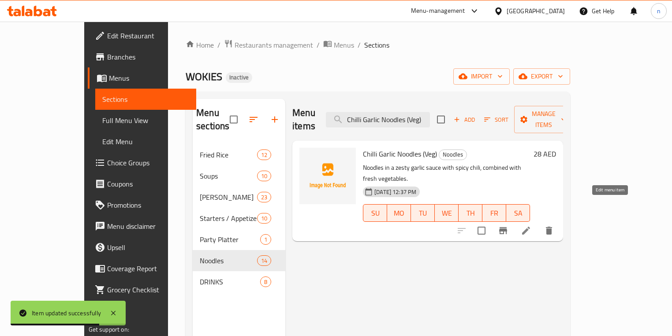
click at [532, 225] on icon at bounding box center [526, 230] width 11 height 11
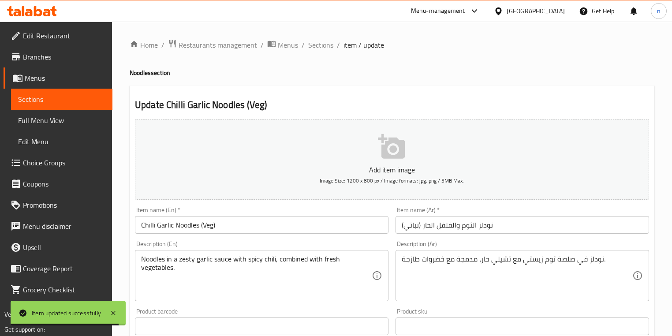
click at [414, 227] on input "نودلز الثوم والفلفل الحار (نباتي)" at bounding box center [523, 225] width 254 height 18
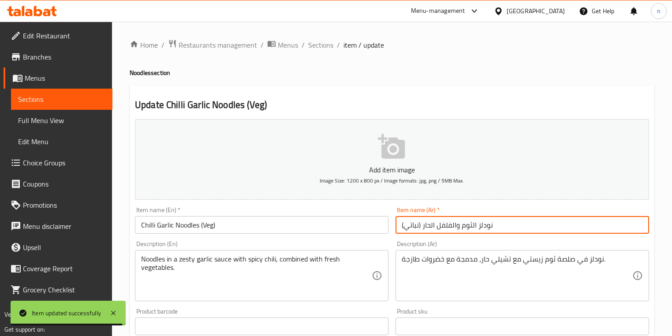
click at [414, 227] on input "نودلز الثوم والفلفل الحار (نباتي)" at bounding box center [523, 225] width 254 height 18
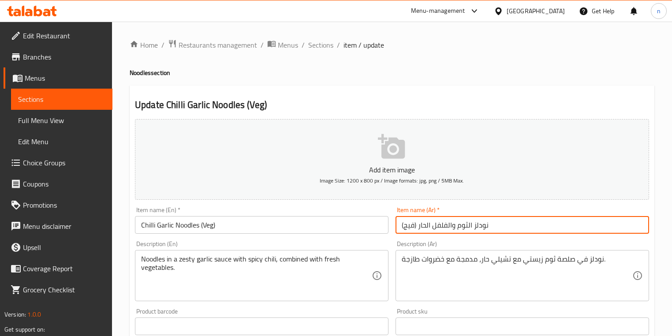
type input "نودلز الثوم والفلفل الحار (فيج)"
click at [374, 104] on h2 "Update Chilli Garlic Noodles (Veg)" at bounding box center [392, 104] width 514 height 13
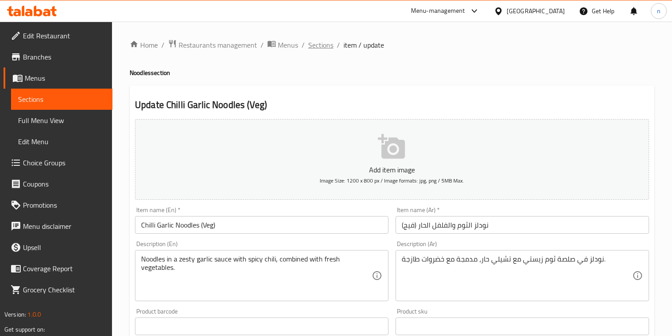
click at [312, 46] on span "Sections" at bounding box center [320, 45] width 25 height 11
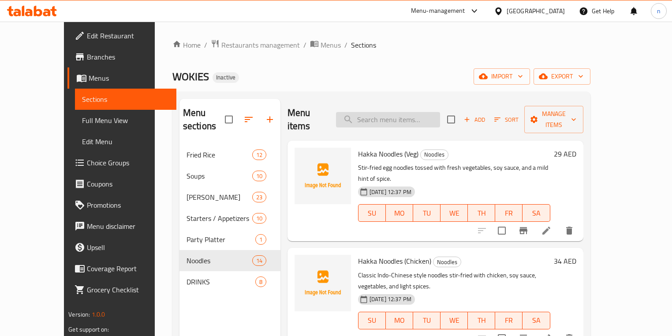
click at [383, 112] on input "search" at bounding box center [388, 119] width 104 height 15
paste input "Chilli Garlic Noodles (Veg)"
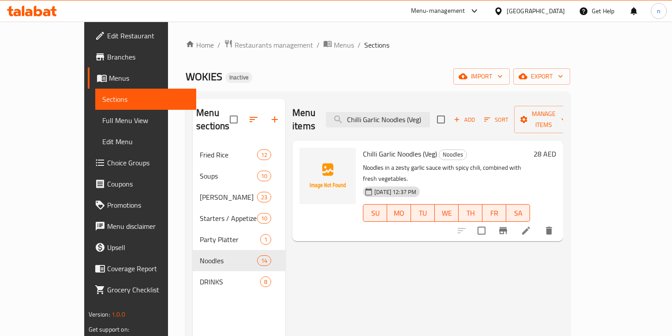
type input "Chilli Garlic Noodles (Veg)"
click at [539, 223] on li at bounding box center [526, 231] width 25 height 16
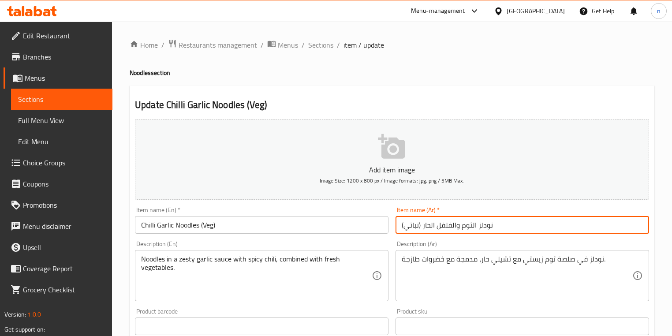
click at [415, 227] on input "نودلز الثوم والفلفل الحار (نباتي)" at bounding box center [523, 225] width 254 height 18
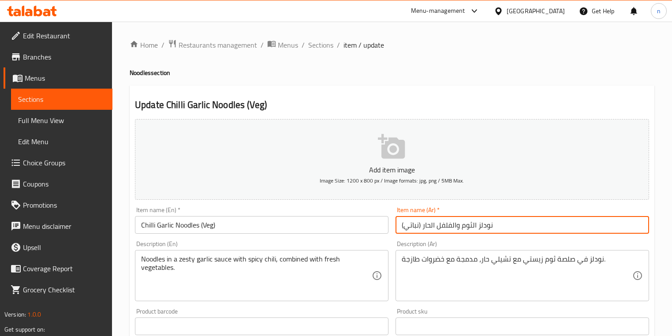
click at [415, 227] on input "نودلز الثوم والفلفل الحار (نباتي)" at bounding box center [523, 225] width 254 height 18
click at [413, 226] on input "نودلز الثوم والفلفل الحار (نباتي)" at bounding box center [523, 225] width 254 height 18
click at [413, 227] on input "نودلز الثوم والفلفل الحار (نباتي)" at bounding box center [523, 225] width 254 height 18
click at [413, 228] on input "نودلز الثوم والفلفل الحار (نباتي)" at bounding box center [523, 225] width 254 height 18
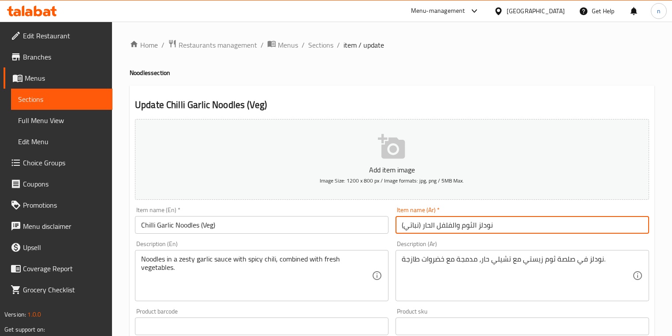
click at [413, 228] on input "نودلز الثوم والفلفل الحار (نباتي)" at bounding box center [523, 225] width 254 height 18
type input "نودلز الثوم والفلفل الحار (فيج)"
click at [369, 78] on div "Home / Restaurants management / Menus / Sections / item / update Noodles sectio…" at bounding box center [392, 322] width 525 height 566
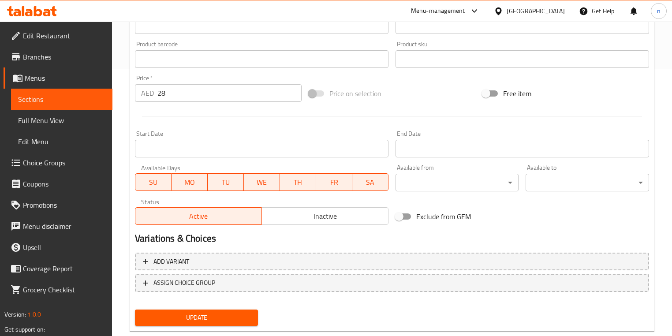
scroll to position [287, 0]
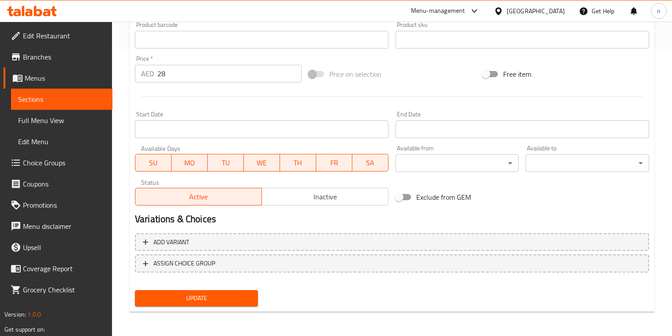
click at [196, 294] on span "Update" at bounding box center [196, 298] width 109 height 11
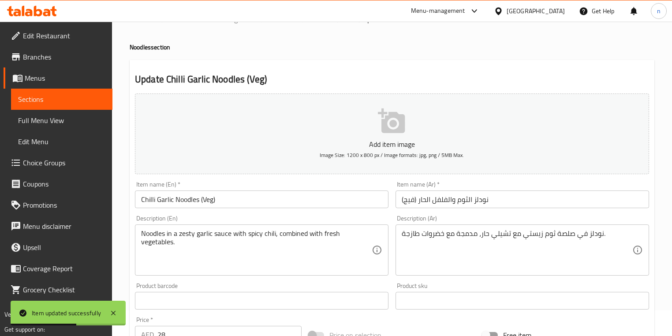
scroll to position [0, 0]
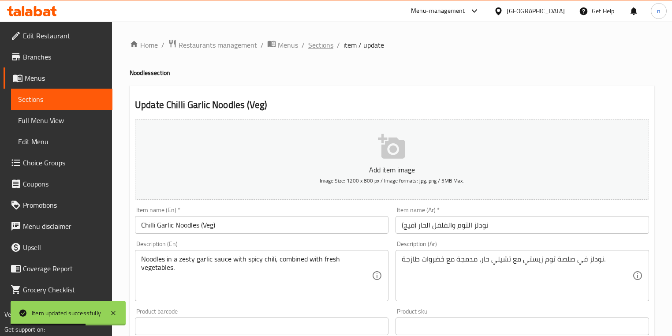
click at [324, 45] on span "Sections" at bounding box center [320, 45] width 25 height 11
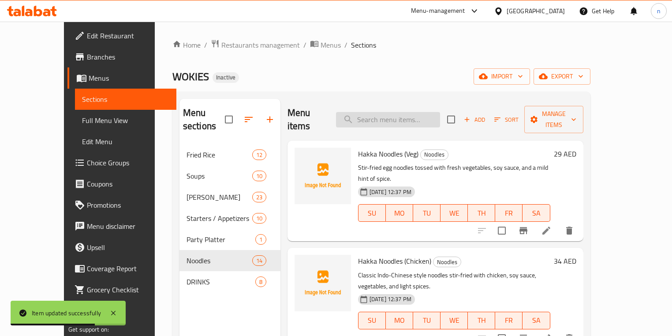
click at [412, 117] on input "search" at bounding box center [388, 119] width 104 height 15
paste input "Wok Fried Noodles (Veg)"
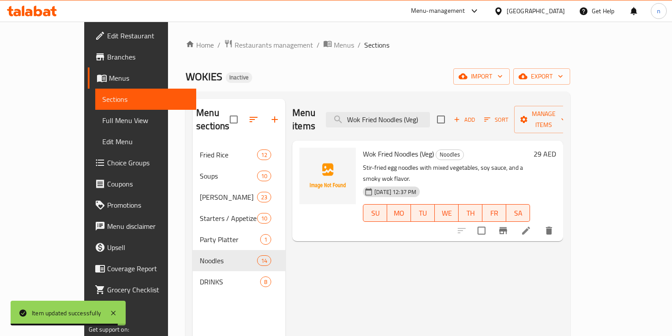
type input "Wok Fried Noodles (Veg)"
click at [532, 225] on icon at bounding box center [526, 230] width 11 height 11
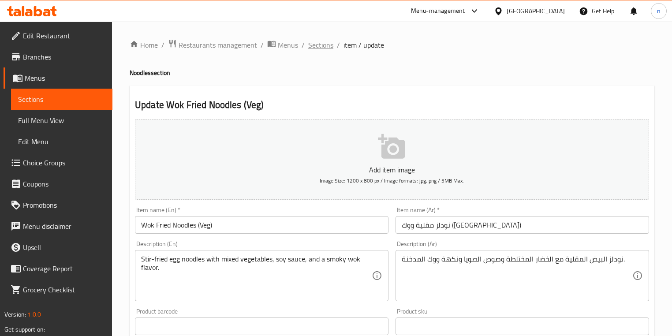
click at [321, 50] on span "Sections" at bounding box center [320, 45] width 25 height 11
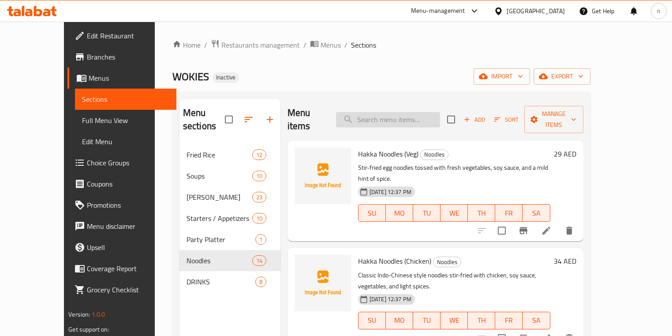
click at [403, 112] on input "search" at bounding box center [388, 119] width 104 height 15
paste input "Wok Fried Noodles (Mix)"
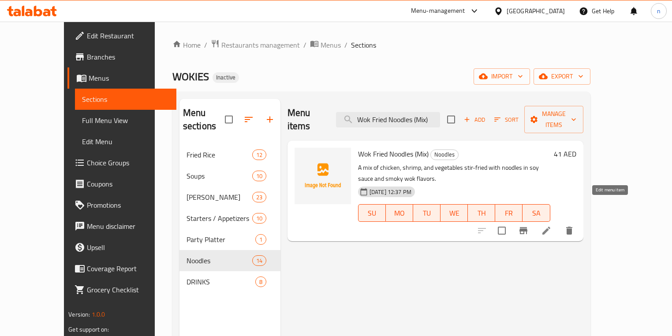
type input "Wok Fried Noodles (Mix)"
click at [552, 225] on icon at bounding box center [546, 230] width 11 height 11
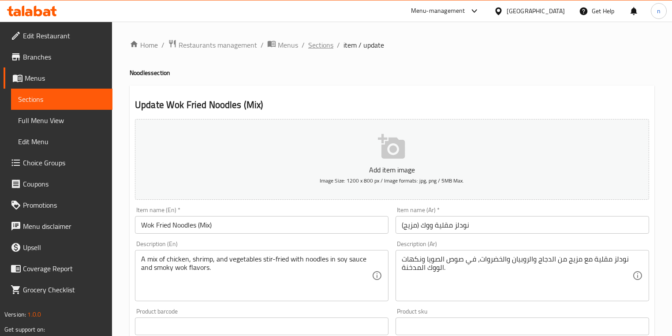
click at [319, 45] on span "Sections" at bounding box center [320, 45] width 25 height 11
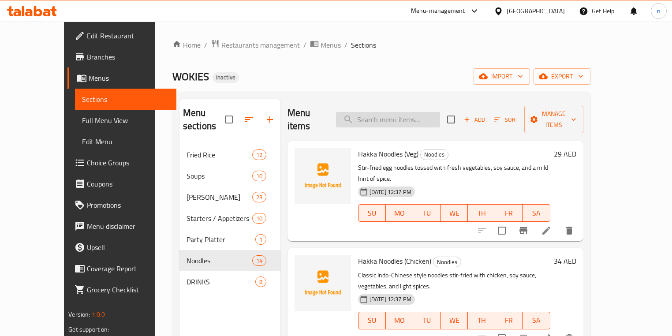
click at [379, 115] on input "search" at bounding box center [388, 119] width 104 height 15
paste input "Schezwan Noodles (Veg)"
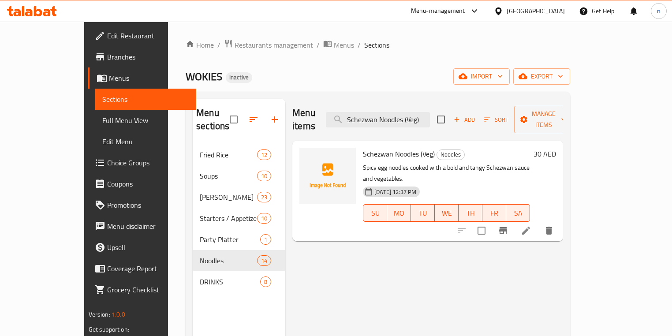
type input "Schezwan Noodles (Veg)"
click at [530, 227] on icon at bounding box center [526, 231] width 8 height 8
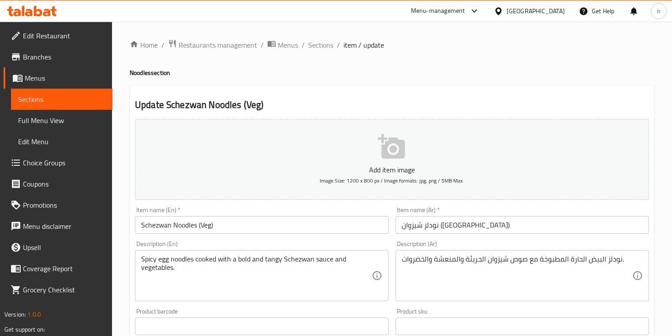
click at [311, 86] on div "Update Schezwan Noodles (Veg) Add item image Image Size: 1200 x 800 px / Image …" at bounding box center [392, 342] width 525 height 513
click at [326, 49] on span "Sections" at bounding box center [320, 45] width 25 height 11
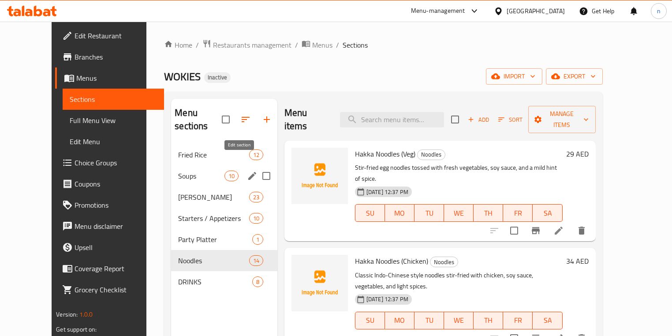
click at [247, 171] on icon "edit" at bounding box center [252, 176] width 11 height 11
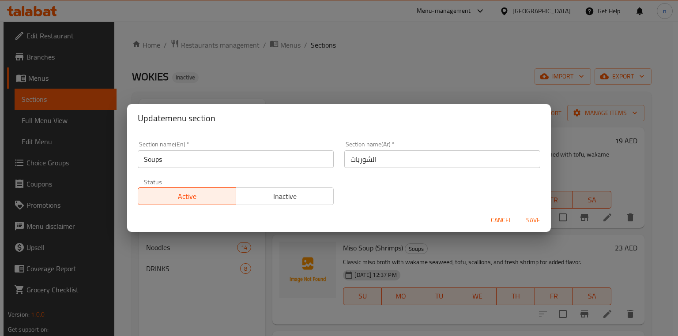
click at [159, 162] on input "Soups" at bounding box center [236, 159] width 196 height 18
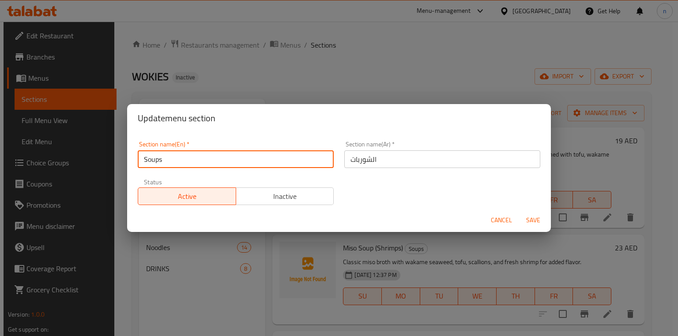
click at [159, 162] on input "Soups" at bounding box center [236, 159] width 196 height 18
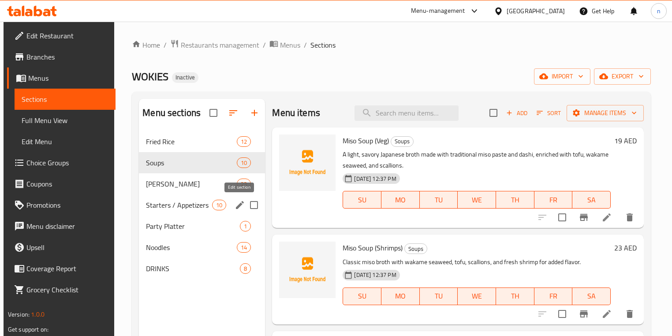
click at [240, 207] on icon "edit" at bounding box center [240, 205] width 11 height 11
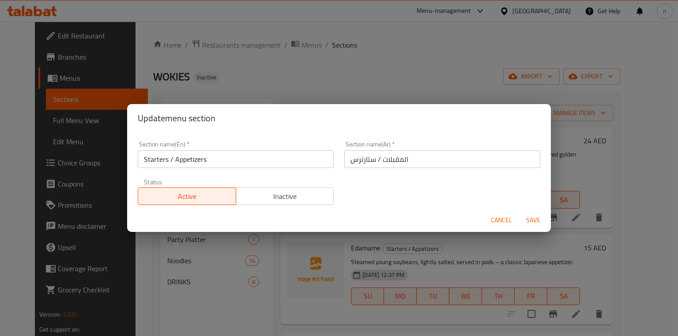
click at [156, 162] on input "Starters / Appetizers" at bounding box center [236, 159] width 196 height 18
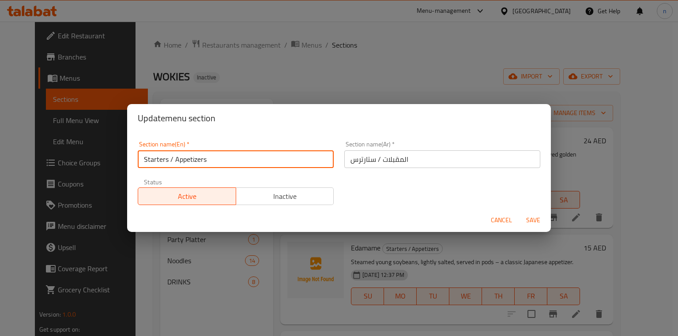
click at [156, 162] on input "Starters / Appetizers" at bounding box center [236, 159] width 196 height 18
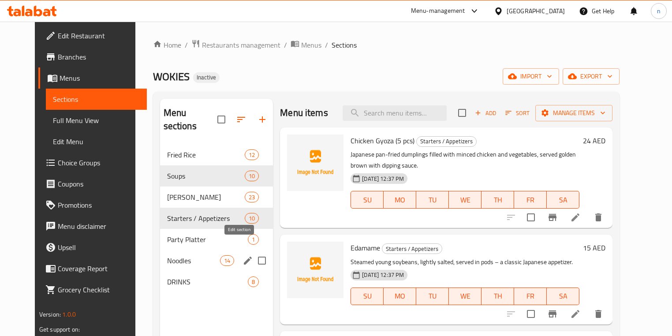
click at [243, 255] on icon "edit" at bounding box center [248, 260] width 11 height 11
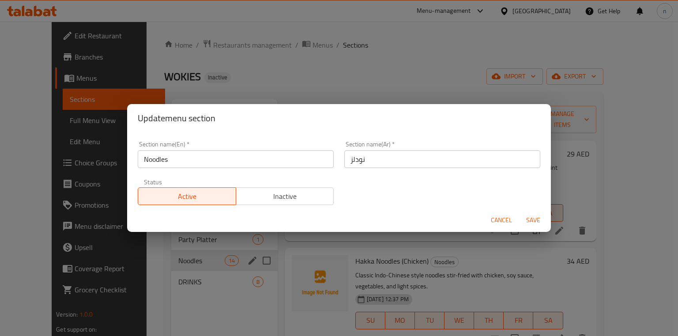
click at [187, 160] on input "Noodles" at bounding box center [236, 159] width 196 height 18
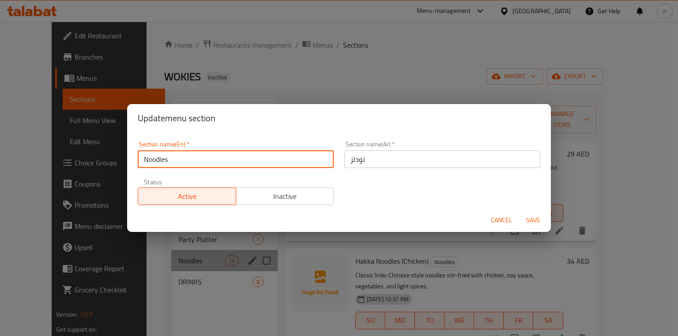
click at [187, 160] on input "Noodles" at bounding box center [236, 159] width 196 height 18
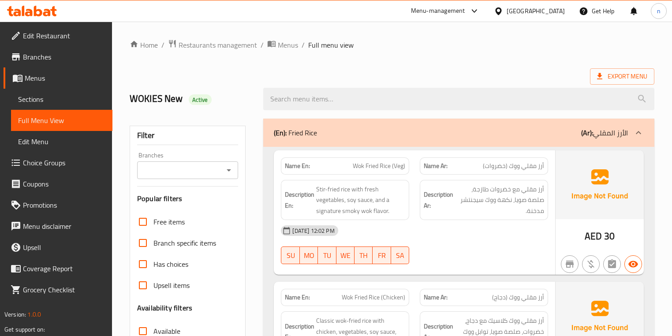
click at [520, 127] on div "(En): Fried Rice (Ar): الأرز المقلي" at bounding box center [451, 132] width 354 height 11
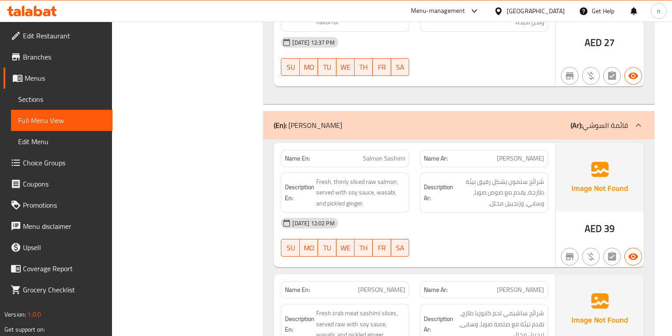
scroll to position [1623, 0]
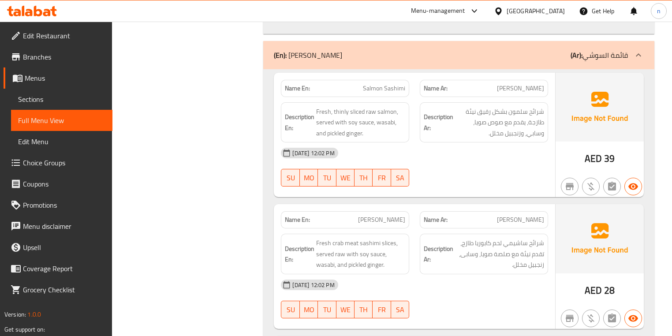
click at [521, 50] on div "(En): Sushi Menu (Ar): قائمة السوشي" at bounding box center [451, 55] width 354 height 11
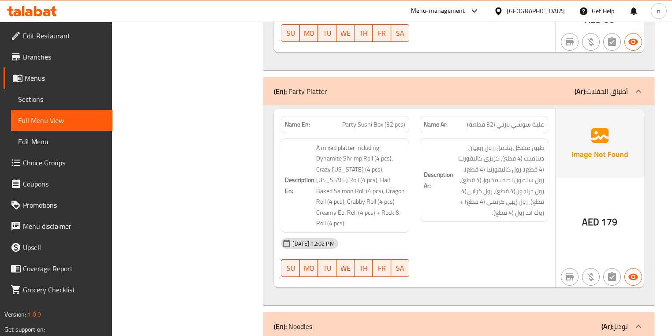
scroll to position [2859, 0]
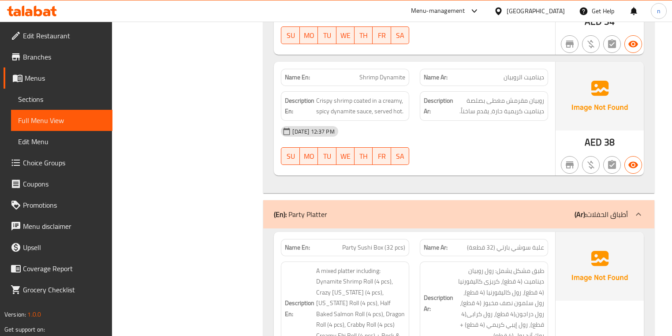
click at [450, 200] on div "(En): Party Platter (Ar): أطباق الحفلات" at bounding box center [458, 214] width 391 height 28
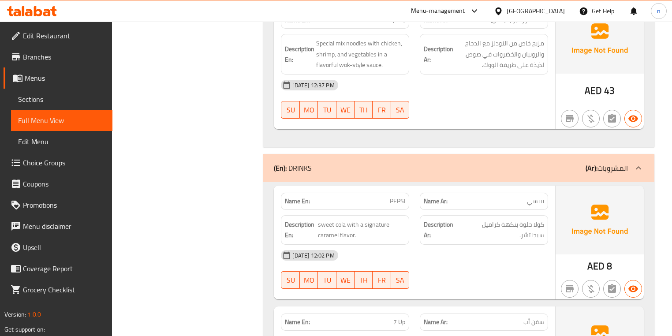
scroll to position [4906, 0]
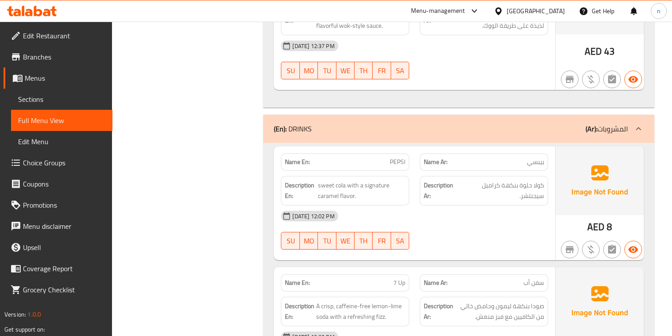
click at [532, 115] on div "(En): DRINKS (Ar): المشروبات" at bounding box center [458, 129] width 391 height 28
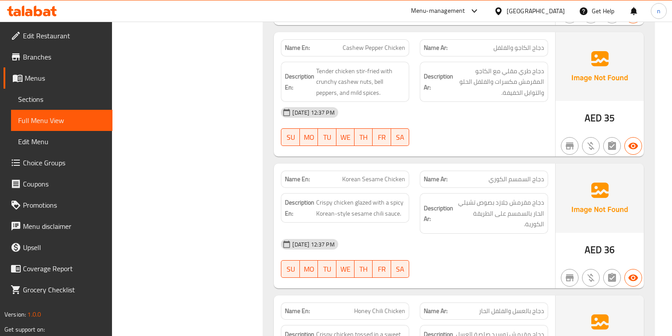
scroll to position [0, 0]
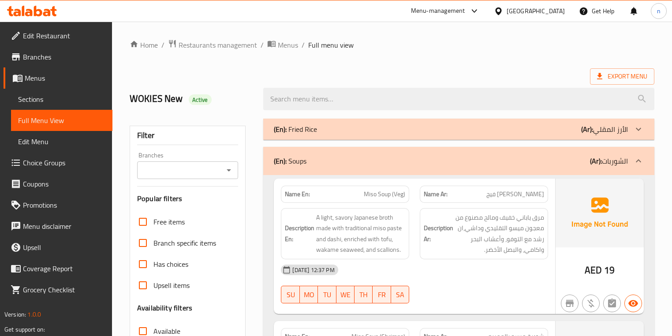
click at [572, 49] on ol "Home / Restaurants management / Menus / Full menu view" at bounding box center [392, 44] width 525 height 11
click at [628, 78] on span "Export Menu" at bounding box center [622, 76] width 50 height 11
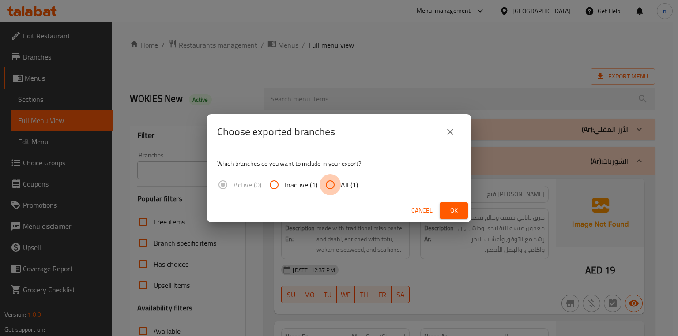
click at [337, 184] on input "All (1)" at bounding box center [329, 184] width 21 height 21
radio input "true"
click at [456, 206] on span "Ok" at bounding box center [453, 210] width 14 height 11
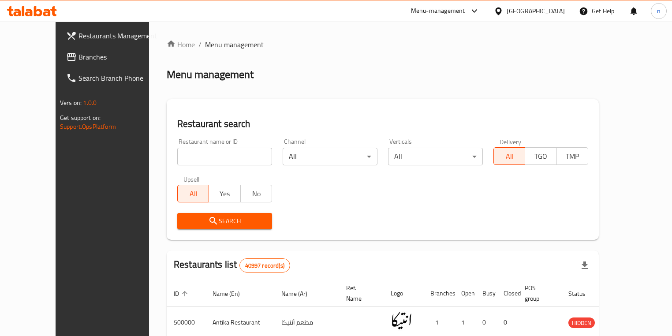
click at [330, 4] on div "[GEOGRAPHIC_DATA]" at bounding box center [529, 10] width 85 height 21
click at [330, 23] on div "Home / Menu management Menu management Restaurant search Restaurant name or ID …" at bounding box center [383, 314] width 468 height 585
click at [330, 12] on icon at bounding box center [498, 11] width 9 height 9
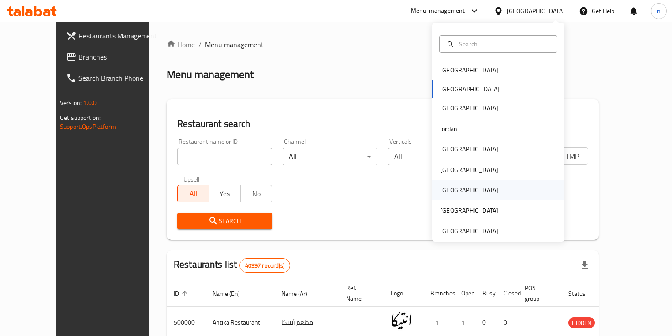
click at [330, 190] on div "[GEOGRAPHIC_DATA]" at bounding box center [498, 190] width 132 height 20
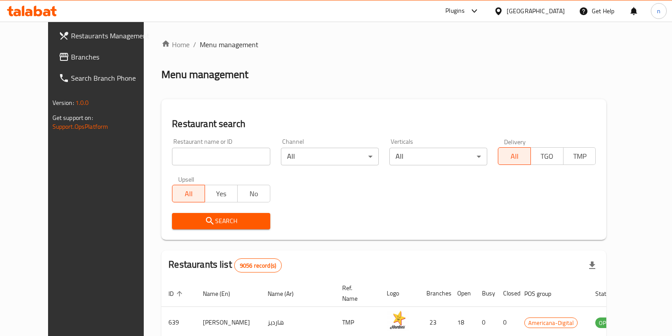
click at [330, 30] on div "Home / Menu management Menu management Restaurant search Restaurant name or ID …" at bounding box center [384, 309] width 480 height 575
drag, startPoint x: 521, startPoint y: 30, endPoint x: 509, endPoint y: 67, distance: 38.8
click at [330, 67] on div "Home / Menu management Menu management Restaurant search Restaurant name or ID …" at bounding box center [384, 309] width 480 height 575
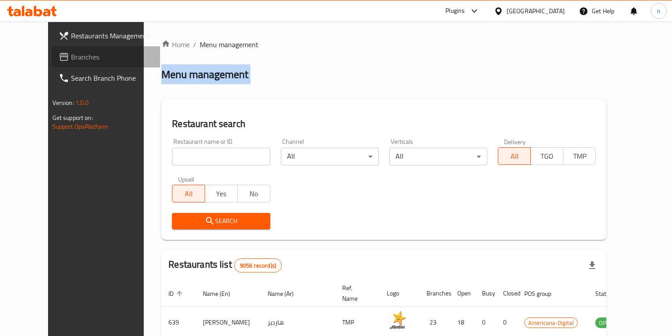
click at [72, 62] on span "Branches" at bounding box center [112, 57] width 82 height 11
